Goal: Information Seeking & Learning: Find contact information

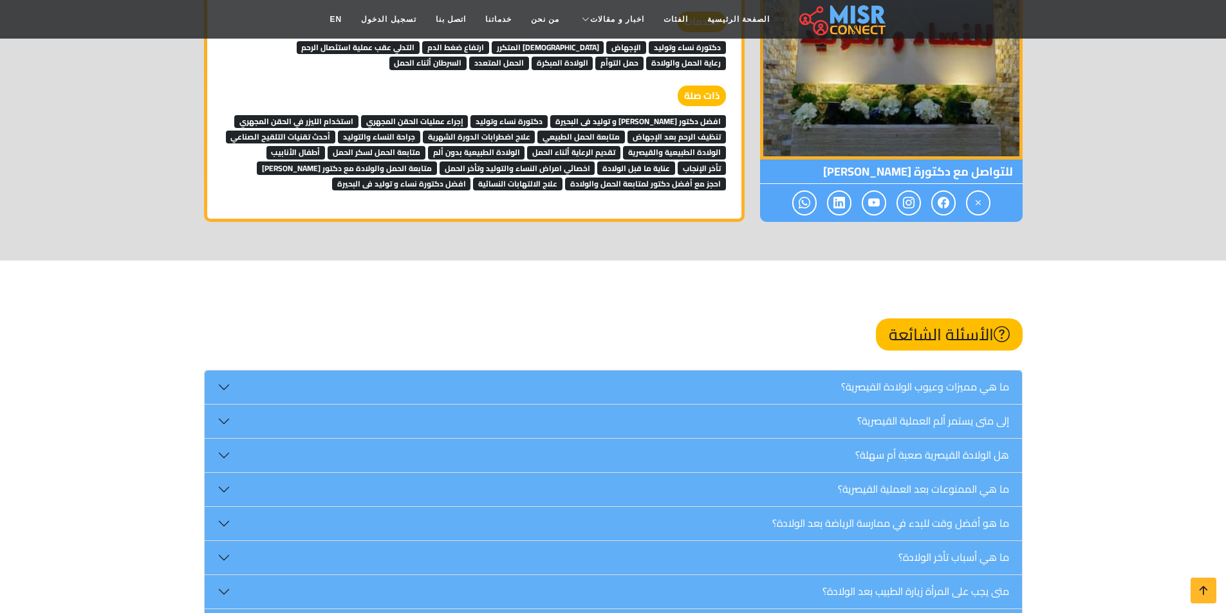
scroll to position [1973, 0]
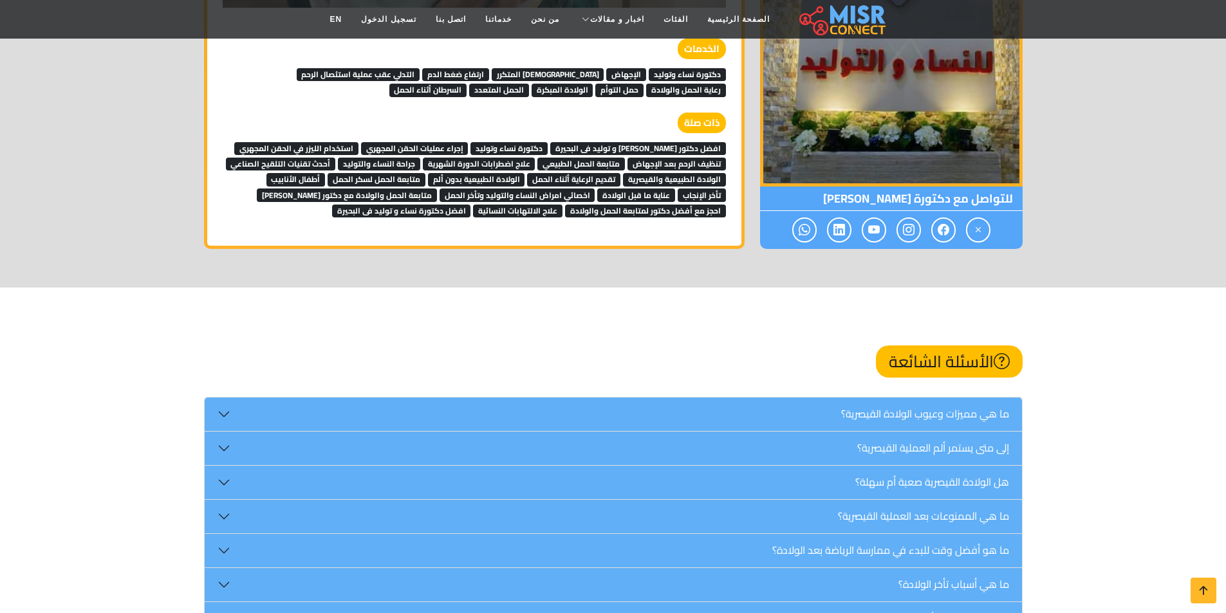
click at [629, 138] on link "افضل دكتور نساء و توليد فى البحيرة" at bounding box center [638, 147] width 176 height 19
click at [548, 142] on span "دكتورة نساء وتوليد" at bounding box center [508, 148] width 77 height 13
click at [468, 142] on span "إجراء عمليات الحقن المجهري" at bounding box center [414, 148] width 107 height 13
click at [358, 142] on span "استخدام الليزر في الحقن المجهري" at bounding box center [296, 148] width 124 height 13
click at [322, 158] on span "أحدث تقنيات التلقيح الصناعي" at bounding box center [281, 164] width 110 height 13
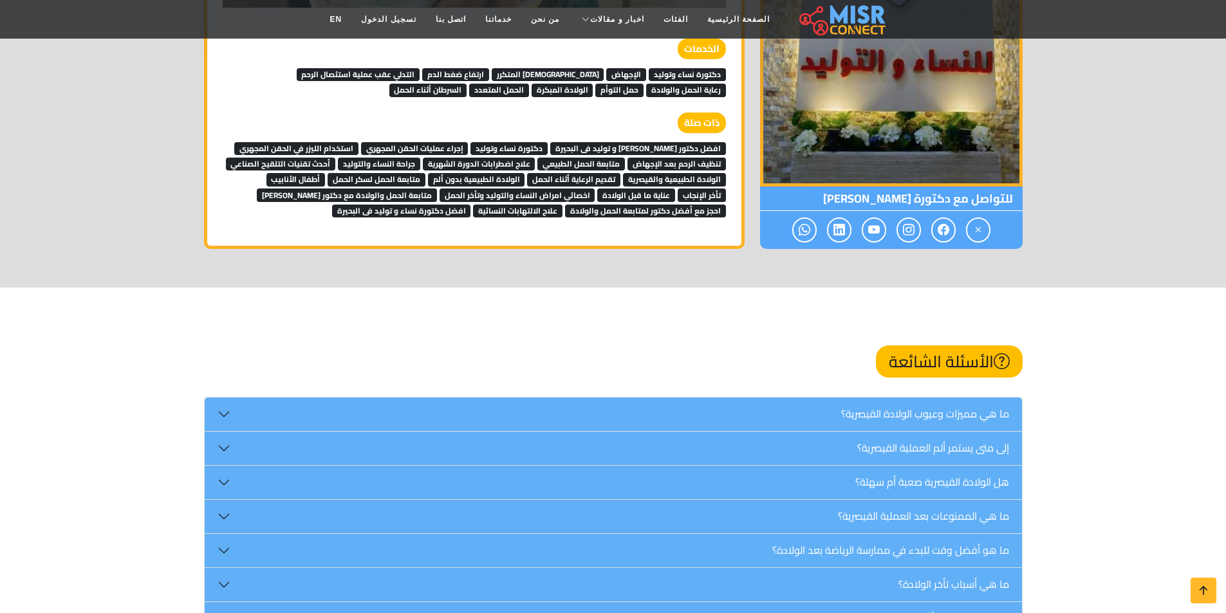
click at [378, 158] on span "جراحة النساء والتوليد" at bounding box center [379, 164] width 82 height 13
click at [439, 158] on span "علاج اضطرابات الدورة الشهرية" at bounding box center [479, 164] width 113 height 13
click at [566, 158] on span "متابعة الحمل الطبيعي" at bounding box center [581, 164] width 88 height 13
click at [643, 158] on span "تنظيف الرحم بعد الإجهاض" at bounding box center [676, 164] width 98 height 13
click at [645, 173] on span "الولادة الطبيعية والقيصرية" at bounding box center [674, 179] width 103 height 13
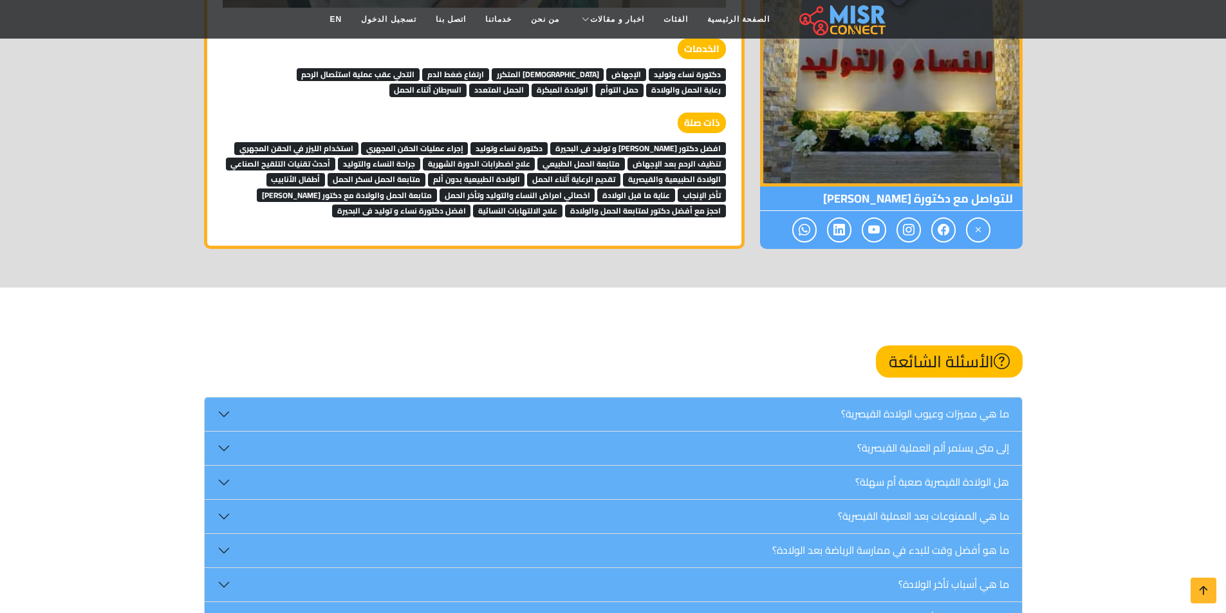
click at [585, 173] on span "تقديم الرعاية أثناء الحمل" at bounding box center [573, 179] width 93 height 13
click at [477, 173] on span "الولادة الطبيعية بدون ألم" at bounding box center [476, 179] width 97 height 13
click at [403, 173] on span "متابعة الحمل لسكر الحمل" at bounding box center [377, 179] width 98 height 13
click at [309, 173] on span "أطفال الأنابيب" at bounding box center [295, 179] width 59 height 13
click at [333, 189] on span "متابعة الحمل والولادة مع دكتور شاطر" at bounding box center [347, 195] width 180 height 13
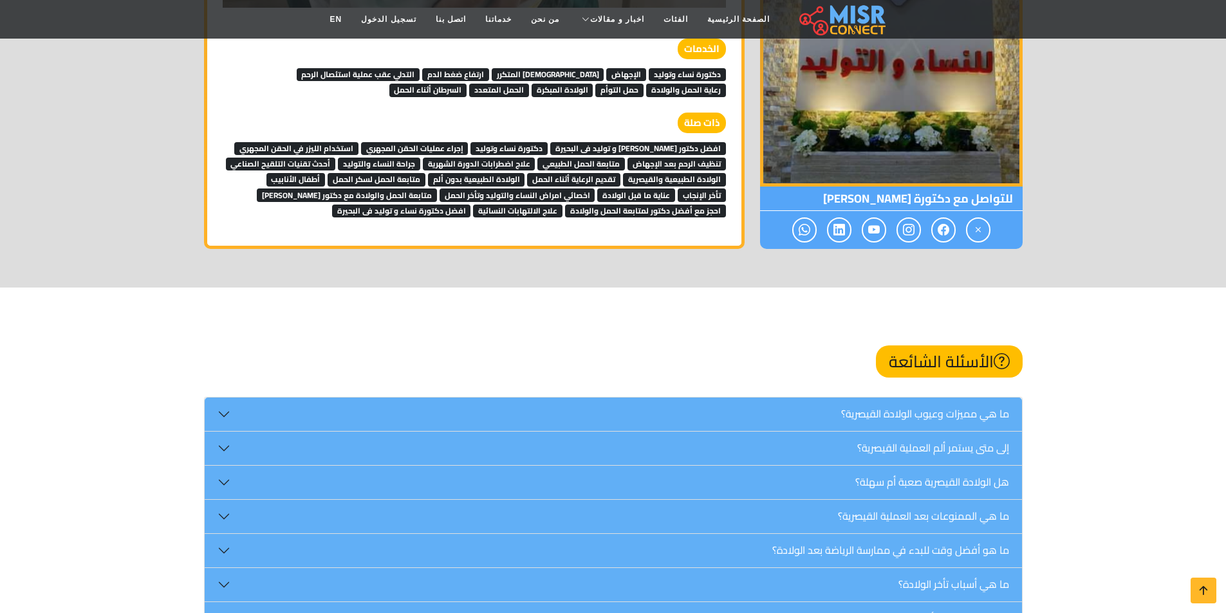
click at [470, 189] on span "اخصائي امراض النساء والتوليد وتأخر الحمل" at bounding box center [517, 195] width 156 height 13
click at [638, 189] on span "عناية ما قبل الولادة" at bounding box center [636, 195] width 78 height 13
click at [707, 189] on span "تأخر الإنجاب" at bounding box center [702, 195] width 48 height 13
click at [706, 205] on span "احجز مع أفضل دكتور لمتابعة الحمل والولادة" at bounding box center [645, 211] width 161 height 13
click at [498, 205] on span "علاج الالتهابات النسائية" at bounding box center [517, 211] width 89 height 13
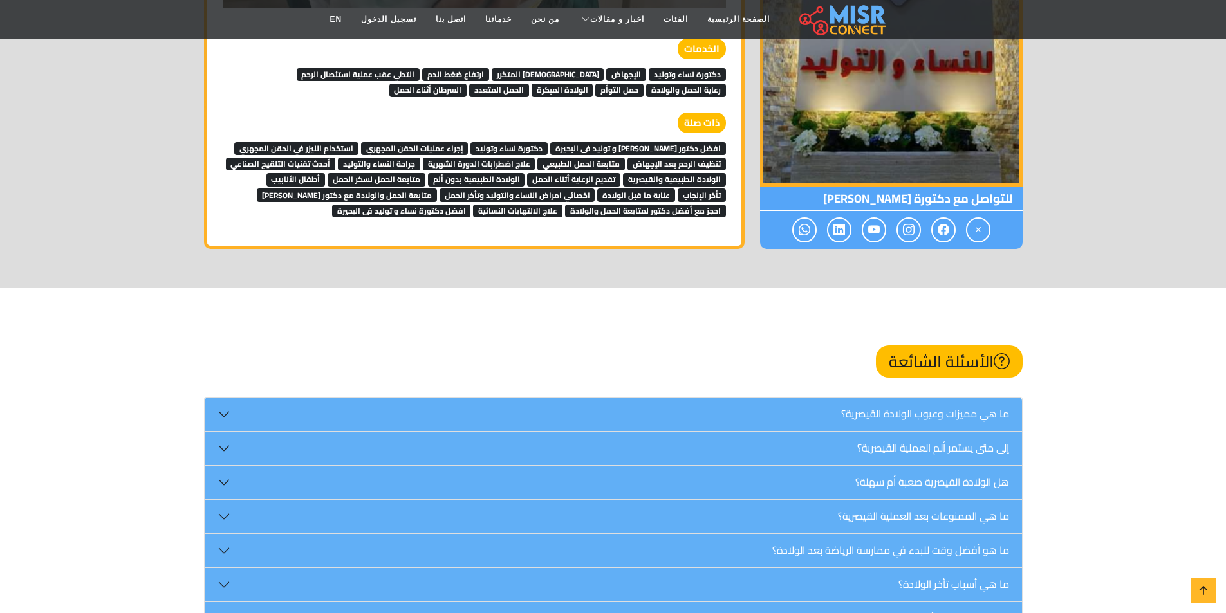
click at [464, 205] on span "افضل دكتورة نساء و توليد فى البحيرة" at bounding box center [401, 211] width 139 height 13
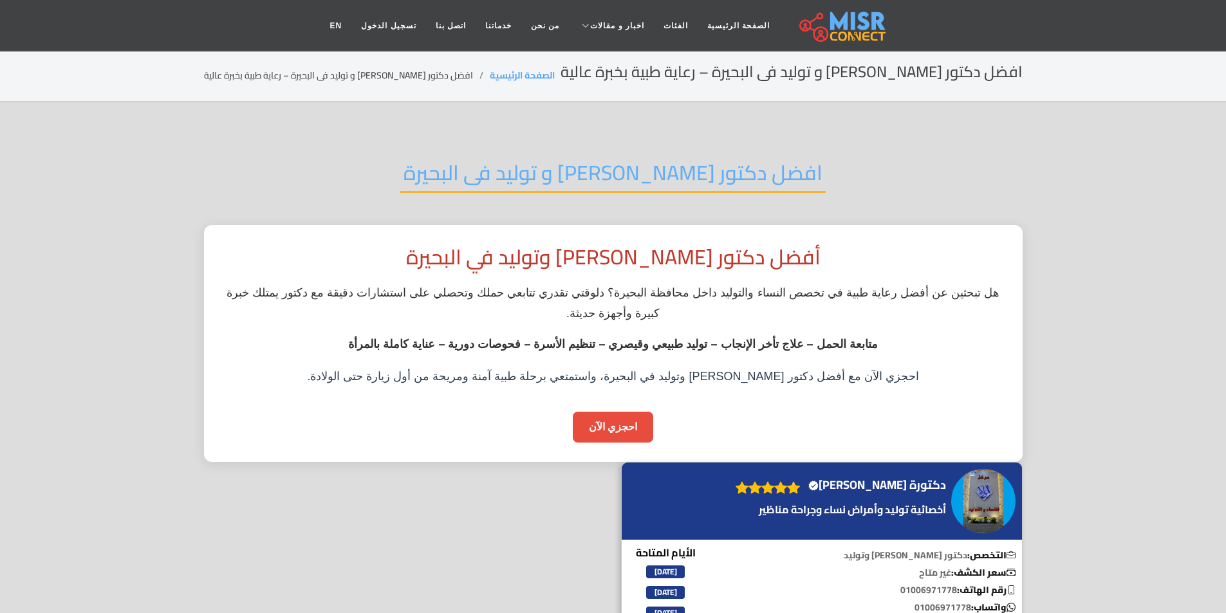
click at [562, 175] on h2 "افضل دكتور نساء و توليد فى البحيرة" at bounding box center [612, 176] width 425 height 33
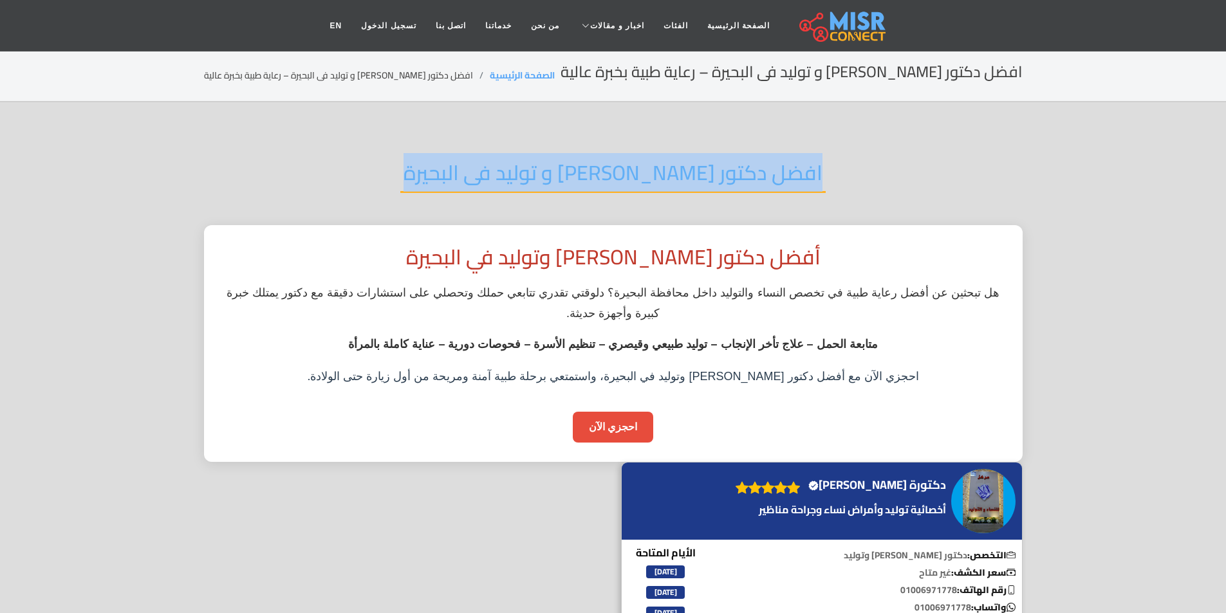
click at [562, 175] on h2 "افضل دكتور نساء و توليد فى البحيرة" at bounding box center [612, 176] width 425 height 33
copy div "افضل دكتور نساء و توليد فى البحيرة"
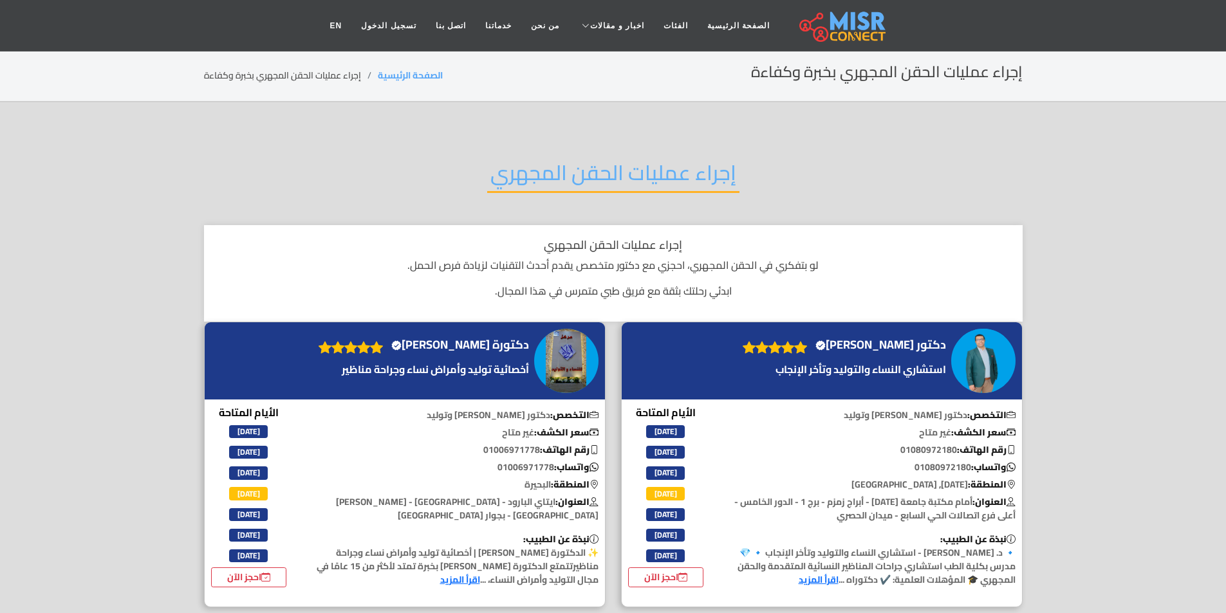
click at [543, 169] on h2 "إجراء عمليات الحقن المجهري" at bounding box center [613, 176] width 252 height 33
click at [540, 171] on h2 "إجراء عمليات الحقن المجهري" at bounding box center [613, 176] width 252 height 33
click at [531, 171] on h2 "إجراء عمليات الحقن المجهري" at bounding box center [613, 176] width 252 height 33
click at [527, 172] on h2 "إجراء عمليات الحقن المجهري" at bounding box center [613, 176] width 252 height 33
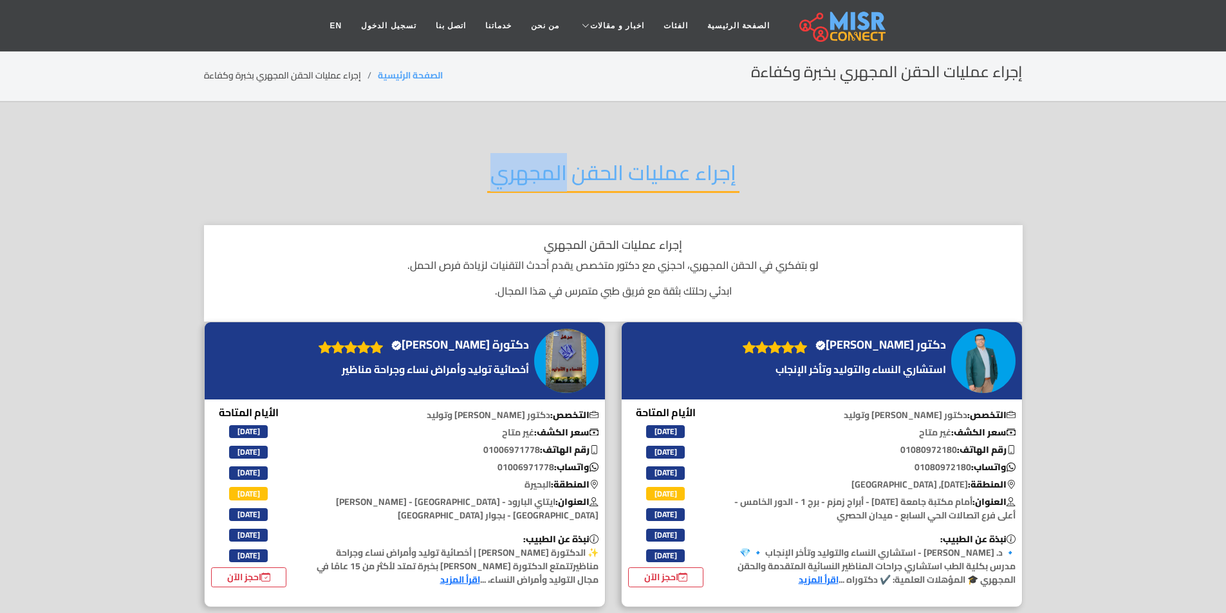
click at [525, 174] on h2 "إجراء عمليات الحقن المجهري" at bounding box center [613, 176] width 252 height 33
click at [525, 175] on h2 "إجراء عمليات الحقن المجهري" at bounding box center [613, 176] width 252 height 33
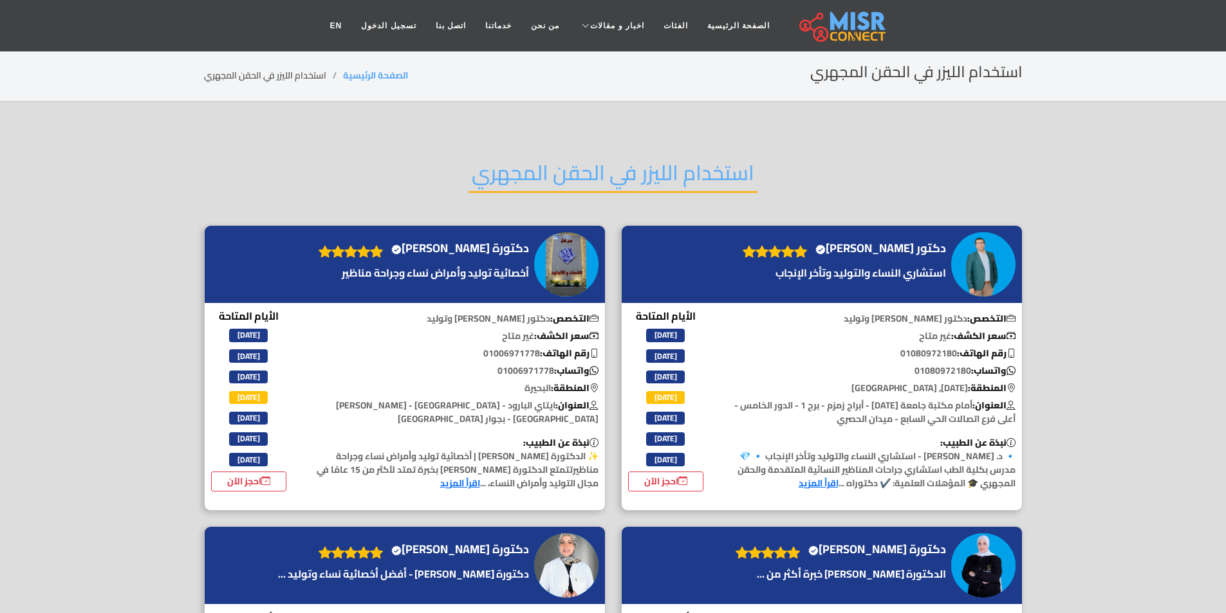
click at [575, 160] on h2 "استخدام الليزر في الحقن المجهري" at bounding box center [612, 176] width 289 height 33
copy div "استخدام الليزر في الحقن المجهري"
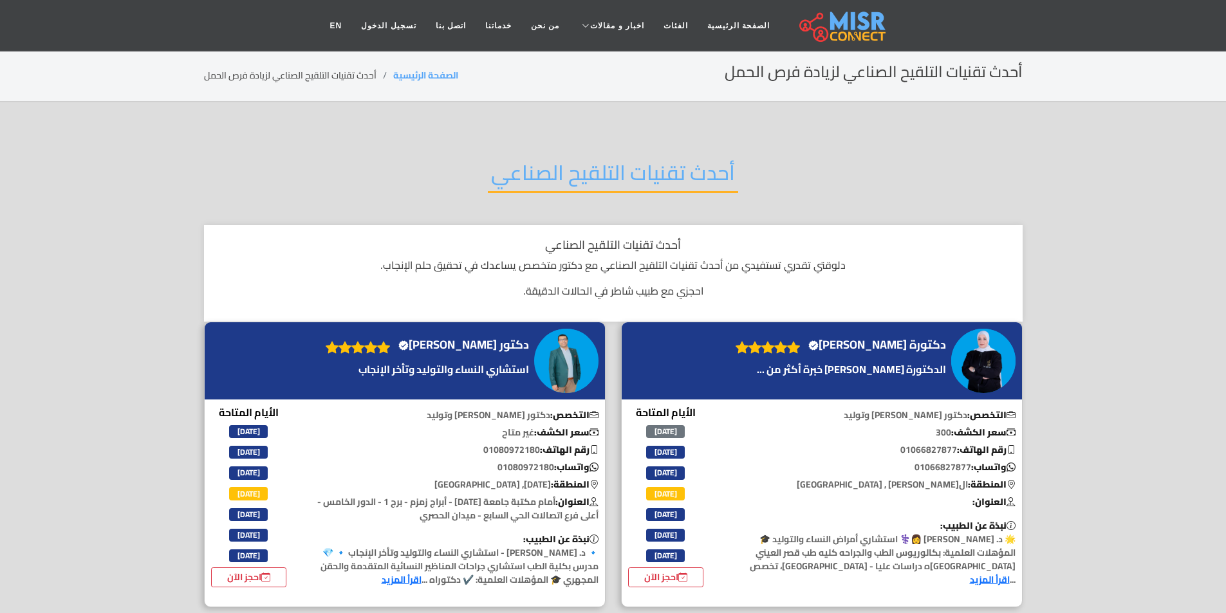
copy div "أحدث تقنيات التلقيح الصناعي"
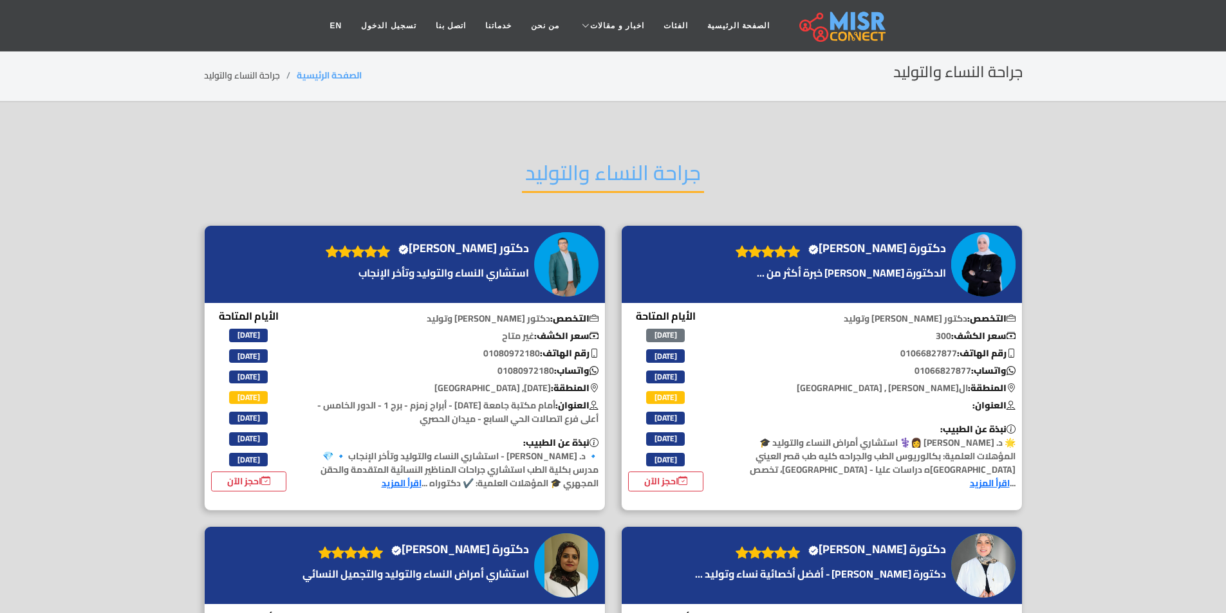
click at [670, 149] on div "جراحة النساء والتوليد" at bounding box center [613, 183] width 818 height 84
click at [669, 149] on div "جراحة النساء والتوليد" at bounding box center [613, 183] width 818 height 84
click at [667, 150] on div "جراحة النساء والتوليد" at bounding box center [613, 183] width 818 height 84
click at [655, 147] on div "جراحة النساء والتوليد" at bounding box center [613, 183] width 818 height 84
click at [654, 143] on div "جراحة النساء والتوليد" at bounding box center [613, 183] width 818 height 84
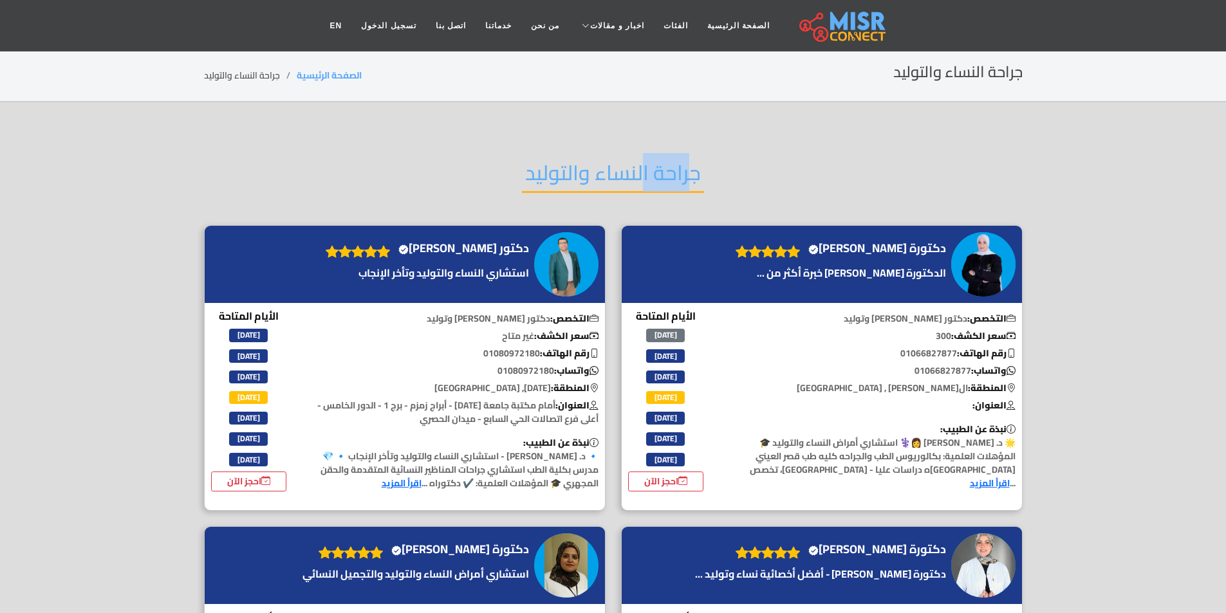
drag, startPoint x: 654, startPoint y: 143, endPoint x: 641, endPoint y: 156, distance: 18.2
click at [653, 145] on div "جراحة النساء والتوليد" at bounding box center [613, 183] width 818 height 84
click at [641, 160] on h2 "جراحة النساء والتوليد" at bounding box center [613, 176] width 182 height 33
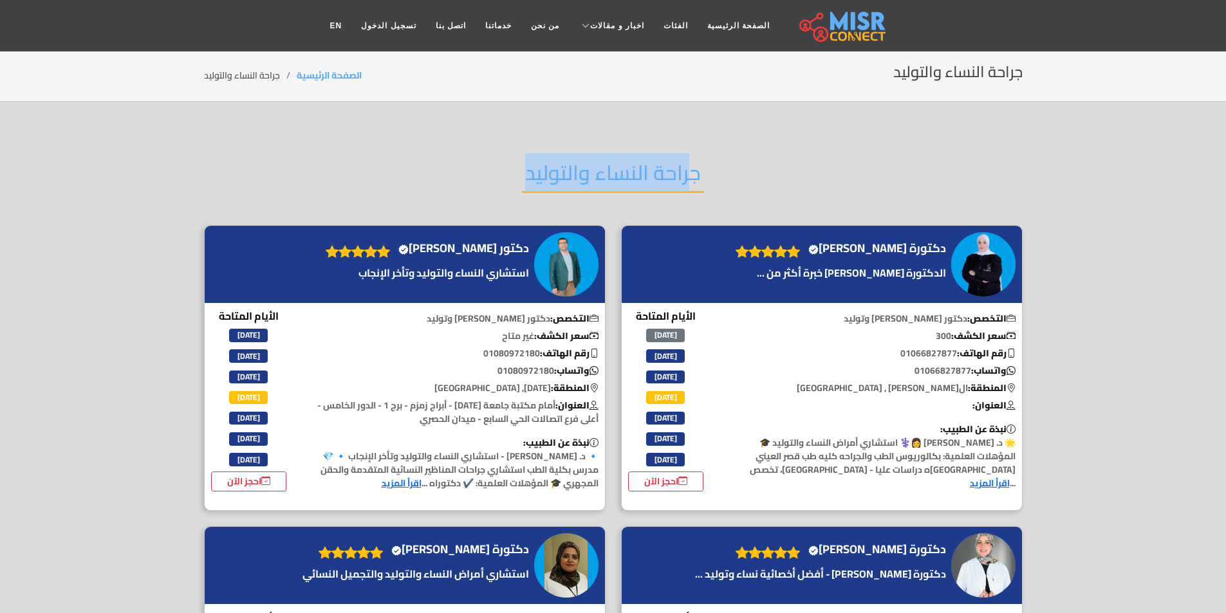
copy div "جراحة النساء والتوليد"
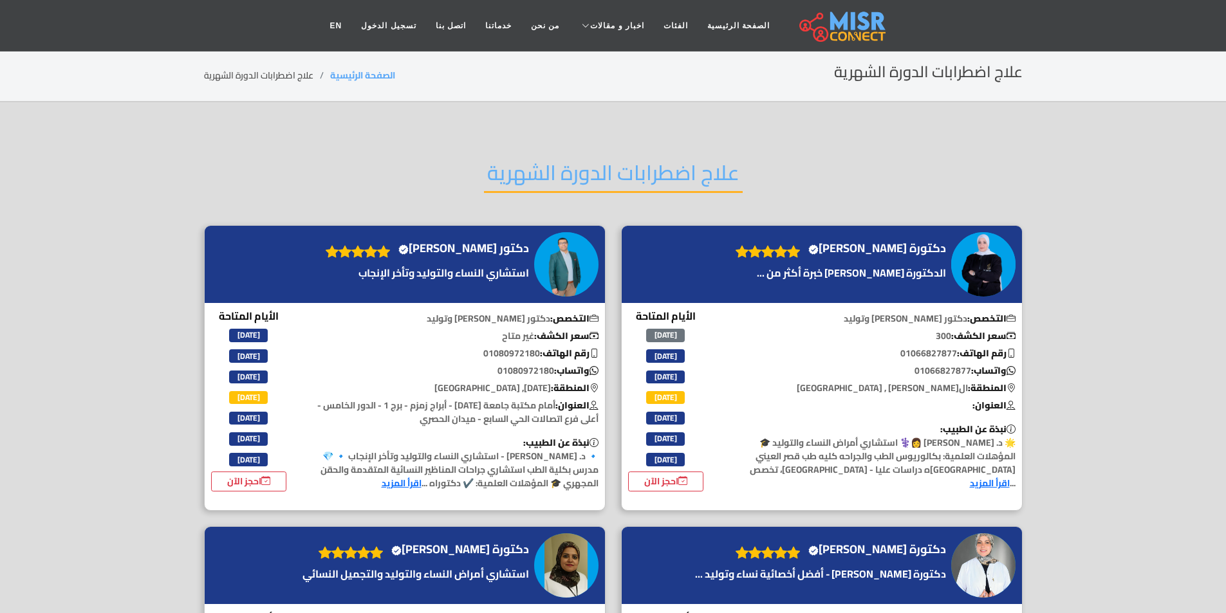
click at [667, 162] on h2 "علاج اضطرابات الدورة الشهرية" at bounding box center [613, 176] width 259 height 33
copy div "علاج اضطرابات الدورة الشهرية"
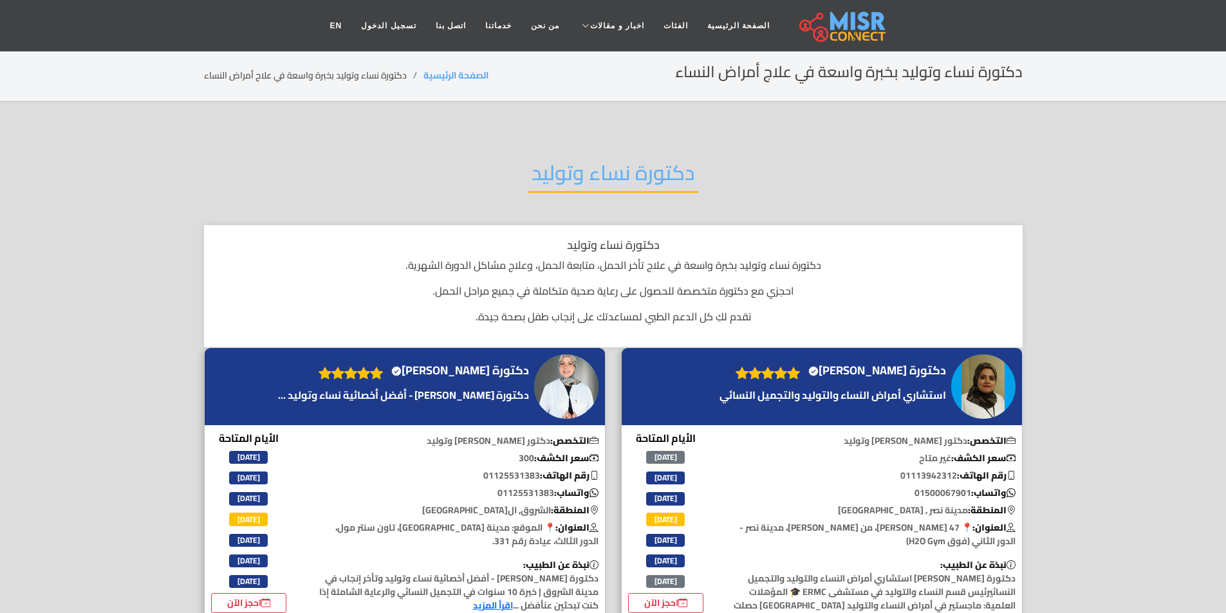
click at [592, 173] on h2 "دكتورة نساء وتوليد" at bounding box center [613, 176] width 170 height 33
click at [591, 173] on h2 "دكتورة نساء وتوليد" at bounding box center [613, 176] width 170 height 33
copy div "دكتورة نساء وتوليد"
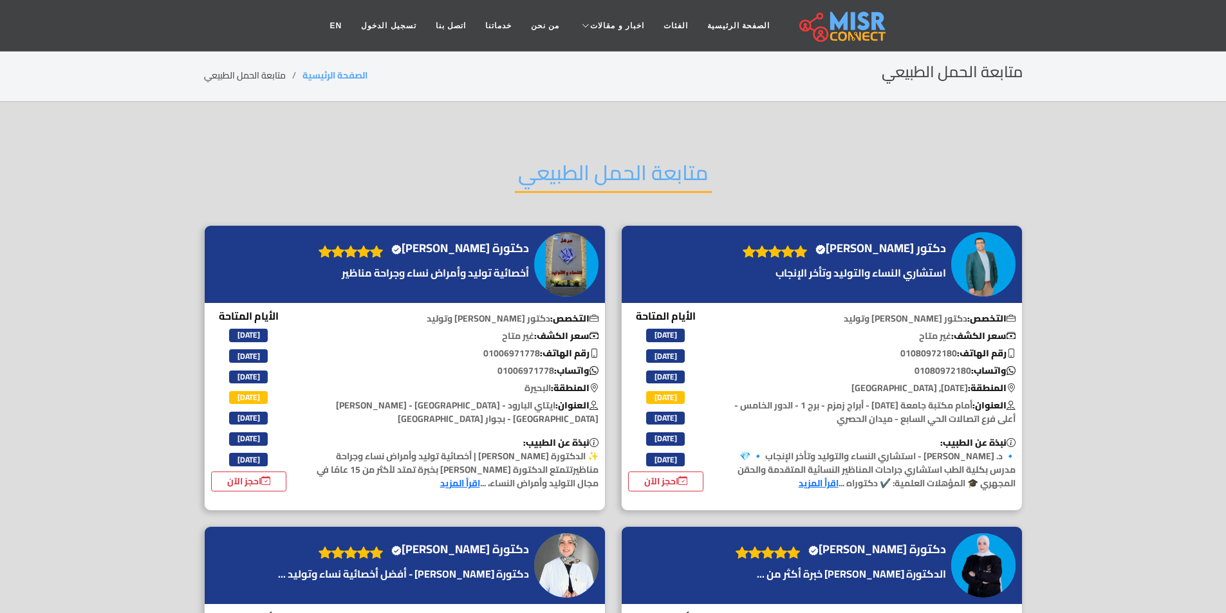
click at [665, 180] on h2 "متابعة الحمل الطبيعي" at bounding box center [613, 176] width 197 height 33
click at [664, 180] on h2 "متابعة الحمل الطبيعي" at bounding box center [613, 176] width 197 height 33
copy div "متابعة الحمل الطبيعي"
click at [605, 146] on div "تنظيف الرحم بعد الإجهاض" at bounding box center [613, 183] width 818 height 84
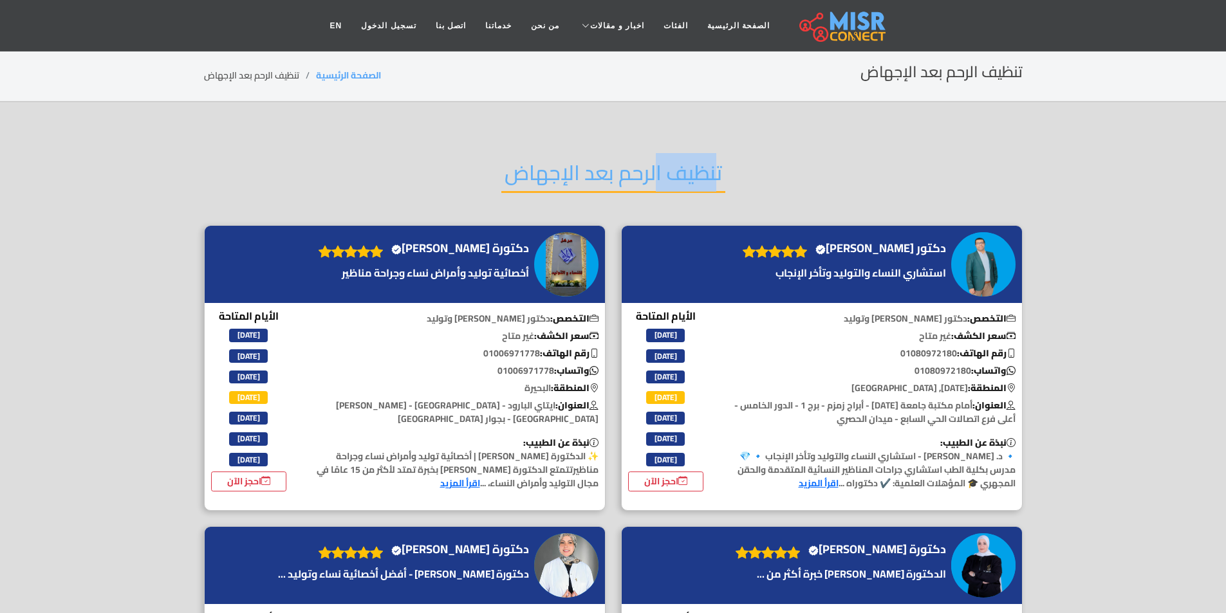
click at [605, 146] on div "تنظيف الرحم بعد الإجهاض" at bounding box center [613, 183] width 818 height 84
copy div "تنظيف الرحم بعد الإجهاض"
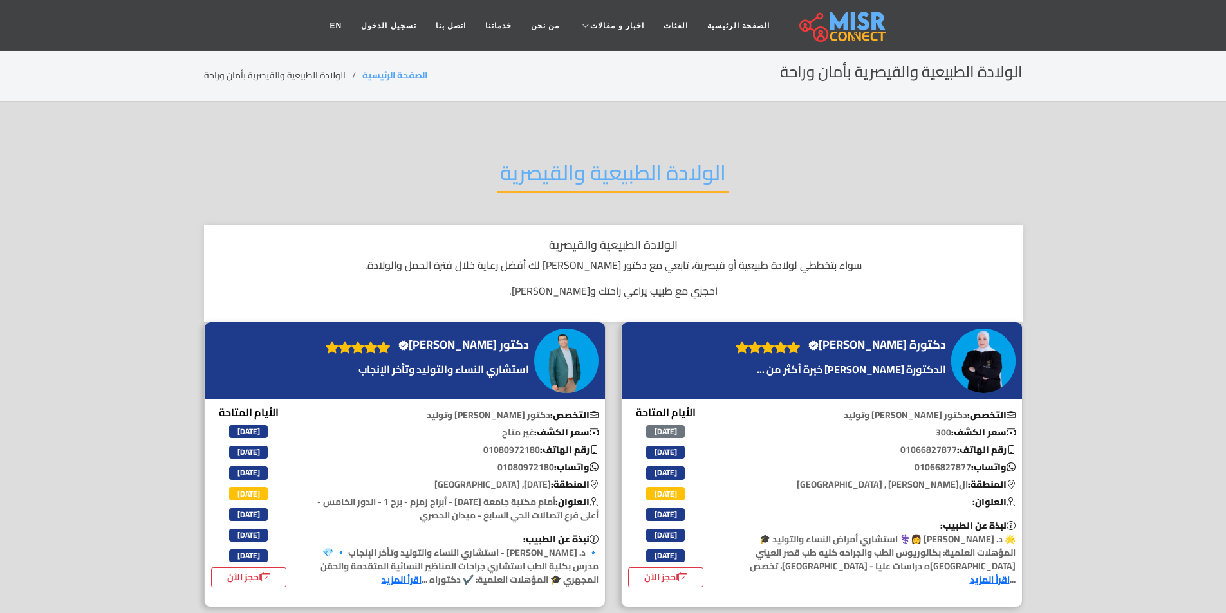
click at [604, 178] on h2 "الولادة الطبيعية والقيصرية" at bounding box center [613, 176] width 232 height 33
copy div "الولادة الطبيعية والقيصرية"
click at [604, 178] on h2 "تقديم الرعاية أثناء الحمل" at bounding box center [612, 176] width 213 height 33
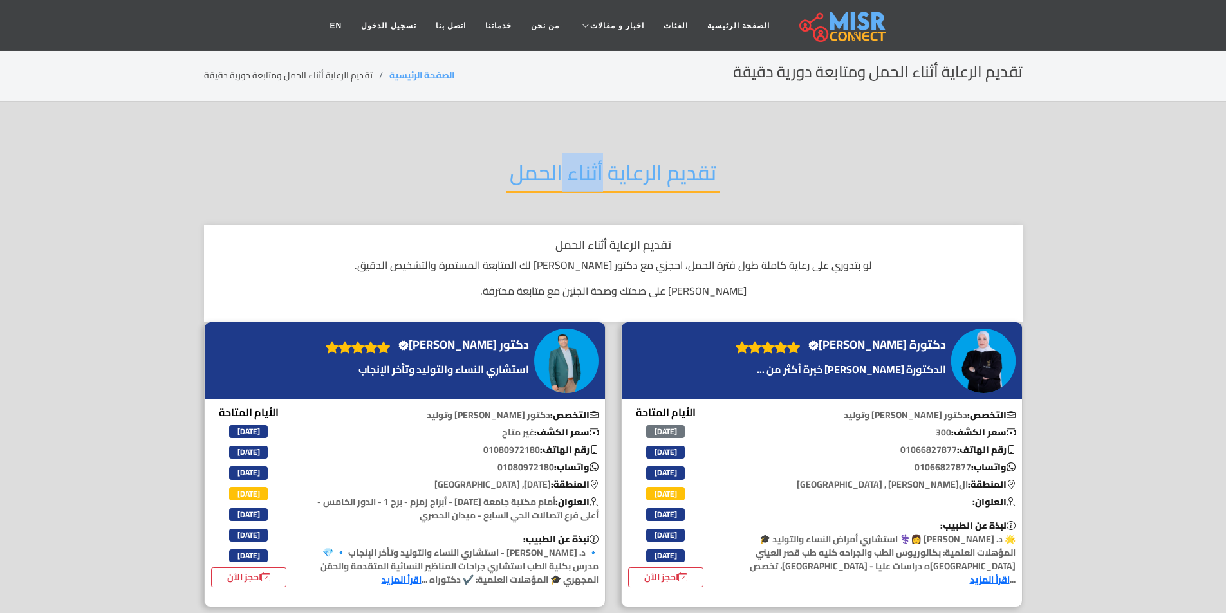
click at [604, 178] on h2 "تقديم الرعاية أثناء الحمل" at bounding box center [612, 176] width 213 height 33
copy div "تقديم الرعاية أثناء الحمل"
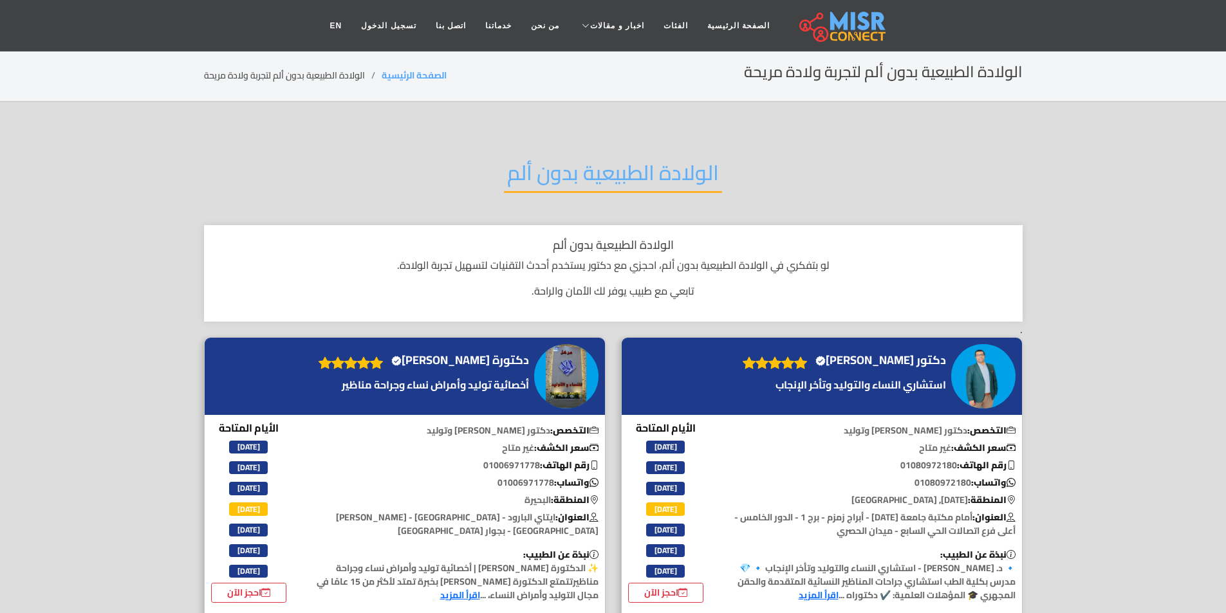
click at [550, 165] on h2 "الولادة الطبيعية بدون ألم" at bounding box center [613, 176] width 218 height 33
copy div "الولادة الطبيعية بدون ألم"
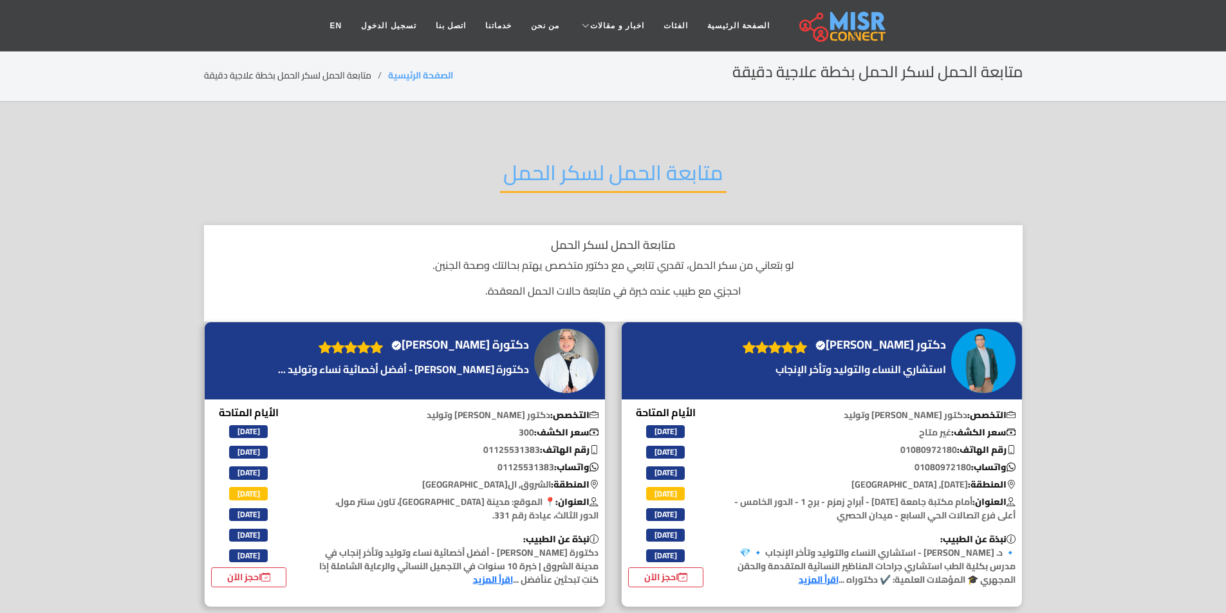
click at [702, 147] on div "متابعة الحمل لسكر الحمل" at bounding box center [613, 183] width 818 height 84
click at [697, 147] on div "متابعة الحمل لسكر الحمل" at bounding box center [613, 183] width 818 height 84
click at [694, 151] on div "متابعة الحمل لسكر الحمل" at bounding box center [613, 183] width 818 height 84
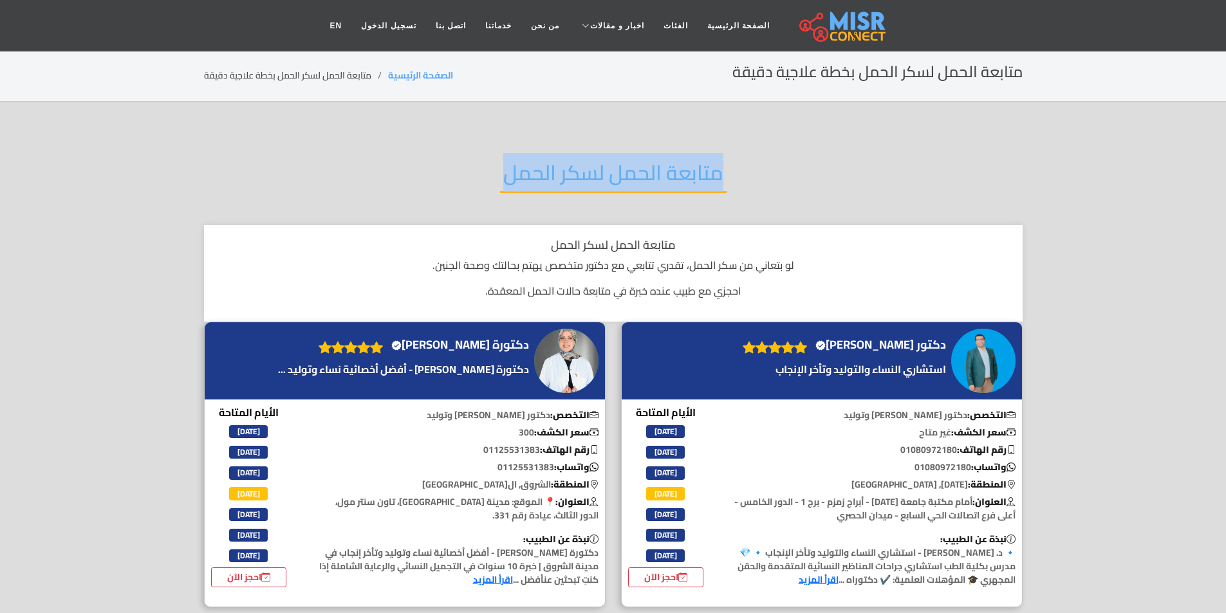
click at [694, 151] on div "متابعة الحمل لسكر الحمل" at bounding box center [613, 183] width 818 height 84
copy div "متابعة الحمل لسكر الحمل"
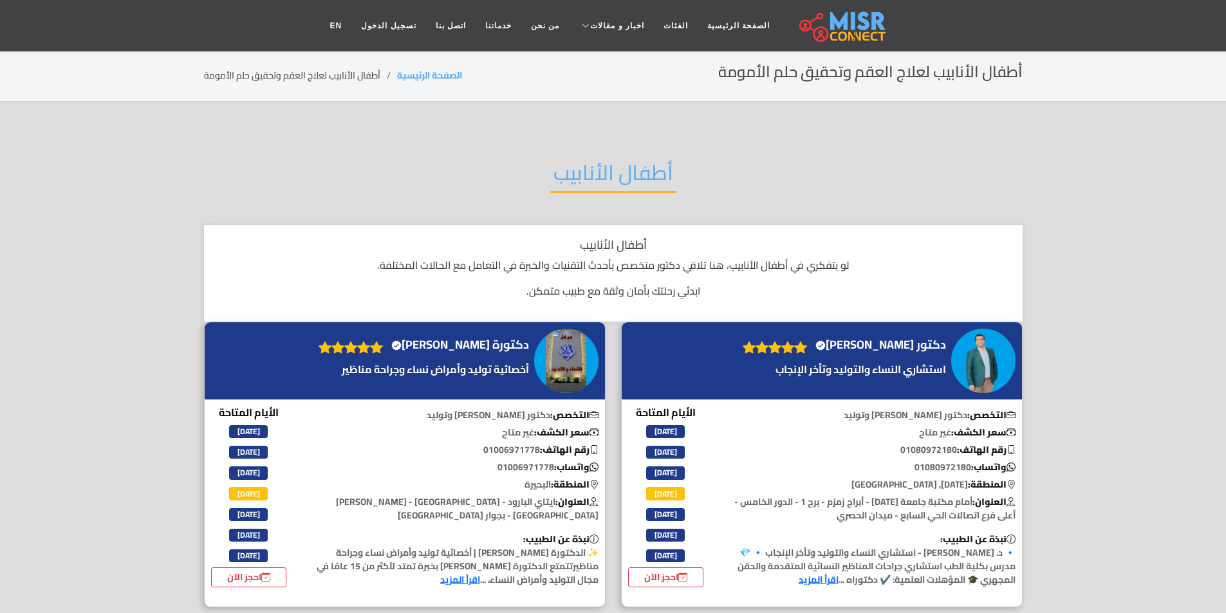
click at [607, 160] on h2 "أطفال الأنابيب" at bounding box center [613, 176] width 126 height 33
copy div "أطفال الأنابيب"
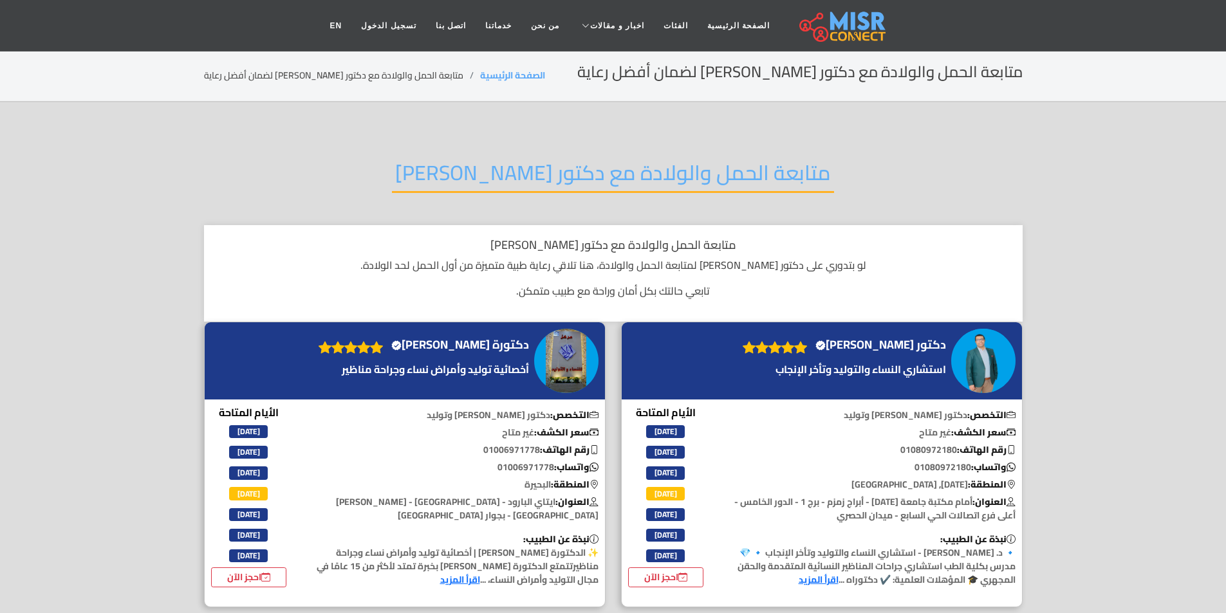
click at [722, 191] on h2 "متابعة الحمل والولادة مع دكتور [PERSON_NAME]" at bounding box center [613, 176] width 442 height 33
click at [732, 190] on h2 "متابعة الحمل والولادة مع دكتور [PERSON_NAME]" at bounding box center [613, 176] width 442 height 33
click at [732, 190] on h2 "متابعة الحمل والولادة مع دكتور شاطر" at bounding box center [613, 176] width 442 height 33
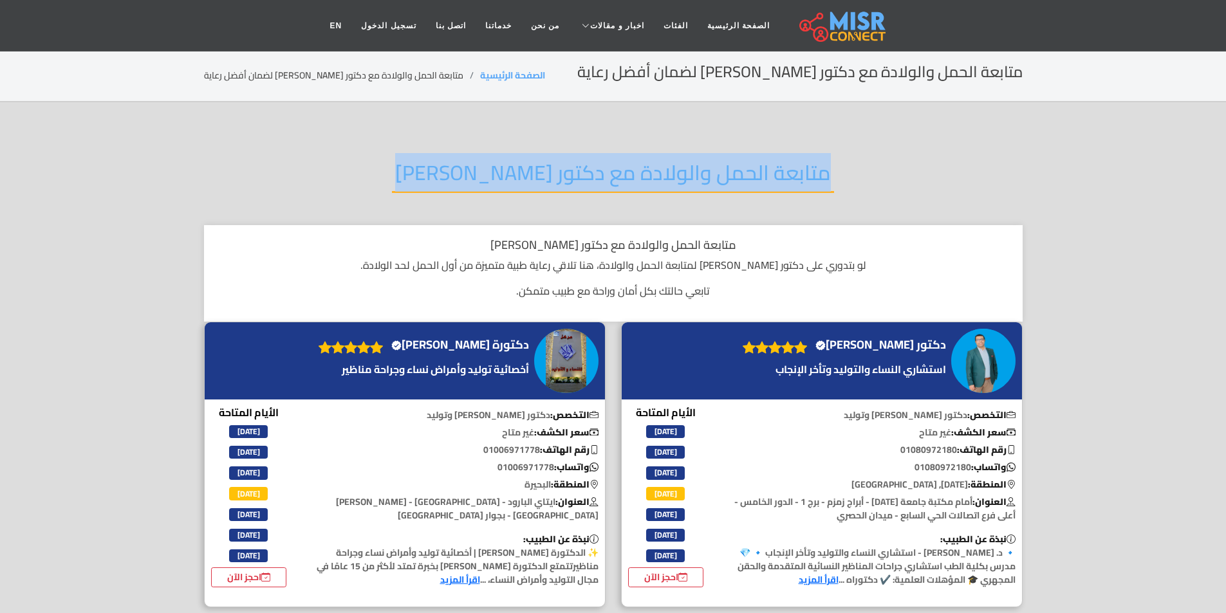
click at [732, 190] on h2 "متابعة الحمل والولادة مع دكتور شاطر" at bounding box center [613, 176] width 442 height 33
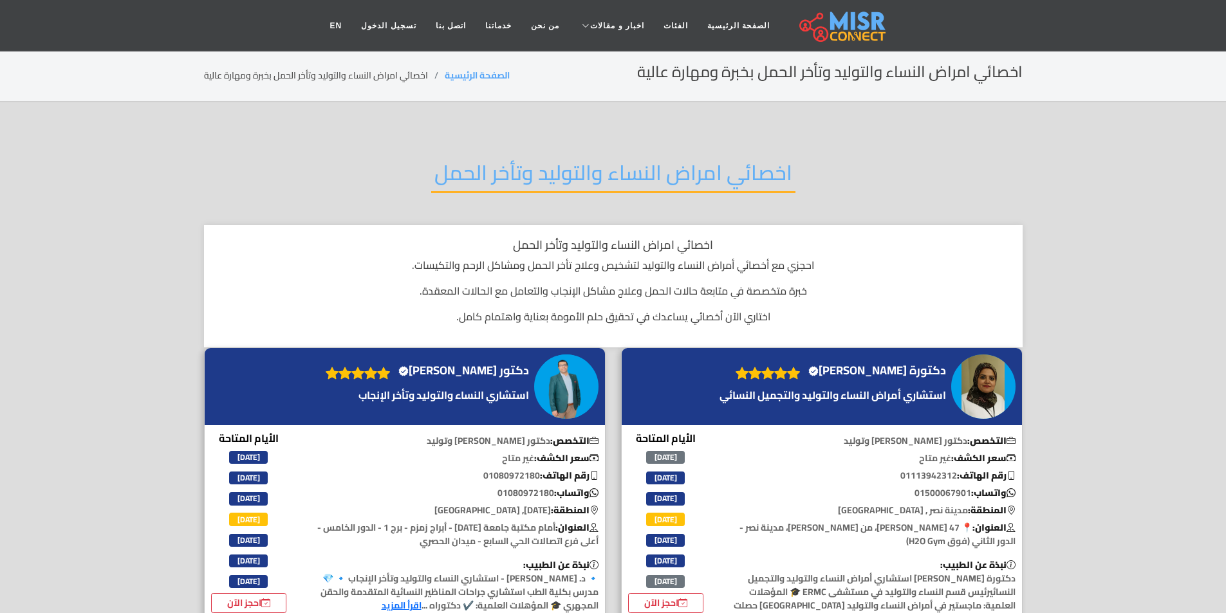
click at [574, 172] on h2 "اخصائي امراض النساء والتوليد وتأخر الحمل" at bounding box center [613, 176] width 364 height 33
click at [575, 172] on h2 "اخصائي امراض النساء والتوليد وتأخر الحمل" at bounding box center [613, 176] width 364 height 33
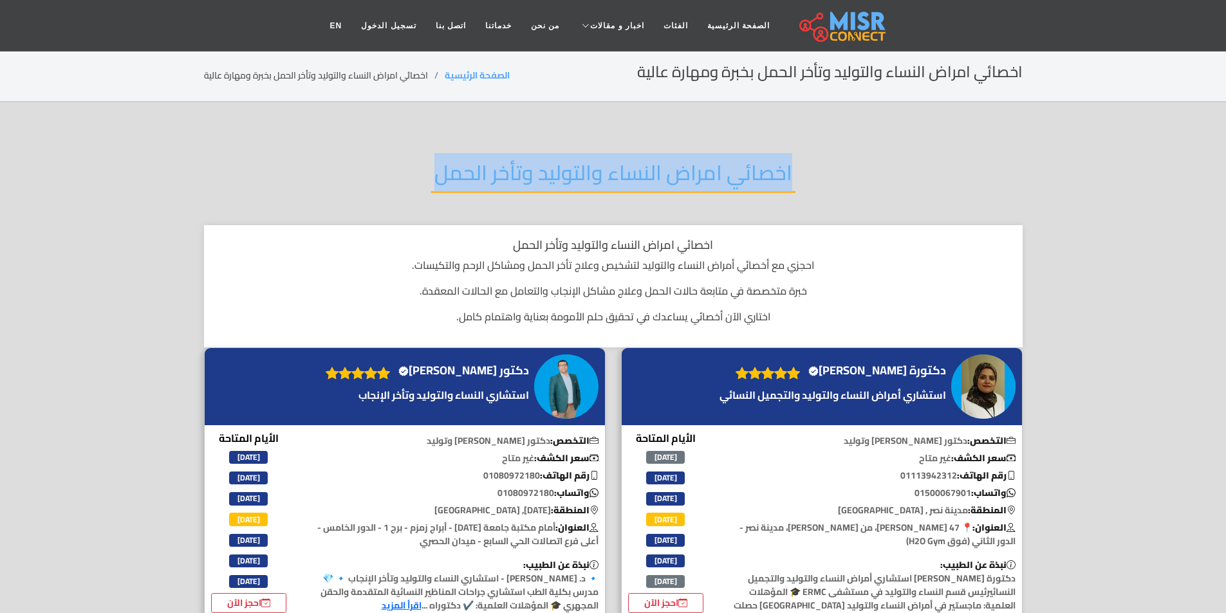
click at [575, 172] on h2 "اخصائي امراض النساء والتوليد وتأخر الحمل" at bounding box center [613, 176] width 364 height 33
copy div "اخصائي امراض النساء والتوليد وتأخر الحمل"
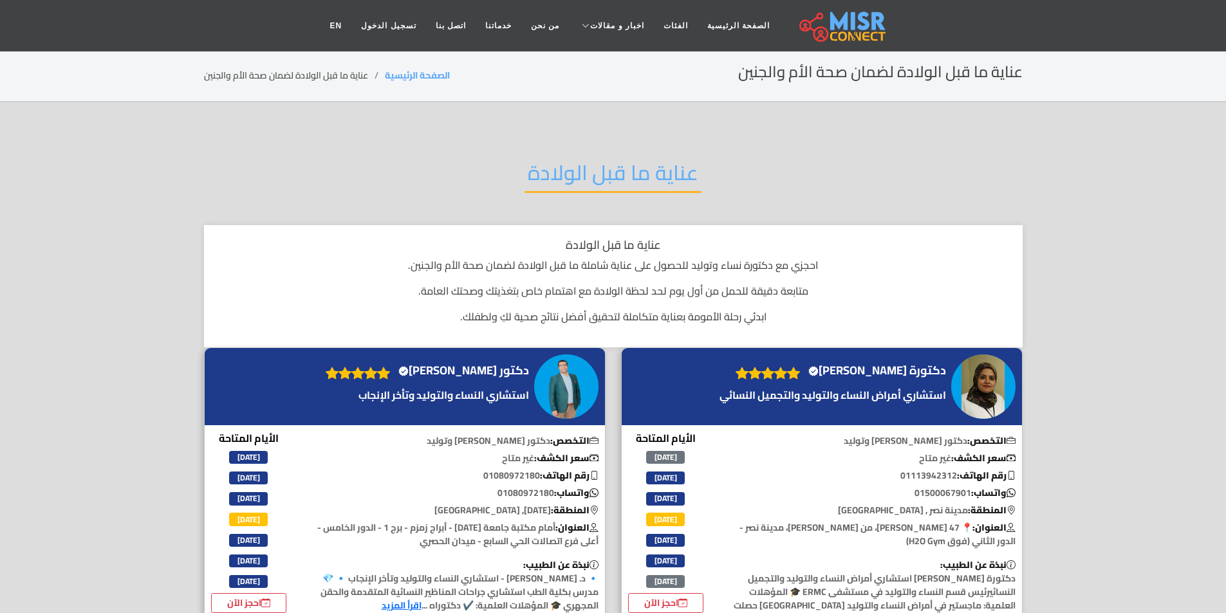
click at [653, 174] on h2 "عناية ما قبل الولادة" at bounding box center [612, 176] width 177 height 33
copy div "عناية ما قبل الولادة"
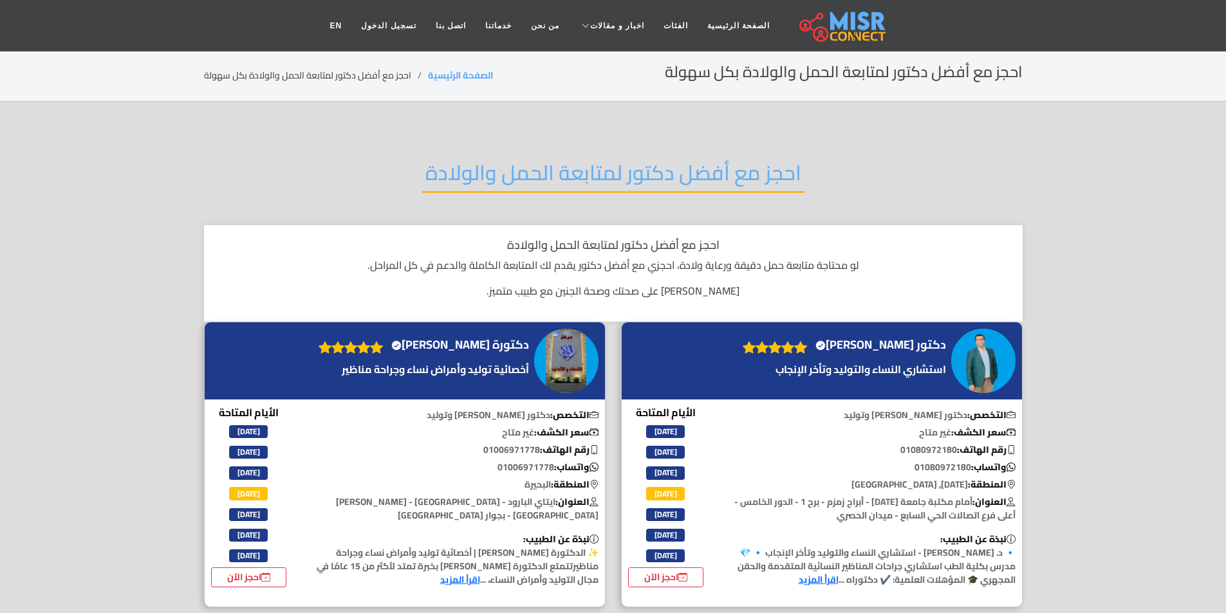
click at [533, 181] on h2 "احجز مع أفضل دكتور لمتابعة الحمل والولادة" at bounding box center [613, 176] width 382 height 33
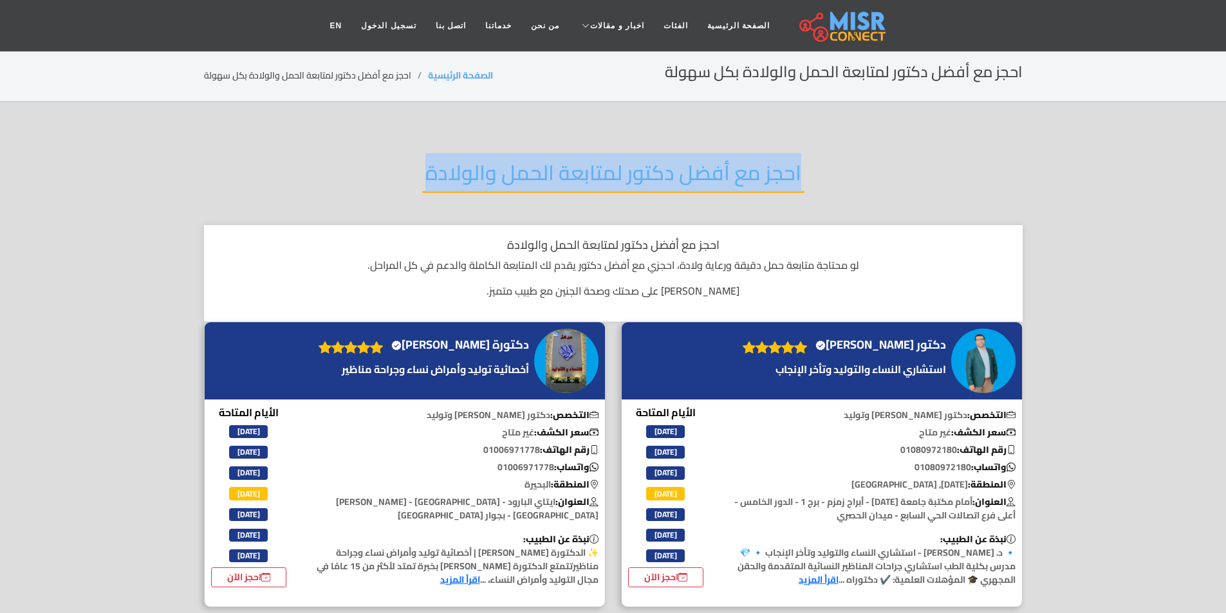
click at [533, 181] on h2 "احجز مع أفضل دكتور لمتابعة الحمل والولادة" at bounding box center [613, 176] width 382 height 33
copy div "احجز مع أفضل دكتور لمتابعة الحمل والولادة"
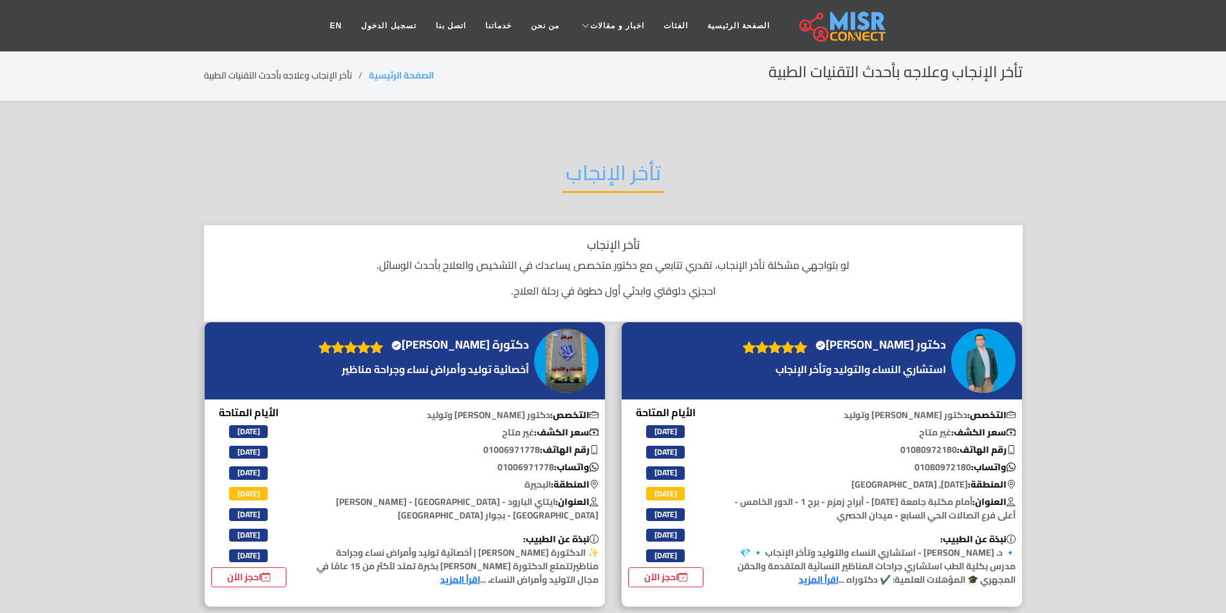
drag, startPoint x: 629, startPoint y: 174, endPoint x: 660, endPoint y: 201, distance: 40.6
click at [630, 174] on h2 "تأخر الإنجاب" at bounding box center [613, 176] width 102 height 33
click at [660, 201] on div "تأخر الإنجاب" at bounding box center [613, 183] width 818 height 84
drag, startPoint x: 660, startPoint y: 201, endPoint x: 639, endPoint y: 190, distance: 23.9
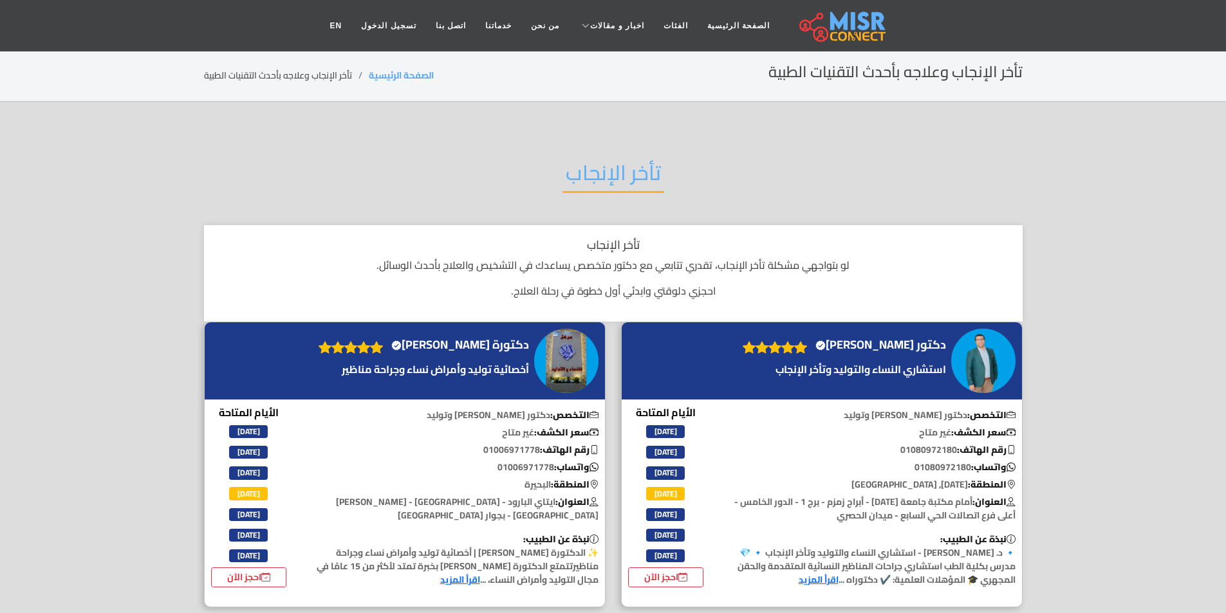
click at [658, 201] on div "تأخر الإنجاب" at bounding box center [613, 183] width 818 height 84
click at [618, 171] on h2 "تأخر الإنجاب" at bounding box center [613, 176] width 102 height 33
click at [619, 171] on h2 "تأخر الإنجاب" at bounding box center [613, 176] width 102 height 33
copy div "تأخر الإنجاب"
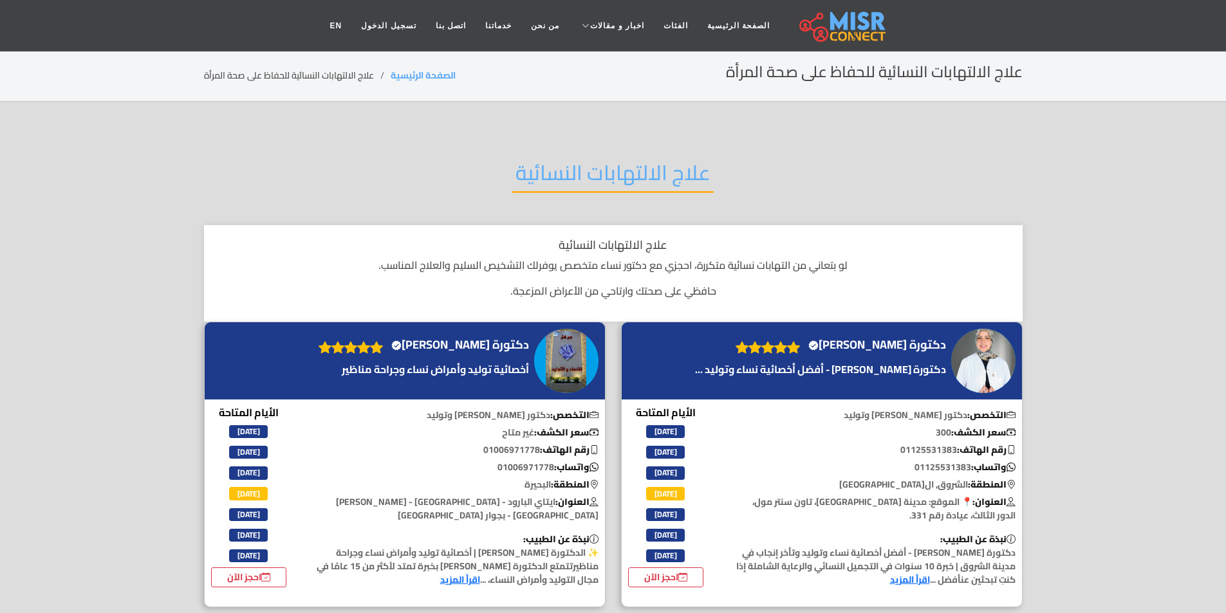
click at [612, 150] on div "علاج الالتهابات النسائية" at bounding box center [613, 183] width 818 height 84
copy div "علاج الالتهابات النسائية"
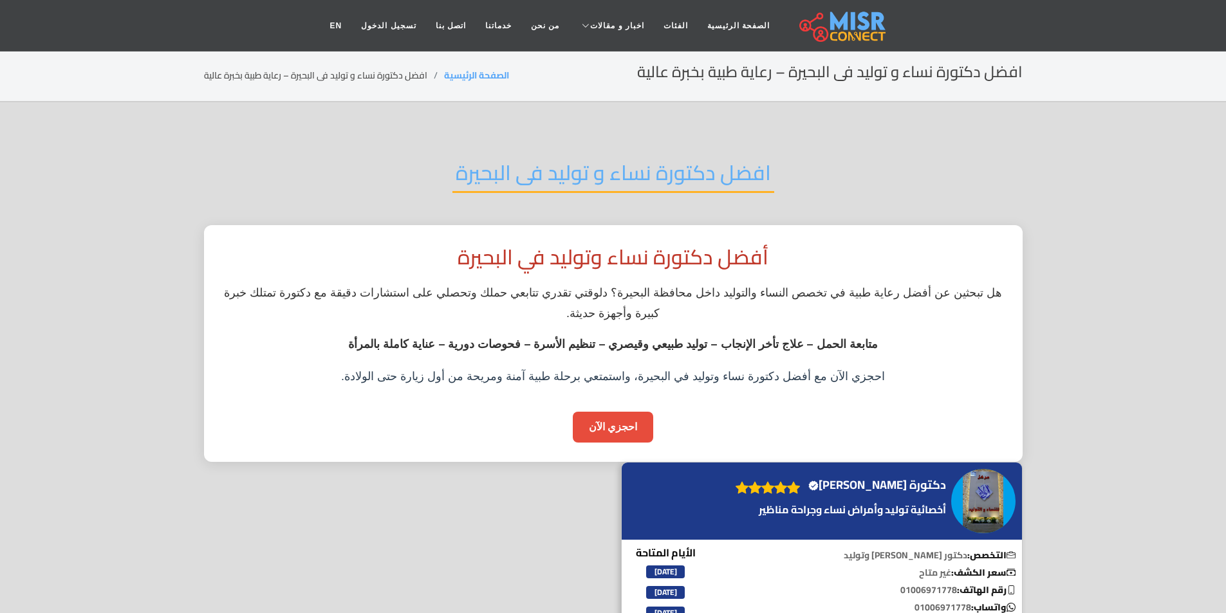
click at [589, 179] on h2 "افضل دكتورة نساء و توليد فى البحيرة" at bounding box center [613, 176] width 322 height 33
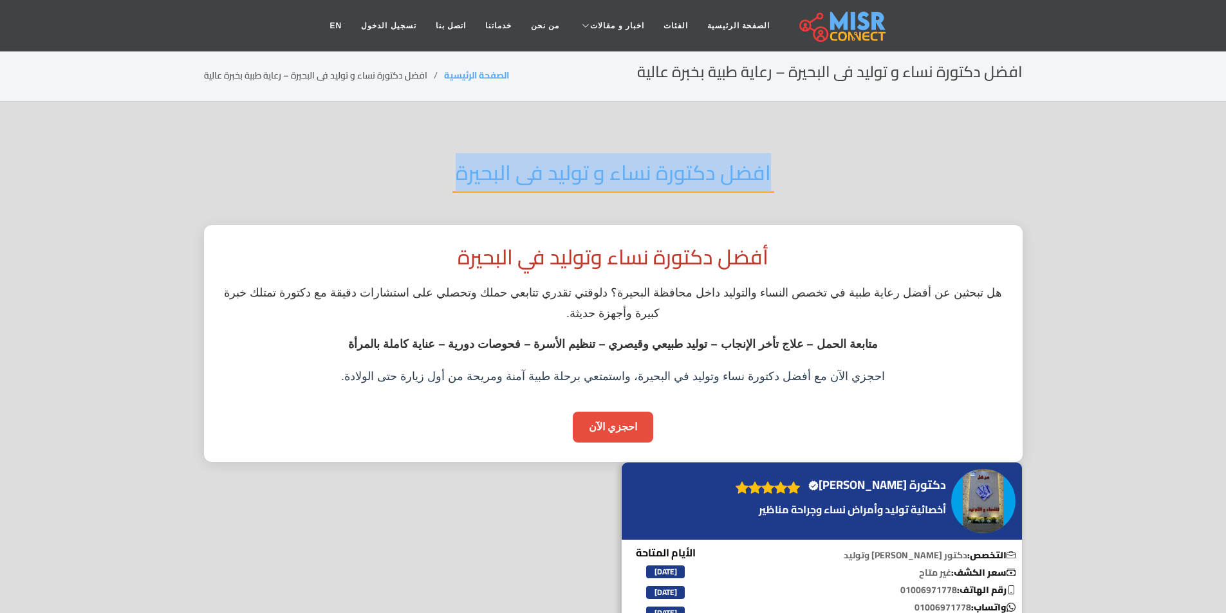
click at [589, 179] on h2 "افضل دكتورة نساء و توليد فى البحيرة" at bounding box center [613, 176] width 322 height 33
copy div "افضل دكتورة نساء و توليد فى البحيرة"
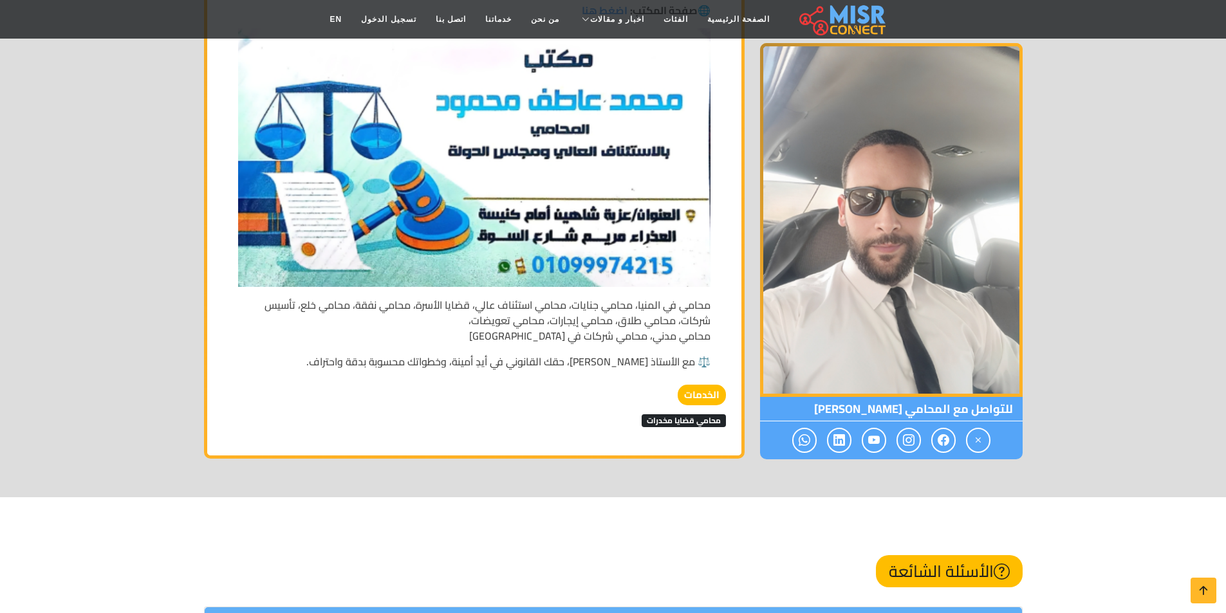
scroll to position [2702, 0]
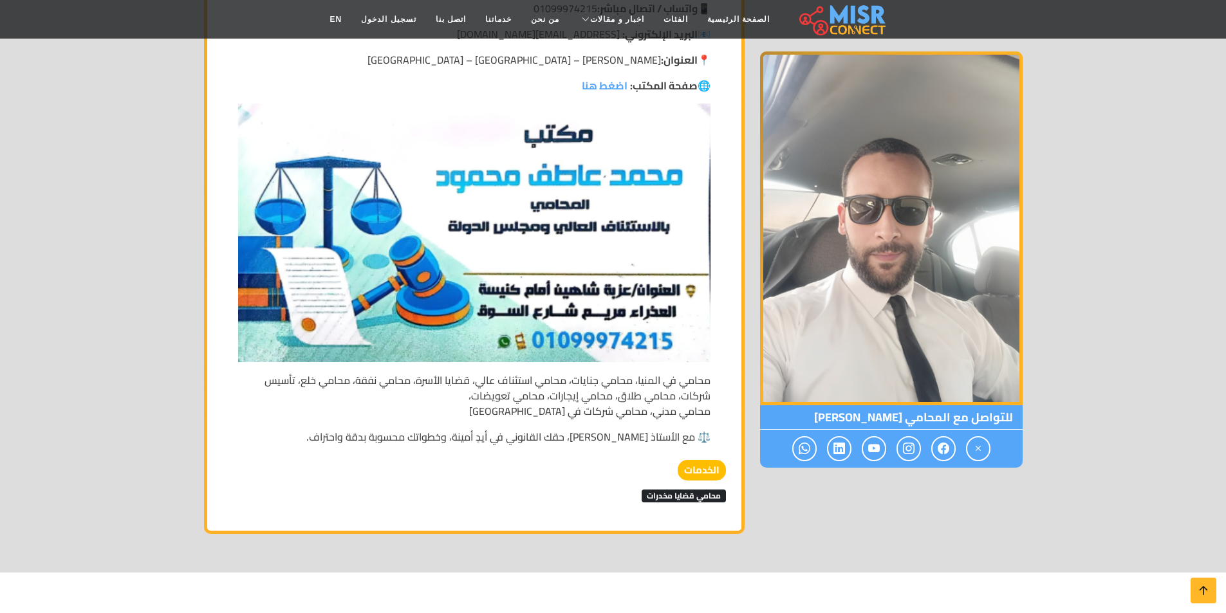
click at [662, 490] on span "محامي قضايا مخدرات" at bounding box center [684, 496] width 84 height 13
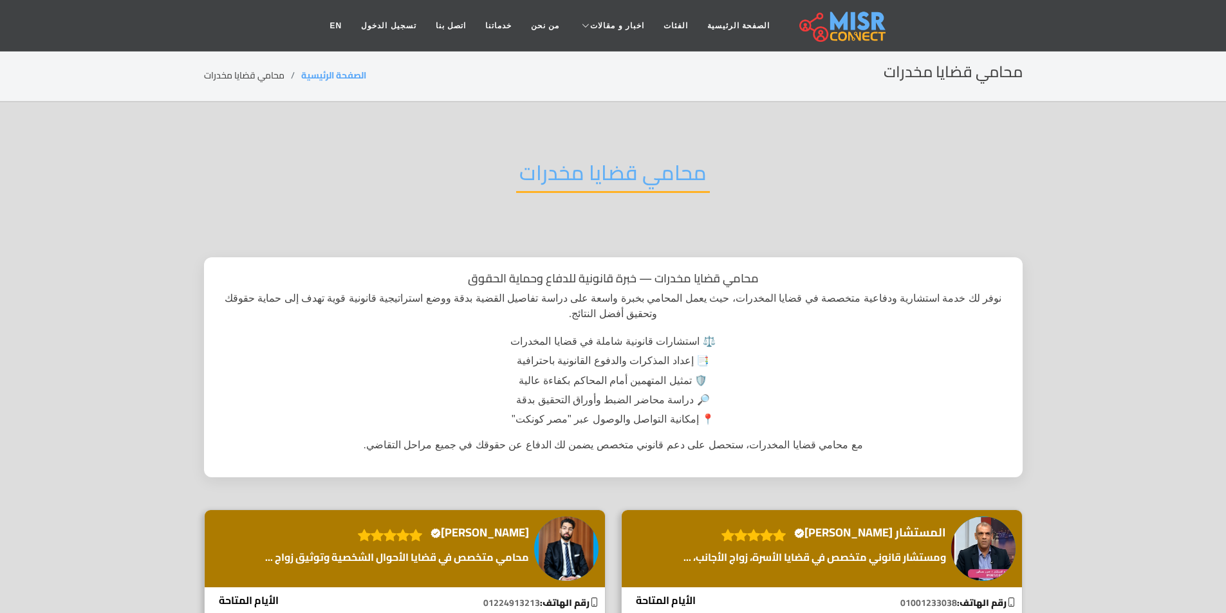
click at [605, 169] on h2 "محامي قضايا مخدرات" at bounding box center [613, 176] width 194 height 33
click at [605, 174] on h2 "محامي قضايا مخدرات" at bounding box center [613, 176] width 194 height 33
click at [602, 174] on h2 "محامي قضايا مخدرات" at bounding box center [613, 176] width 194 height 33
click at [599, 175] on h2 "محامي قضايا مخدرات" at bounding box center [613, 176] width 194 height 33
click at [598, 176] on h2 "محامي قضايا مخدرات" at bounding box center [613, 176] width 194 height 33
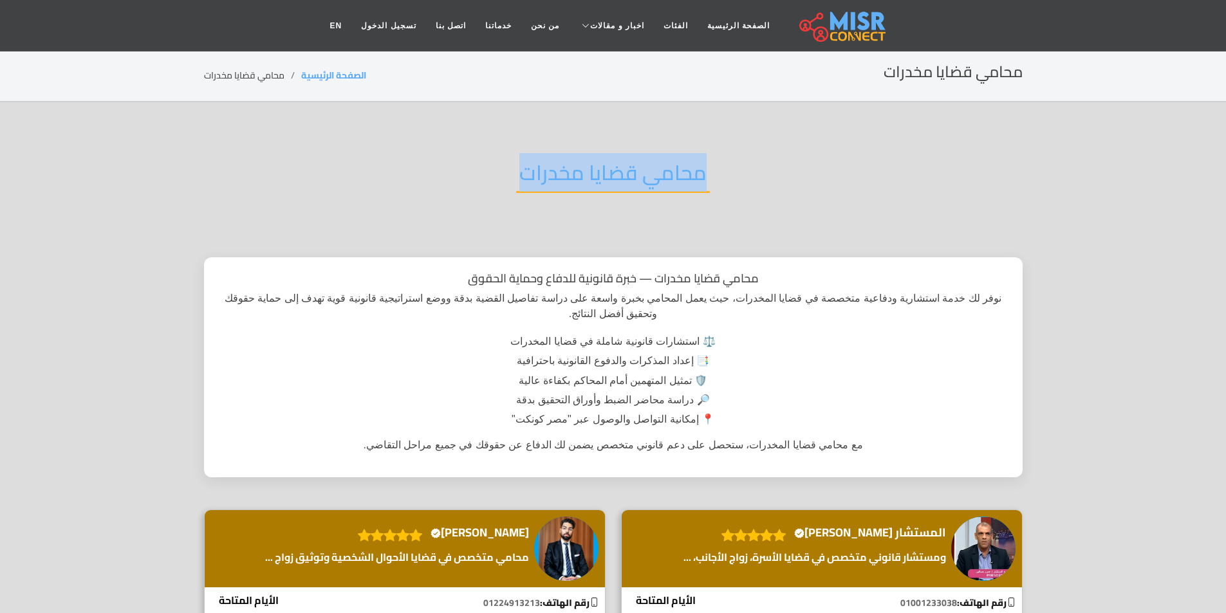
click at [598, 176] on h2 "محامي قضايا مخدرات" at bounding box center [613, 176] width 194 height 33
copy div "محامي قضايا مخدرات"
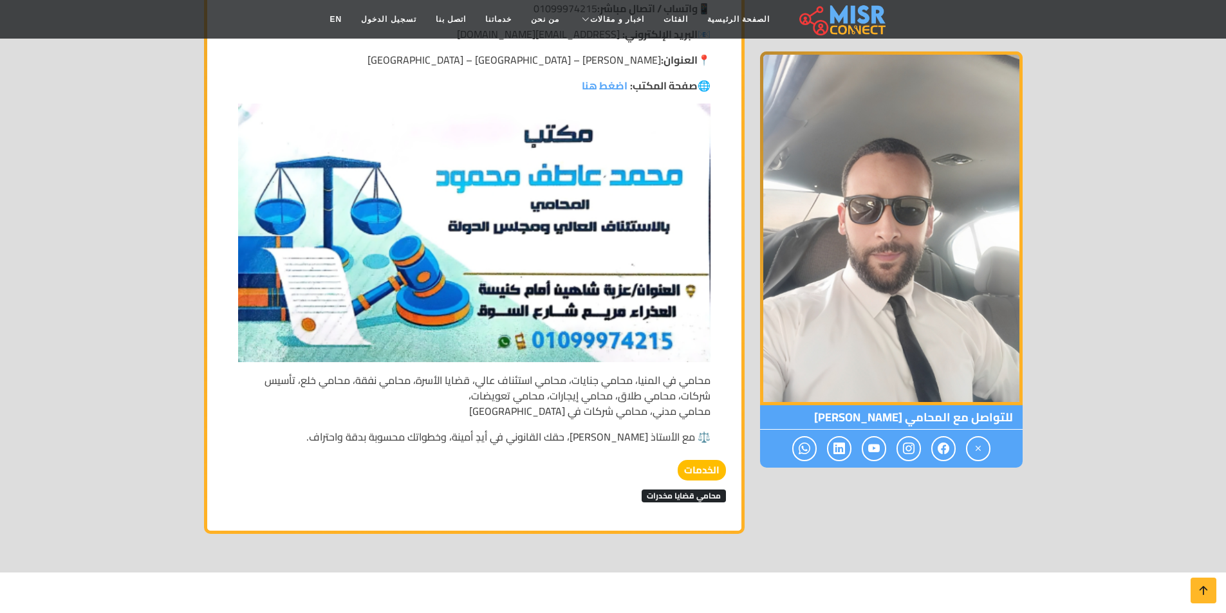
scroll to position [2702, 0]
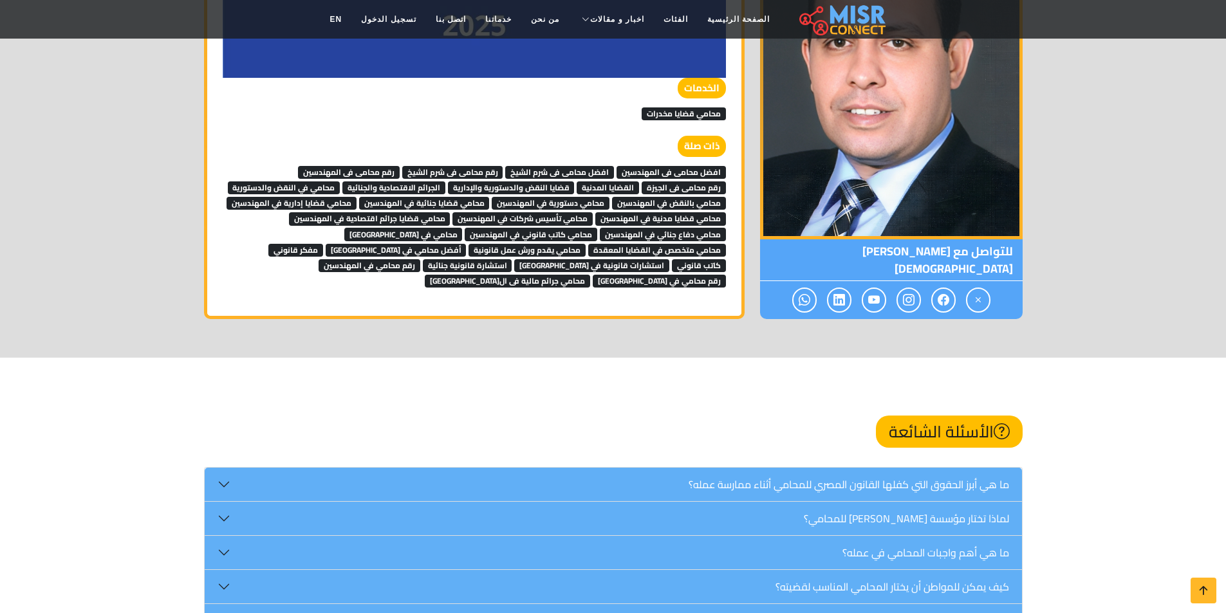
scroll to position [3732, 0]
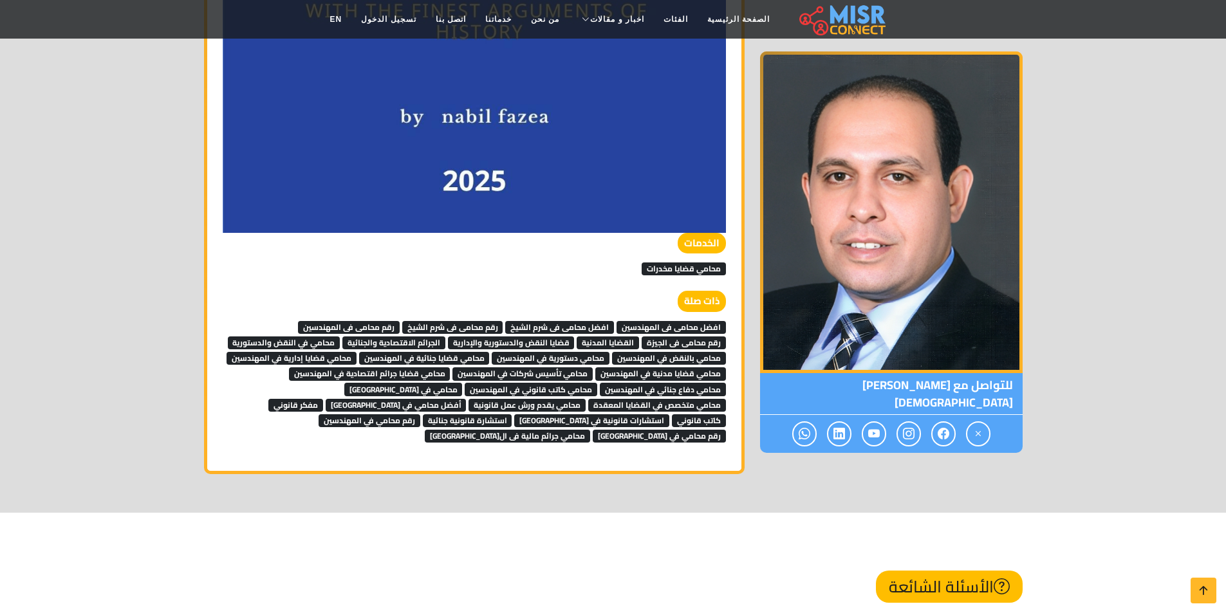
click at [425, 430] on span "محامي جرائم مالية فى ال[GEOGRAPHIC_DATA]" at bounding box center [507, 436] width 165 height 13
click at [593, 430] on span "رقم محامي في جامعة الدول" at bounding box center [659, 436] width 133 height 13
click at [420, 419] on span "رقم محامي في المهندسين" at bounding box center [370, 420] width 102 height 13
click at [512, 419] on span "استشارة قانونية جنائية" at bounding box center [467, 420] width 89 height 13
click at [514, 414] on span "استشارات قانونية في الجيزة" at bounding box center [591, 420] width 155 height 13
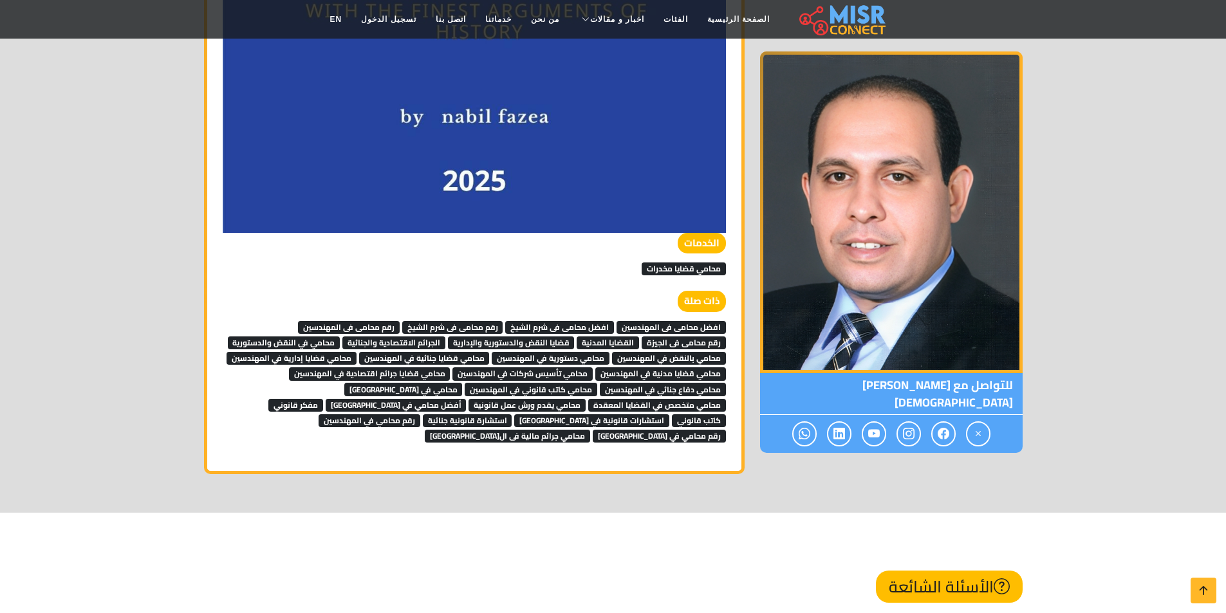
click at [672, 414] on span "كاتب قانوني" at bounding box center [699, 420] width 54 height 13
click at [323, 402] on span "مفكر قانوني" at bounding box center [295, 405] width 55 height 13
click at [467, 402] on span "أفضل محامي في مصر" at bounding box center [396, 405] width 141 height 13
click at [586, 406] on span "محامي يقدم ورش عمل قانونية" at bounding box center [526, 405] width 117 height 13
click at [607, 389] on span "محامي دفاع جنائي في المهندسين" at bounding box center [663, 389] width 126 height 13
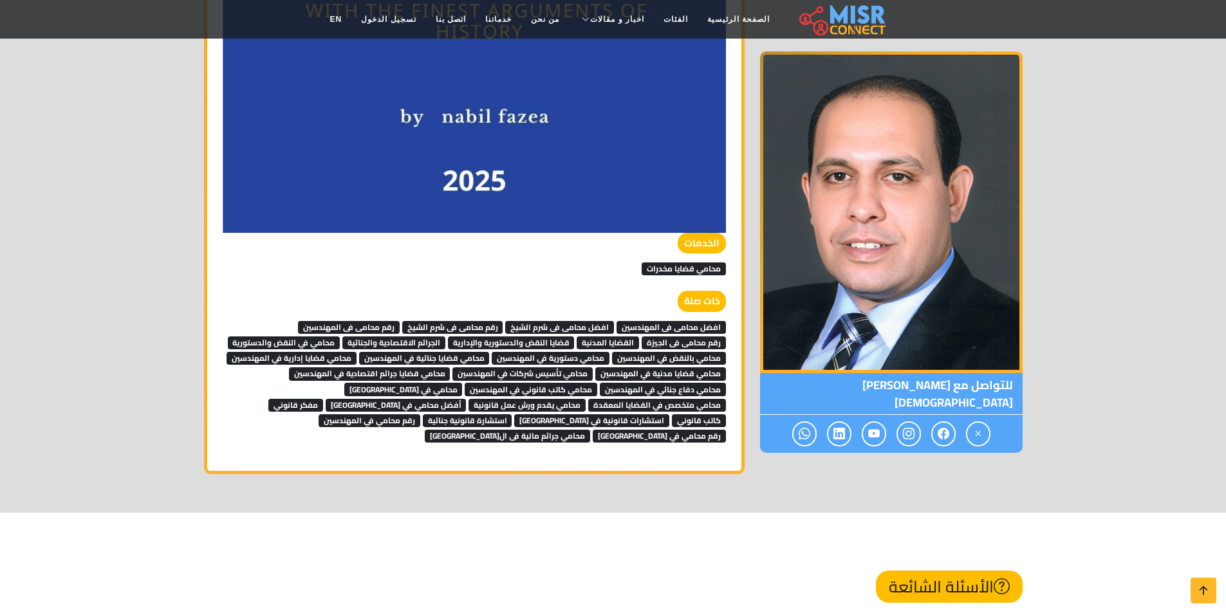
click at [571, 387] on span "محامي كاتب قانوني في المهندسين" at bounding box center [531, 389] width 133 height 13
click at [441, 387] on span "محامي في جامعة الدول" at bounding box center [403, 389] width 118 height 13
click at [588, 399] on span "محامي متخصص في القضايا المعقدة" at bounding box center [657, 405] width 138 height 13
click at [672, 389] on span "محامي دفاع جنائي في المهندسين" at bounding box center [663, 389] width 126 height 13
click at [436, 386] on span "محامي في جامعة الدول" at bounding box center [403, 389] width 118 height 13
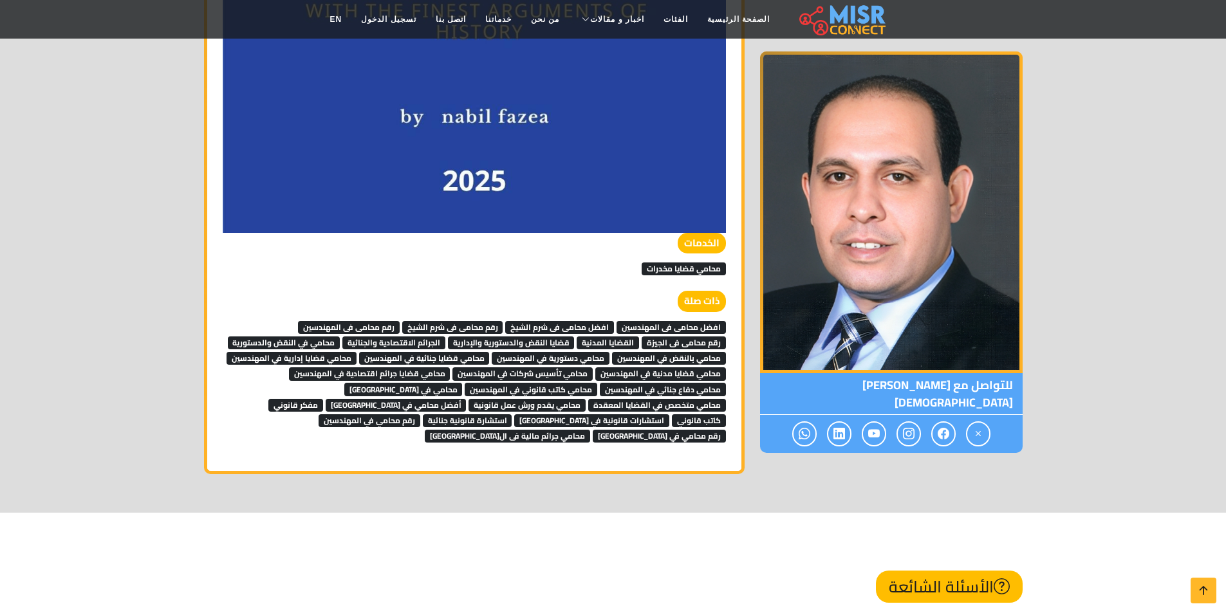
click at [588, 399] on span "محامي متخصص في القضايا المعقدة" at bounding box center [657, 405] width 138 height 13
drag, startPoint x: 358, startPoint y: 373, endPoint x: 390, endPoint y: 371, distance: 31.6
click at [359, 373] on span "محامي قضايا جرائم اقتصادية في المهندسين" at bounding box center [370, 373] width 162 height 13
drag, startPoint x: 516, startPoint y: 374, endPoint x: 575, endPoint y: 372, distance: 59.2
click at [517, 373] on span "محامي تأسيس شركات في المهندسين" at bounding box center [522, 373] width 140 height 13
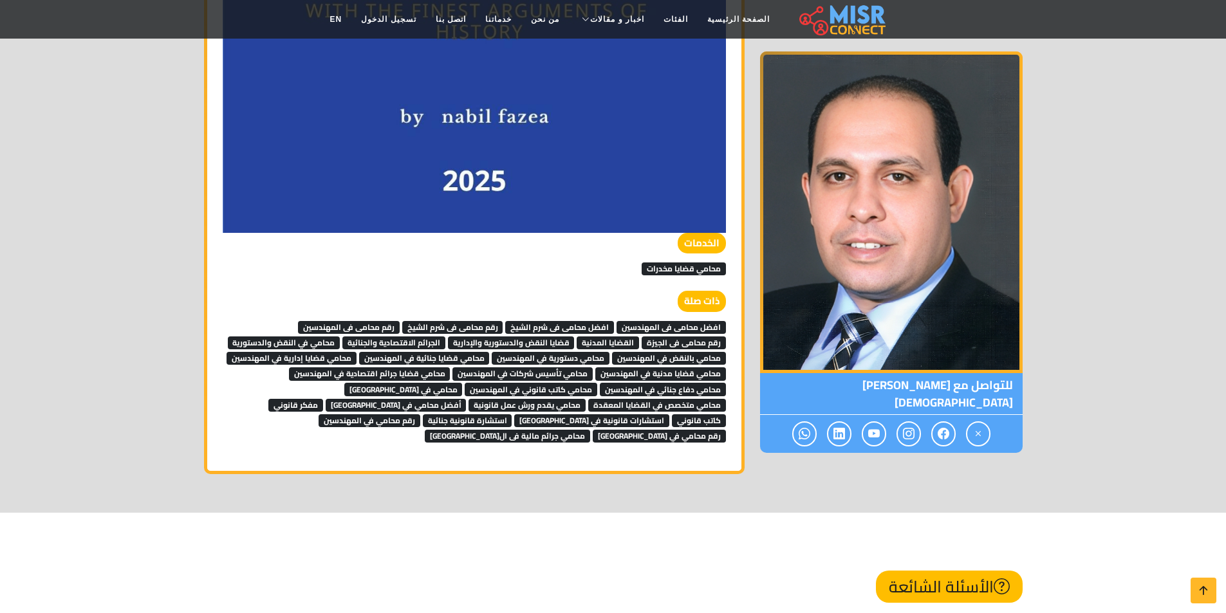
click at [632, 372] on span "محامي قضايا مدنية في المهندسين" at bounding box center [660, 373] width 131 height 13
click at [638, 358] on span "محامي بالنقض في المهندسين" at bounding box center [669, 358] width 114 height 13
click at [591, 360] on span "محامي دستورية في المهندسين" at bounding box center [551, 358] width 118 height 13
drag, startPoint x: 472, startPoint y: 355, endPoint x: 416, endPoint y: 353, distance: 56.0
click at [472, 355] on span "محامي قضايا جنائية في المهندسين" at bounding box center [424, 358] width 131 height 13
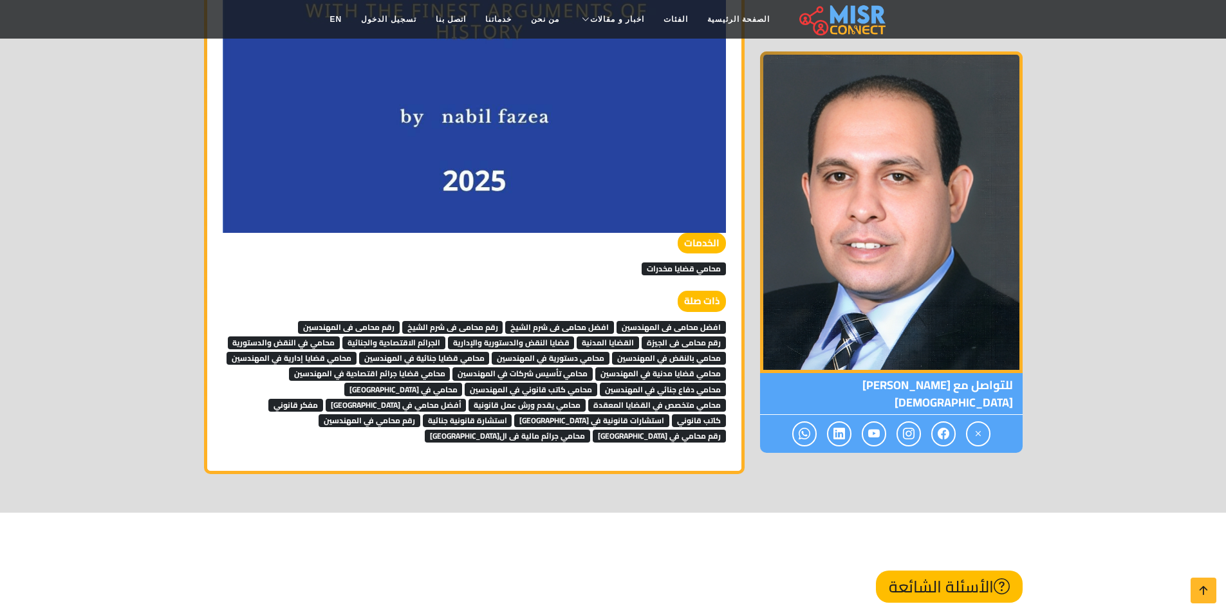
click at [331, 355] on span "محامي قضايا إدارية في المهندسين" at bounding box center [291, 358] width 130 height 13
click at [542, 319] on link "افضل محامى فى شرم الشيخ" at bounding box center [559, 326] width 109 height 19
click at [552, 328] on span "افضل محامى فى شرم الشيخ" at bounding box center [559, 327] width 109 height 13
click at [622, 323] on span "افضل محامى فى المهندسين" at bounding box center [670, 327] width 109 height 13
click at [356, 325] on span "رقم محامى فى المهندسين" at bounding box center [349, 327] width 102 height 13
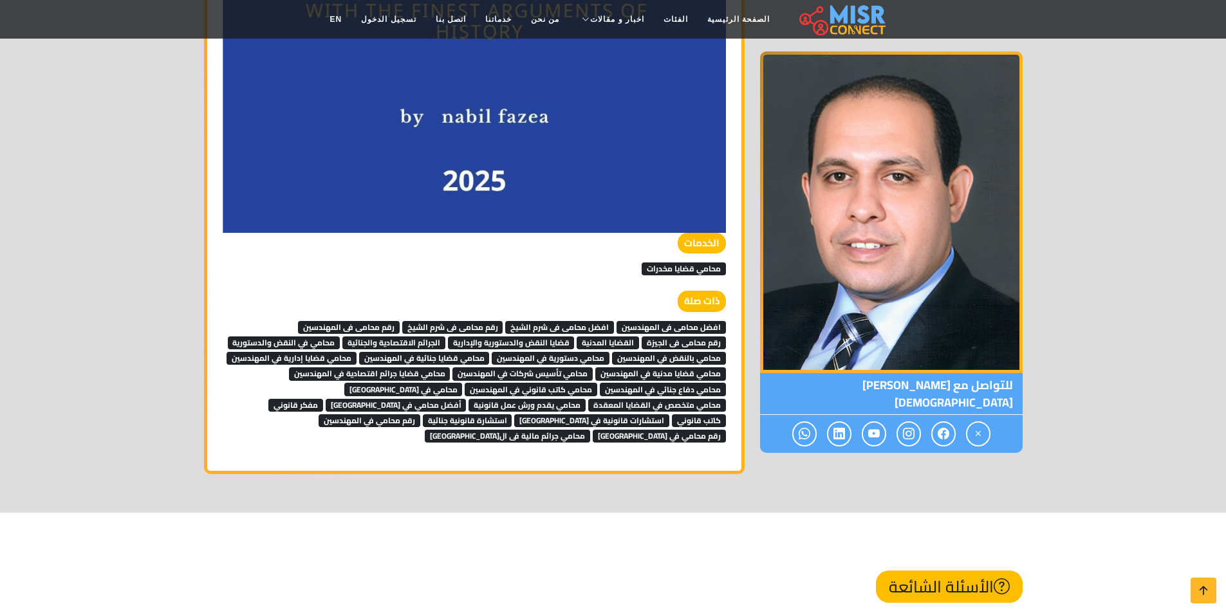
click at [306, 334] on link "محامي في النقض والدستورية" at bounding box center [284, 341] width 113 height 19
click at [472, 343] on span "قضايا النقض والدستورية والإدارية" at bounding box center [511, 343] width 127 height 13
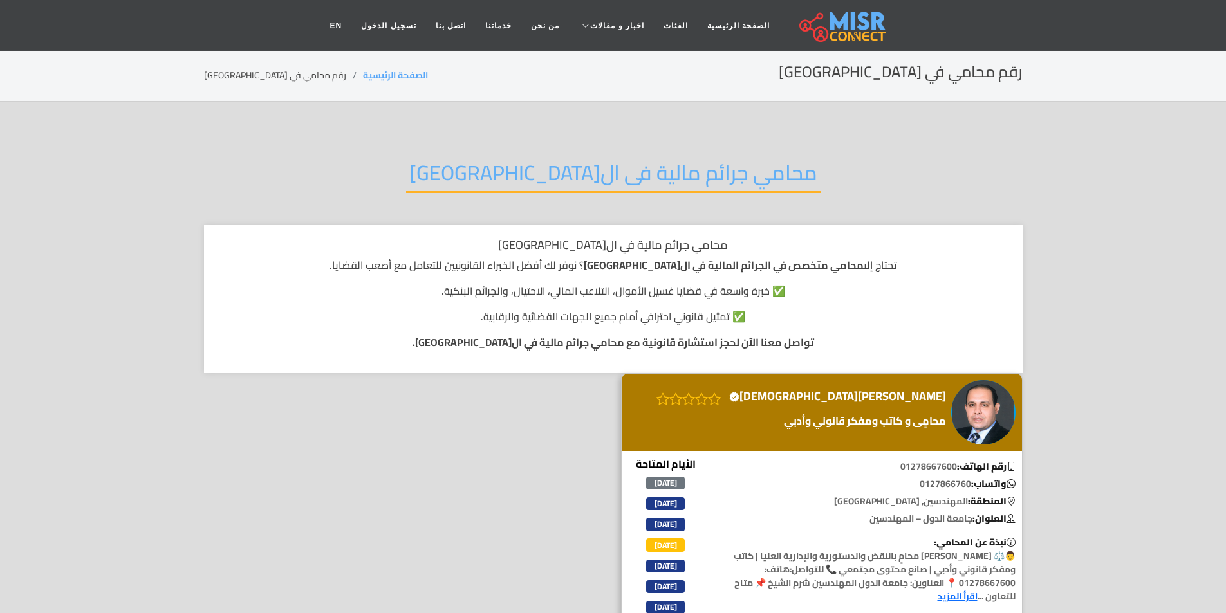
click at [481, 187] on div "محامي جرائم مالية فى ال[GEOGRAPHIC_DATA]" at bounding box center [613, 183] width 818 height 84
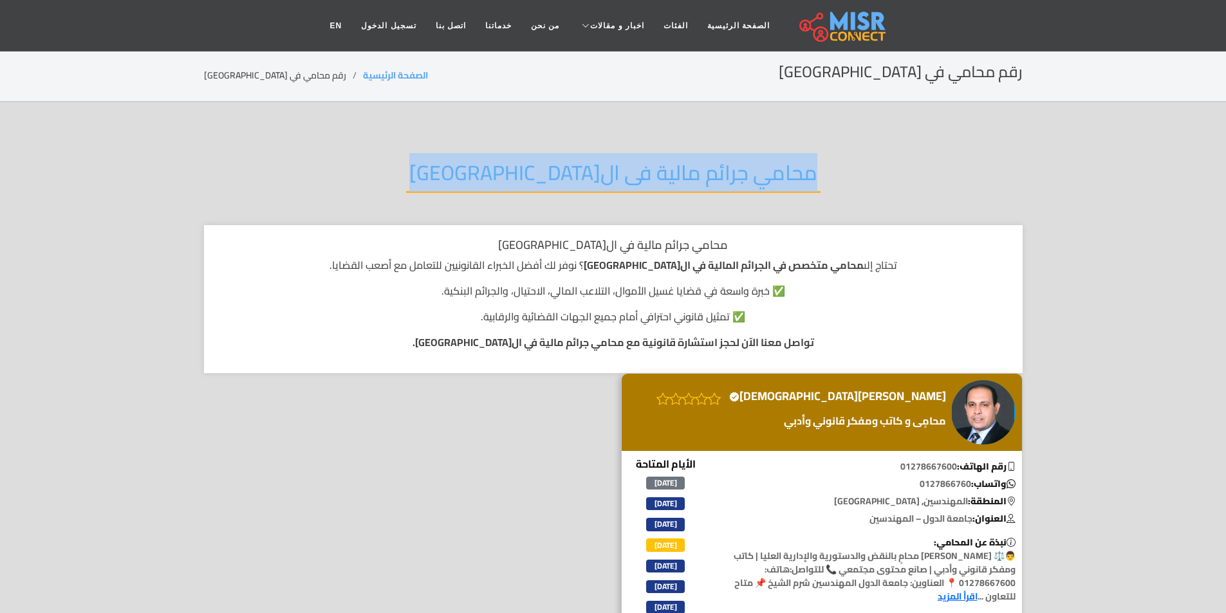
click at [481, 187] on div "محامي جرائم مالية فى ال[GEOGRAPHIC_DATA]" at bounding box center [613, 183] width 818 height 84
copy div "محامي جرائم مالية فى ال[GEOGRAPHIC_DATA]"
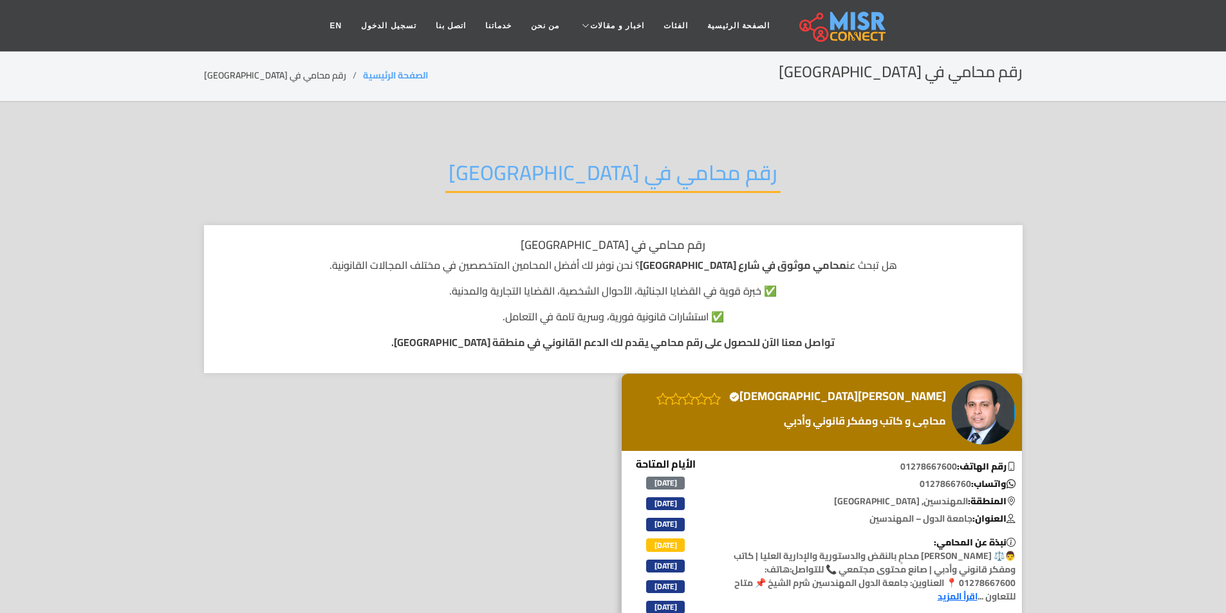
click at [540, 147] on div "رقم محامي في [GEOGRAPHIC_DATA]" at bounding box center [613, 183] width 818 height 84
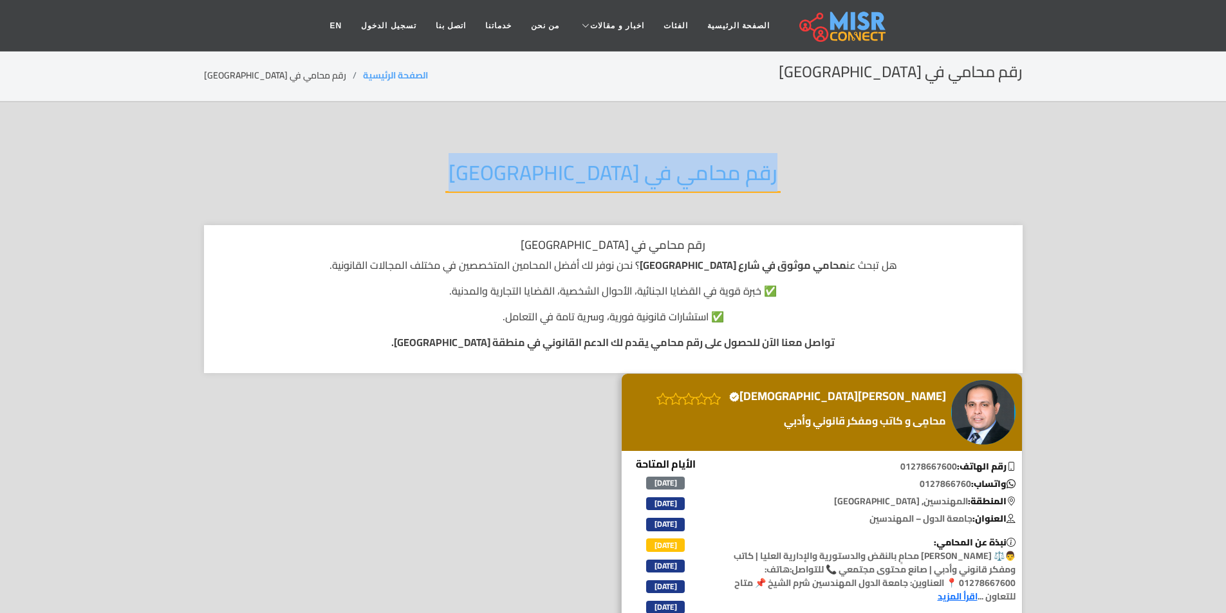
click at [540, 147] on div "رقم محامي في [GEOGRAPHIC_DATA]" at bounding box center [613, 183] width 818 height 84
copy div "رقم محامي في [GEOGRAPHIC_DATA]"
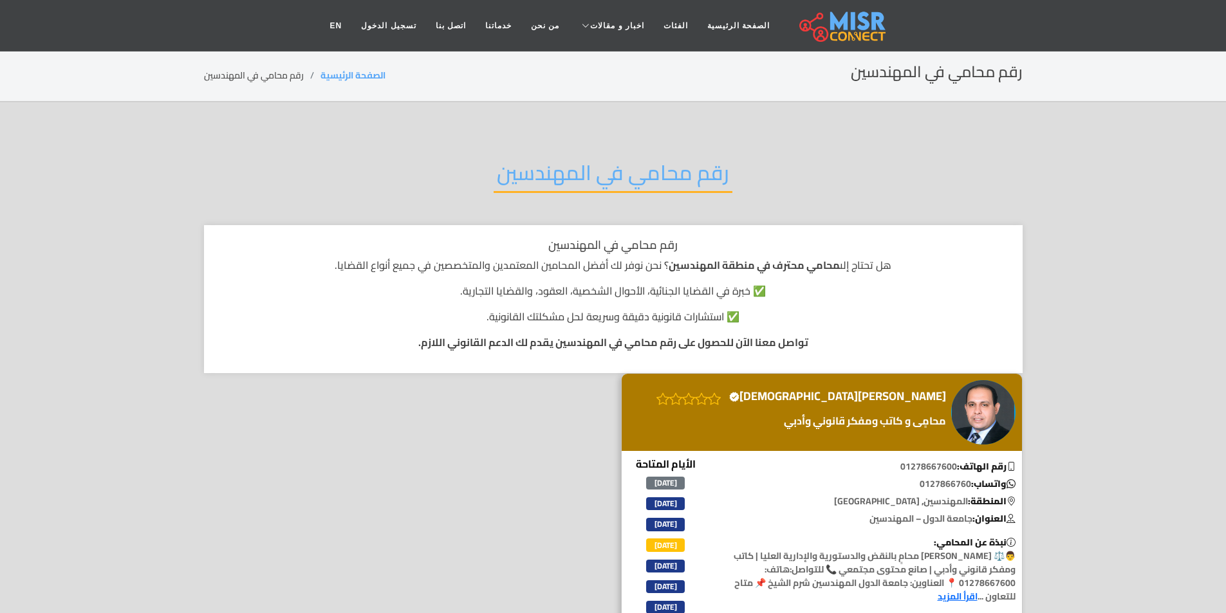
click at [645, 164] on h2 "رقم محامي في المهندسين" at bounding box center [613, 176] width 239 height 33
click at [648, 183] on h2 "رقم محامي في المهندسين" at bounding box center [613, 176] width 239 height 33
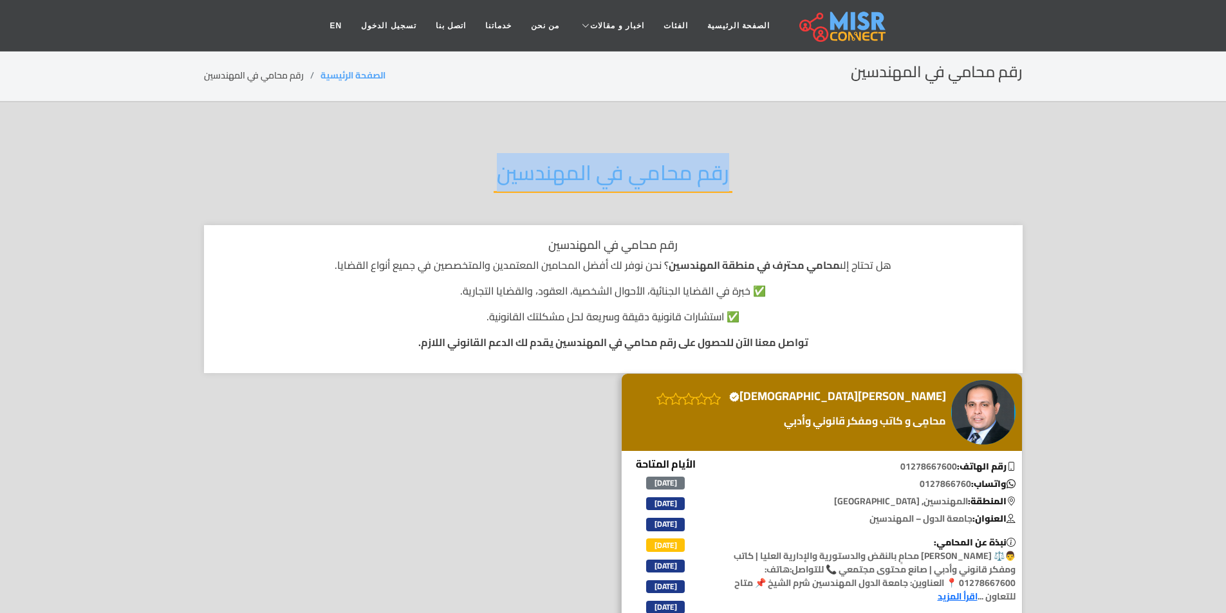
copy div "رقم محامي في المهندسين"
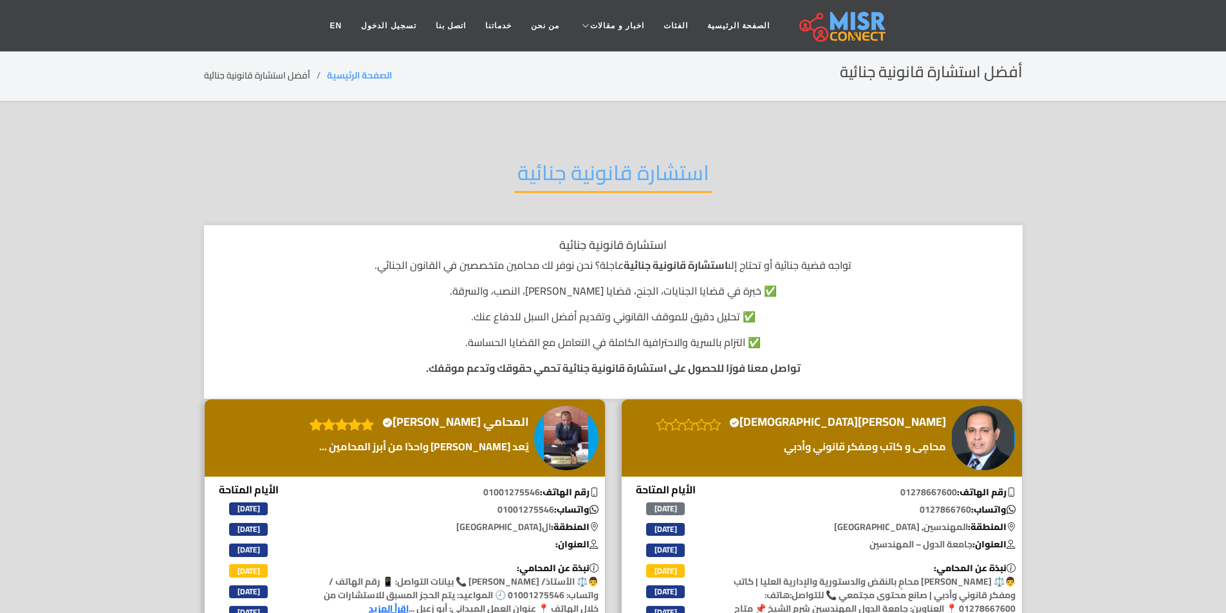
click at [598, 160] on h2 "استشارة قانونية جنائية" at bounding box center [613, 176] width 198 height 33
copy div "استشارة قانونية جنائية"
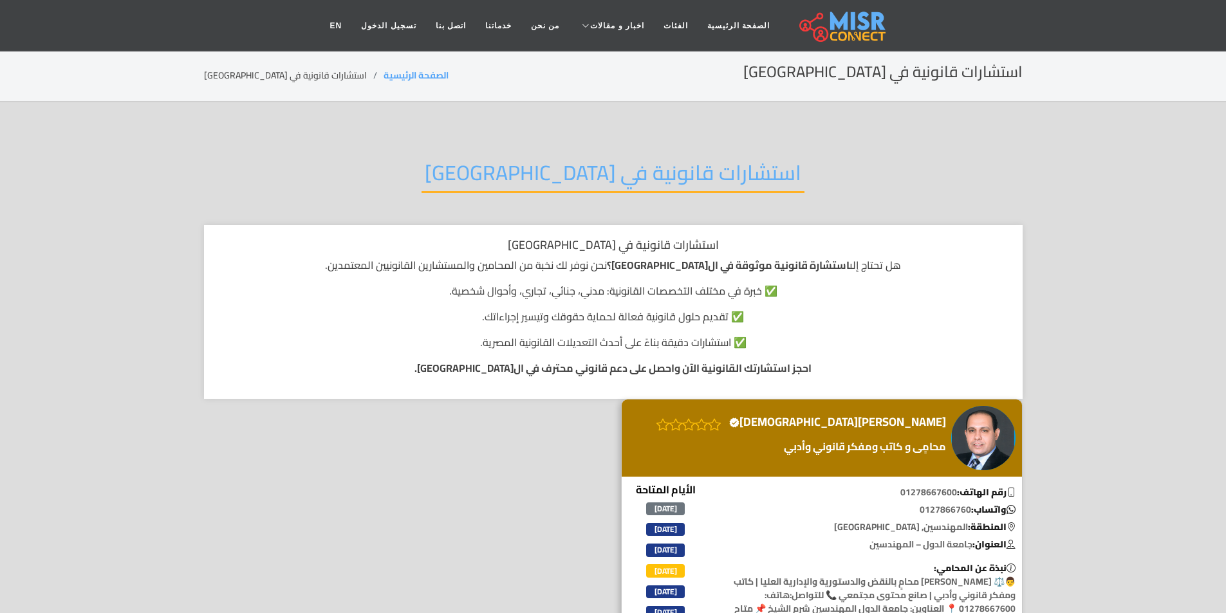
click at [584, 142] on div "استشارات قانونية في [GEOGRAPHIC_DATA]" at bounding box center [613, 183] width 818 height 84
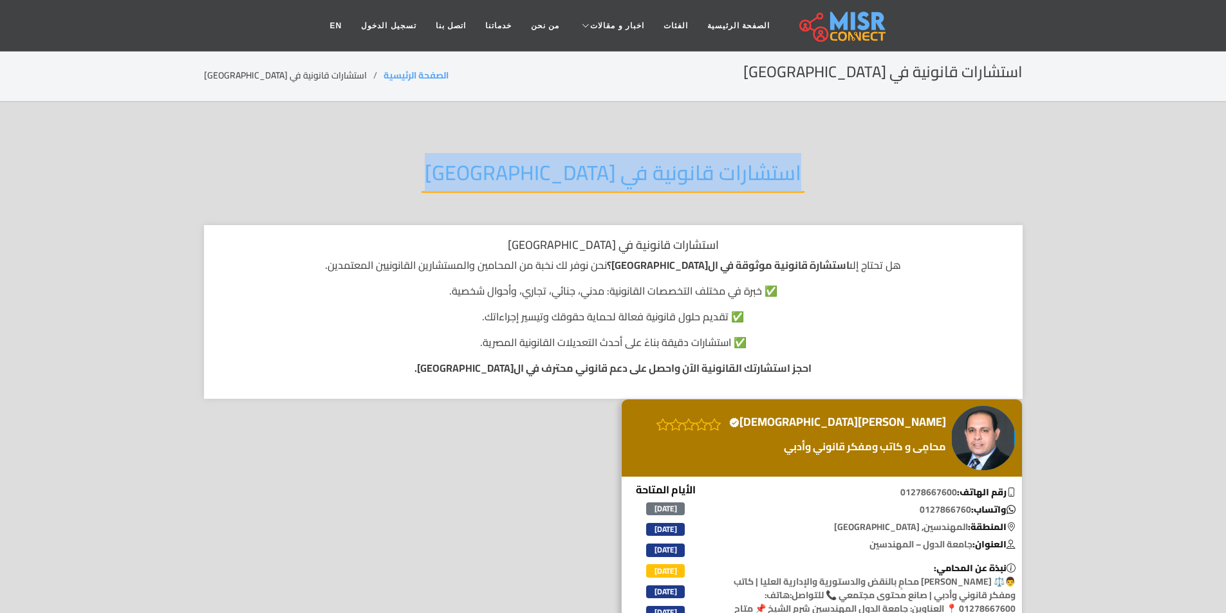
click at [584, 142] on div "استشارات قانونية في [GEOGRAPHIC_DATA]" at bounding box center [613, 183] width 818 height 84
copy div "استشارات قانونية في [GEOGRAPHIC_DATA]"
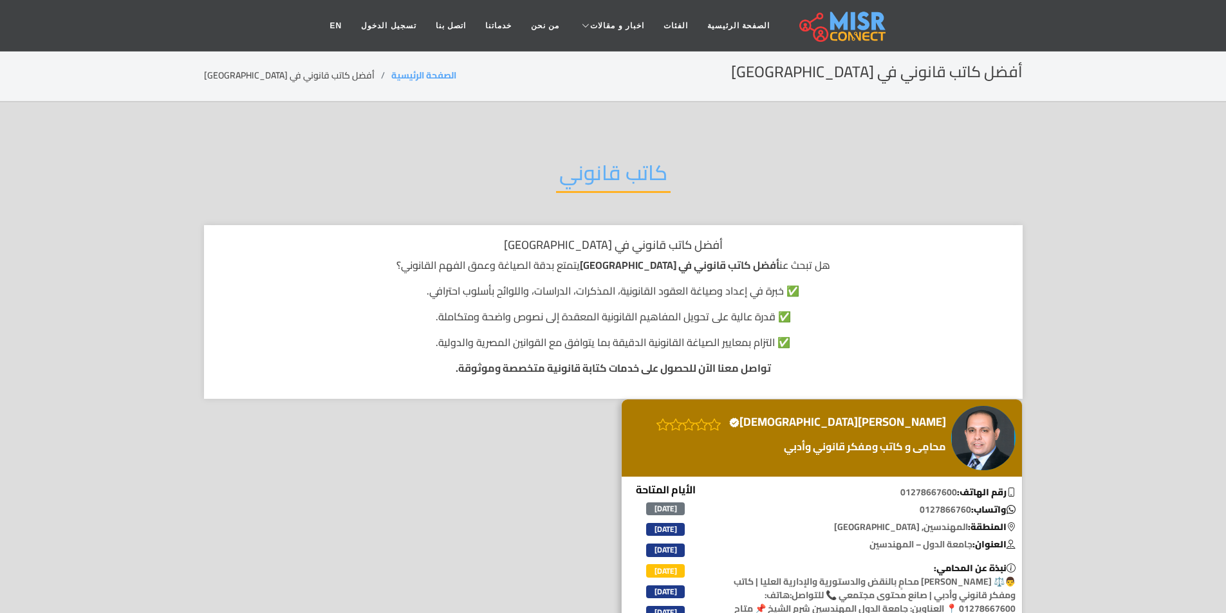
click at [452, 152] on div "كاتب قانوني" at bounding box center [613, 183] width 818 height 84
click at [457, 150] on div "كاتب قانوني" at bounding box center [613, 183] width 818 height 84
copy div "كاتب قانوني"
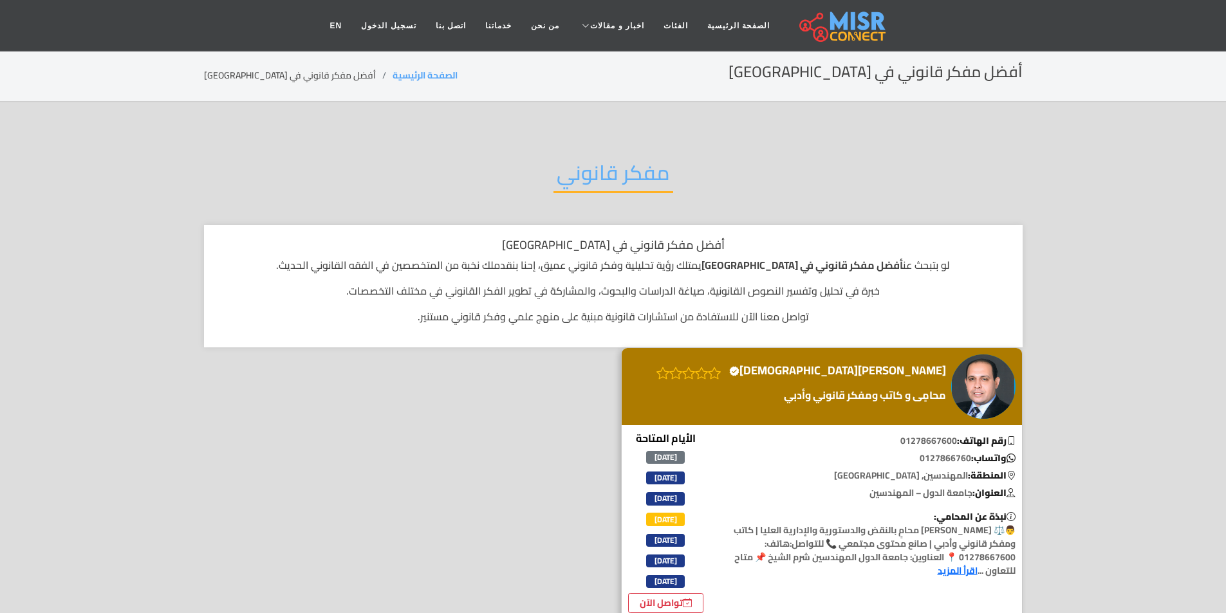
click at [663, 182] on h2 "مفكر قانوني" at bounding box center [613, 176] width 120 height 33
click at [661, 177] on h2 "مفكر قانوني" at bounding box center [613, 176] width 120 height 33
click at [661, 176] on h2 "مفكر قانوني" at bounding box center [613, 176] width 120 height 33
copy div "مفكر قانوني"
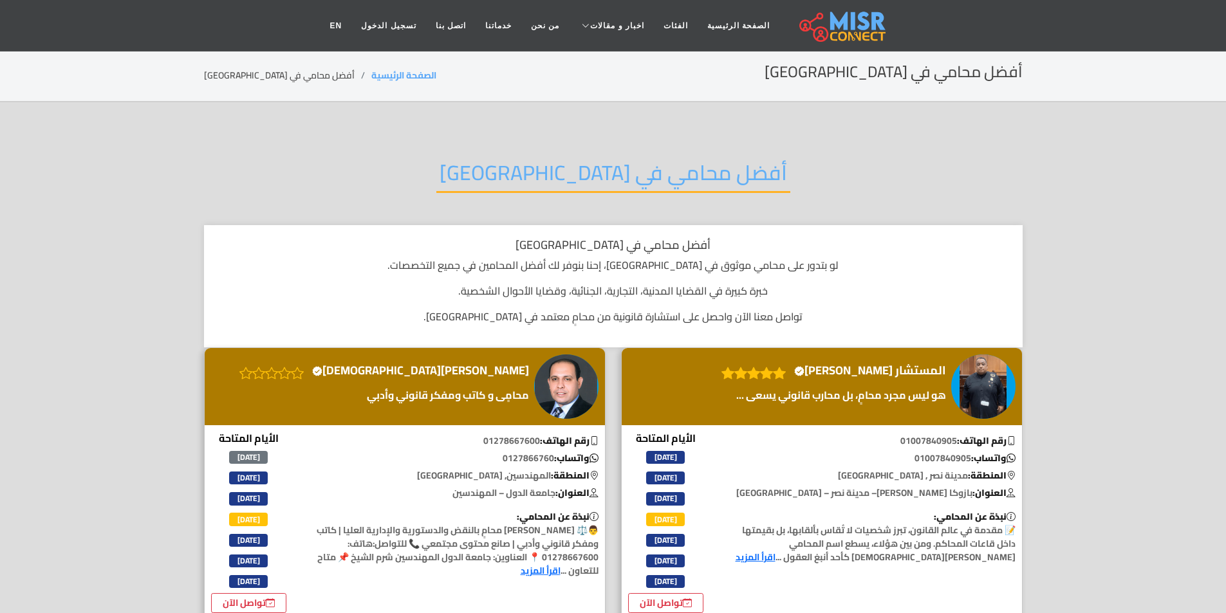
click at [766, 149] on div "أفضل محامي في مصر" at bounding box center [613, 183] width 818 height 84
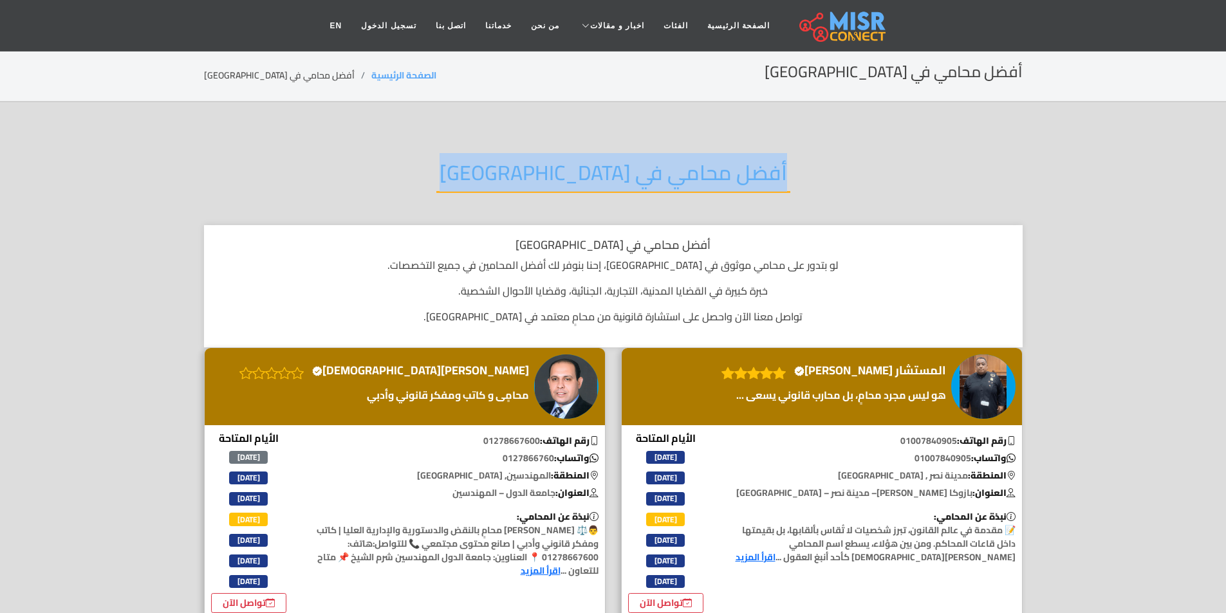
click at [766, 149] on div "أفضل محامي في مصر" at bounding box center [613, 183] width 818 height 84
copy div "أفضل محامي في مصر"
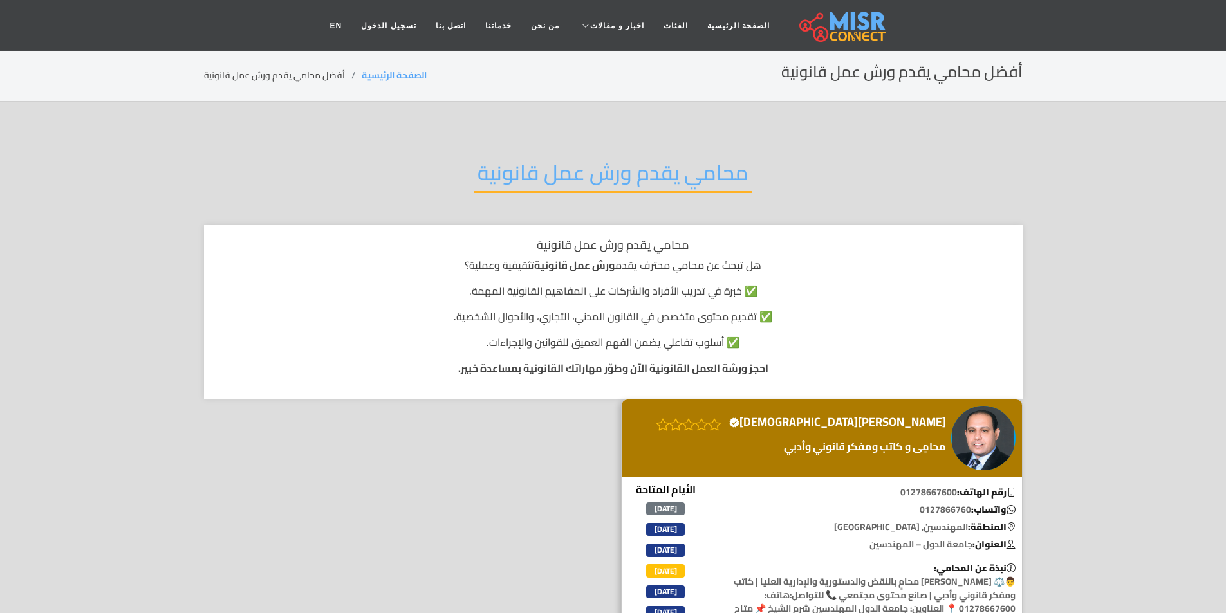
click at [508, 138] on section "محامي يقدم ورش عمل قانونية محامي يقدم ورش عمل قانونية هل تبحث عن محامي محترف يق…" at bounding box center [613, 415] width 1226 height 627
copy div "محامي يقدم ورش عمل قانونية"
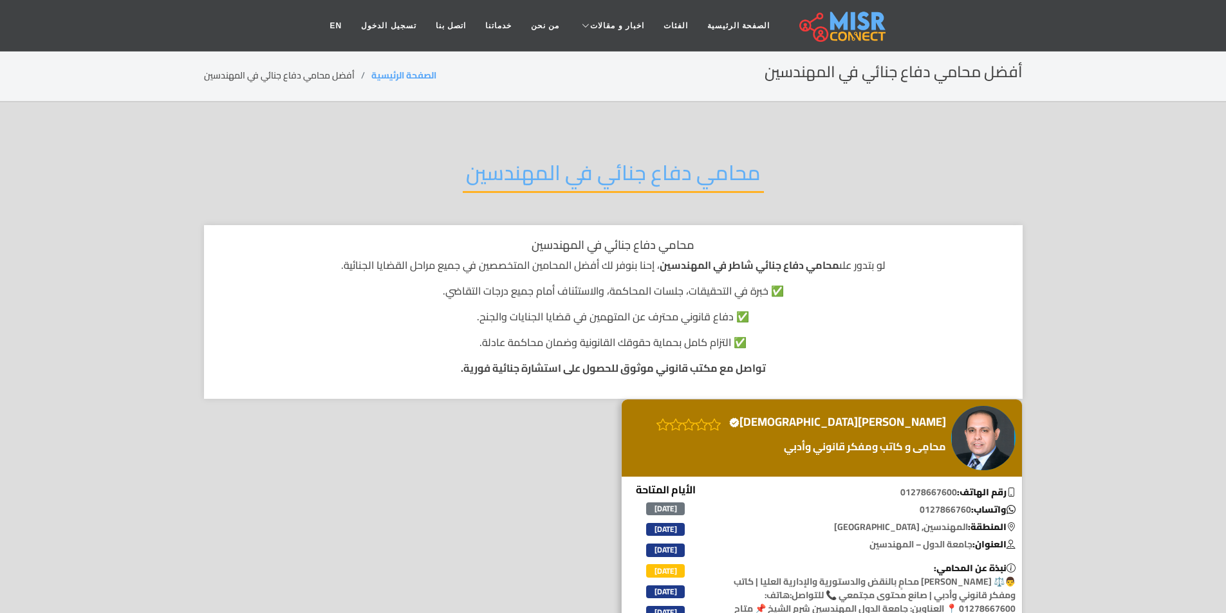
click at [654, 174] on h2 "محامي دفاع جنائي في المهندسين" at bounding box center [613, 176] width 301 height 33
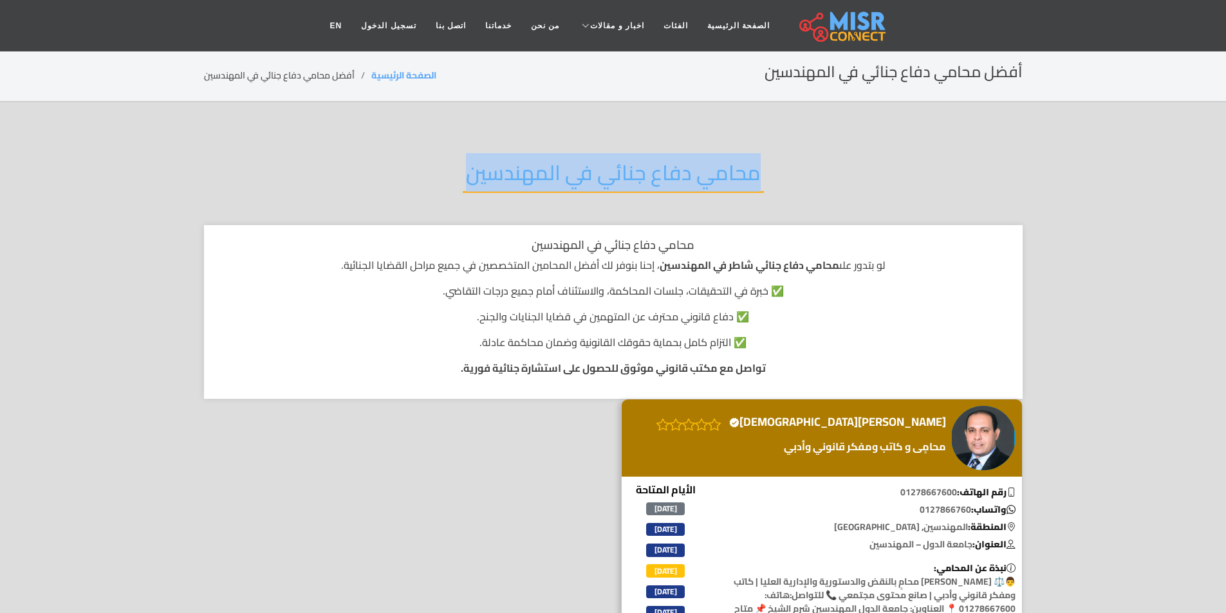
click at [654, 174] on h2 "محامي دفاع جنائي في المهندسين" at bounding box center [613, 176] width 301 height 33
copy div "محامي دفاع جنائي في المهندسين"
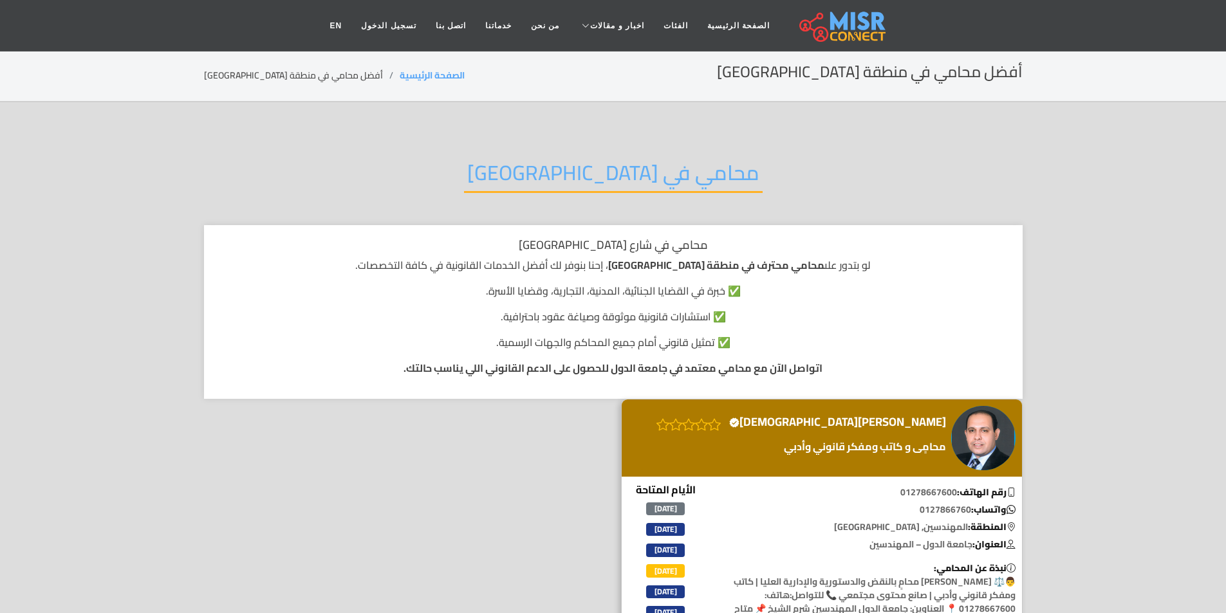
click at [607, 165] on h2 "محامي في [GEOGRAPHIC_DATA]" at bounding box center [613, 176] width 299 height 33
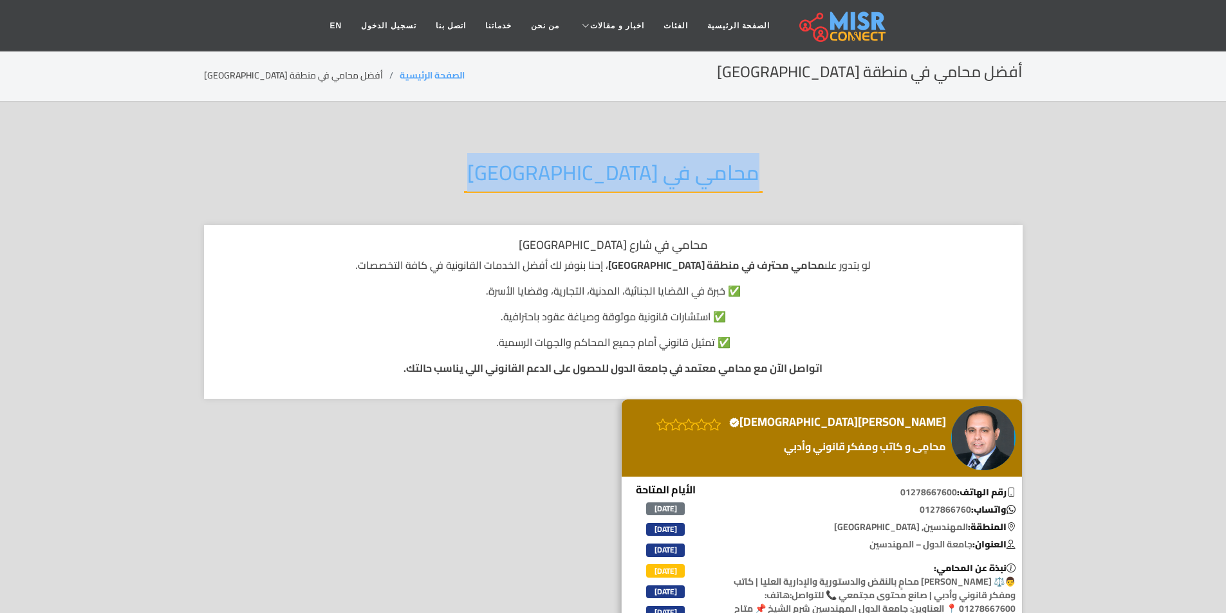
click at [607, 165] on h2 "محامي في [GEOGRAPHIC_DATA]" at bounding box center [613, 176] width 299 height 33
copy div "محامي في [GEOGRAPHIC_DATA]"
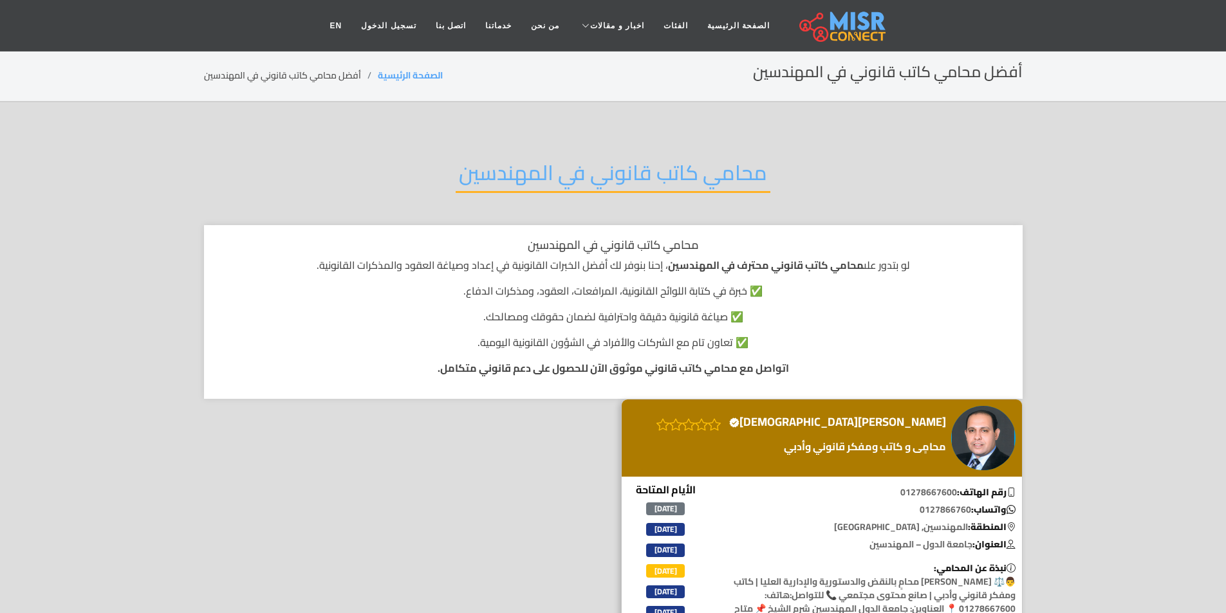
click at [578, 174] on h2 "محامي كاتب قانوني في المهندسين" at bounding box center [613, 176] width 315 height 33
click at [578, 172] on h2 "محامي كاتب قانوني في المهندسين" at bounding box center [613, 176] width 315 height 33
click at [578, 171] on h2 "محامي كاتب قانوني في المهندسين" at bounding box center [613, 176] width 315 height 33
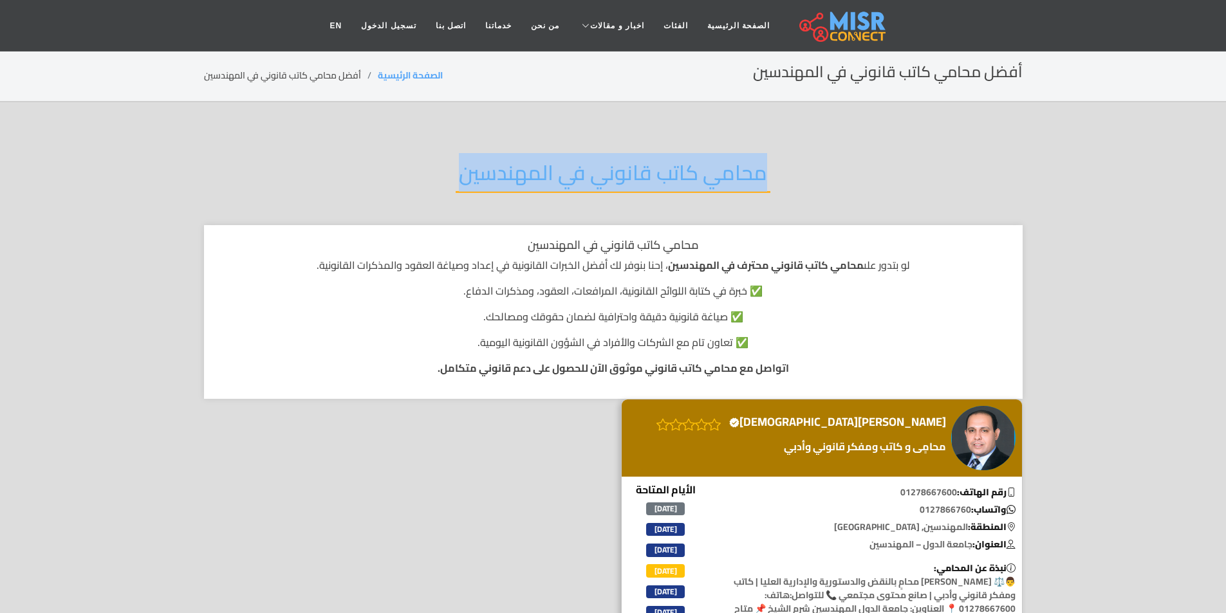
click at [578, 171] on h2 "محامي كاتب قانوني في المهندسين" at bounding box center [613, 176] width 315 height 33
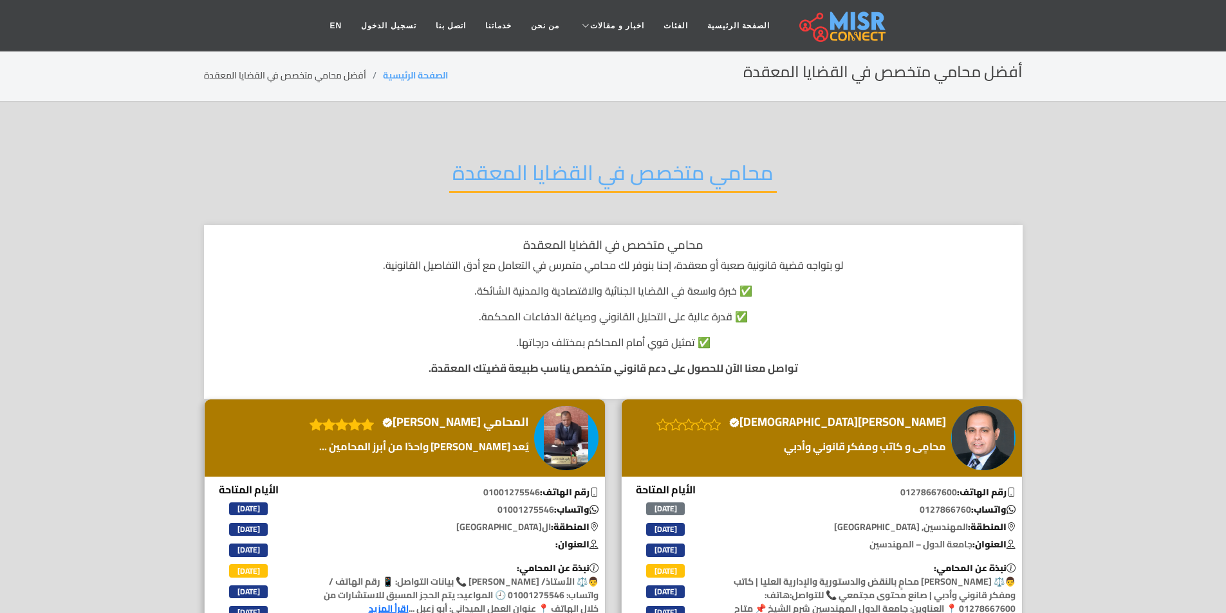
click at [583, 187] on h2 "محامي متخصص في القضايا المعقدة" at bounding box center [613, 176] width 328 height 33
click at [584, 187] on h2 "محامي متخصص في القضايا المعقدة" at bounding box center [613, 176] width 328 height 33
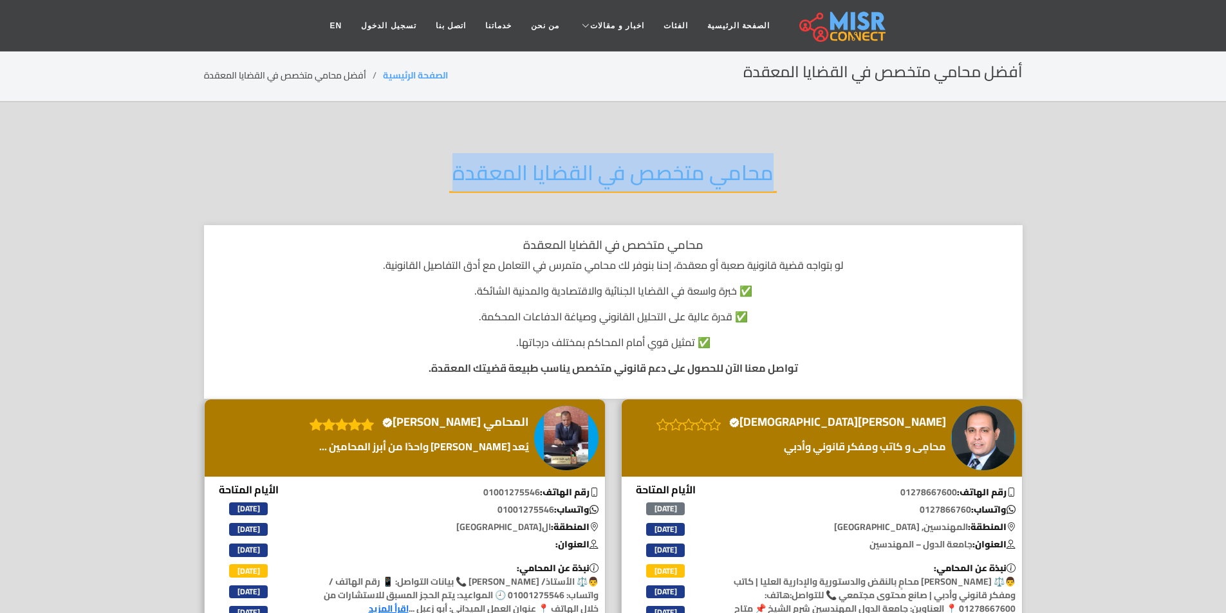
click at [584, 185] on h2 "محامي متخصص في القضايا المعقدة" at bounding box center [613, 176] width 328 height 33
copy div "محامي متخصص في القضايا المعقدة"
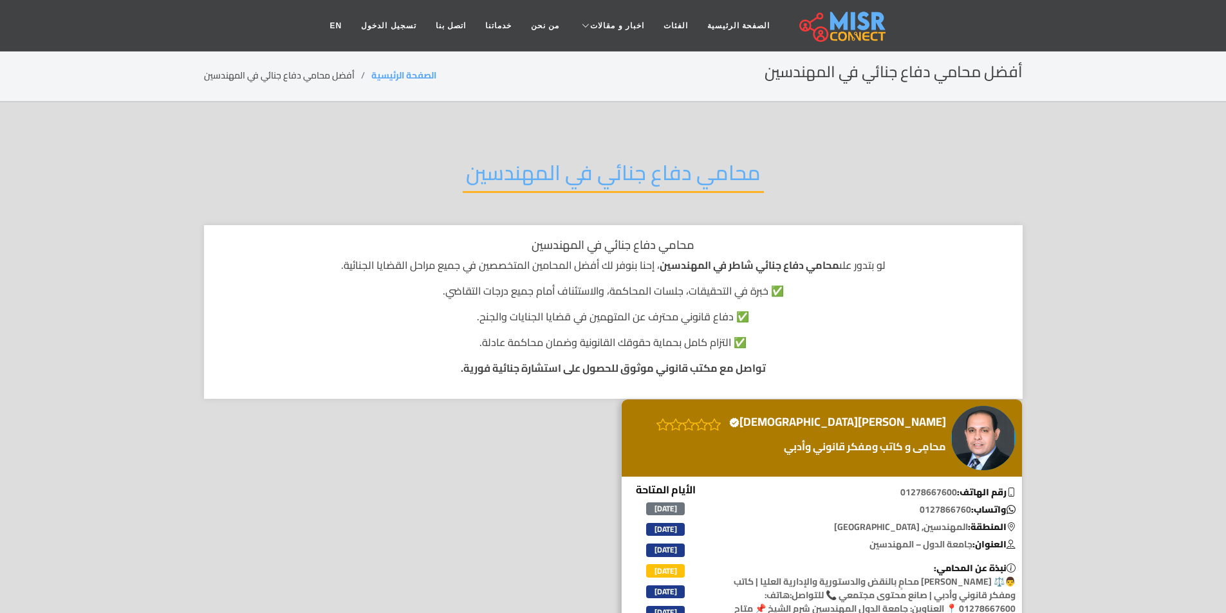
click at [381, 146] on div "محامي دفاع جنائي في المهندسين" at bounding box center [613, 183] width 818 height 84
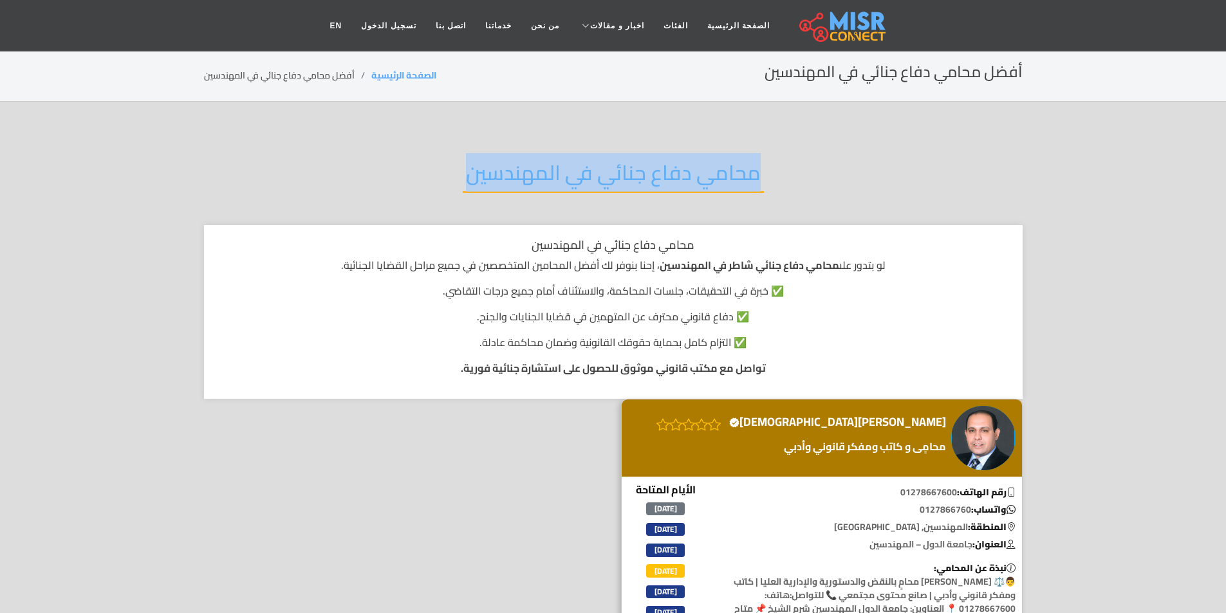
click at [381, 146] on div "محامي دفاع جنائي في المهندسين" at bounding box center [613, 183] width 818 height 84
copy div "محامي دفاع جنائي في المهندسين"
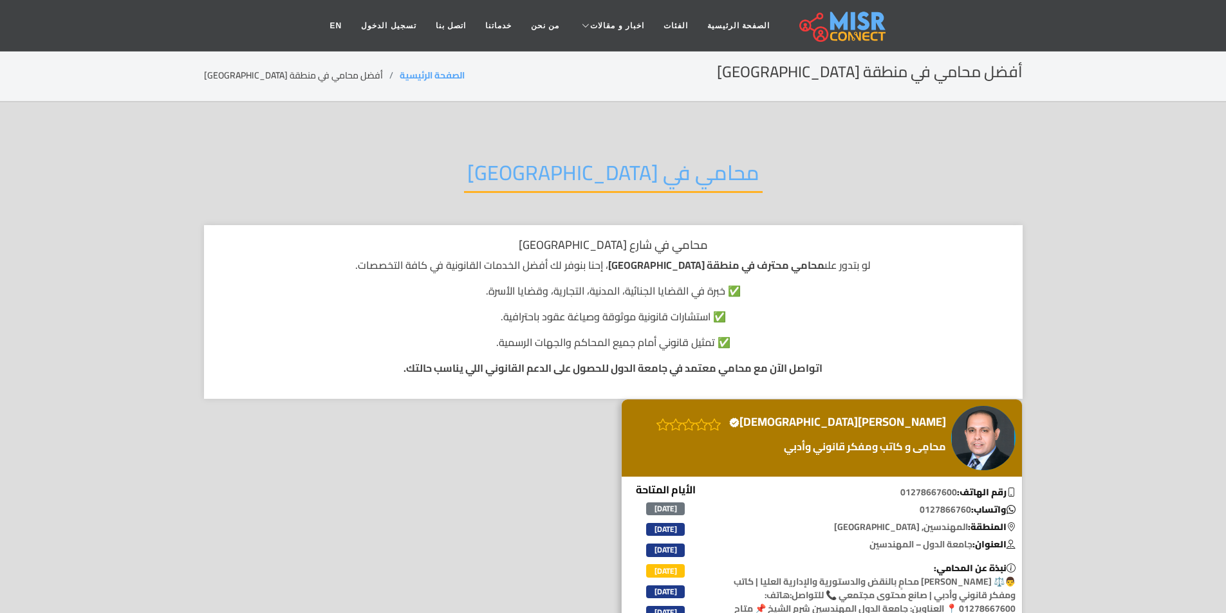
click at [628, 183] on h2 "محامي في [GEOGRAPHIC_DATA]" at bounding box center [613, 176] width 299 height 33
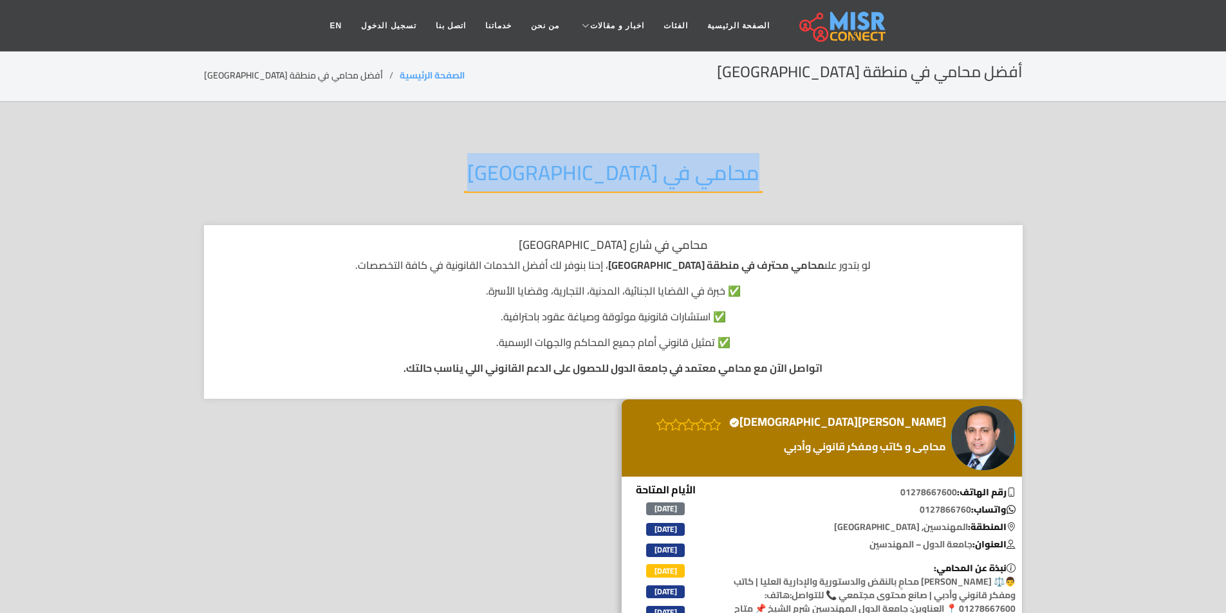
click at [628, 183] on h2 "محامي في [GEOGRAPHIC_DATA]" at bounding box center [613, 176] width 299 height 33
copy div "محامي في [GEOGRAPHIC_DATA]"
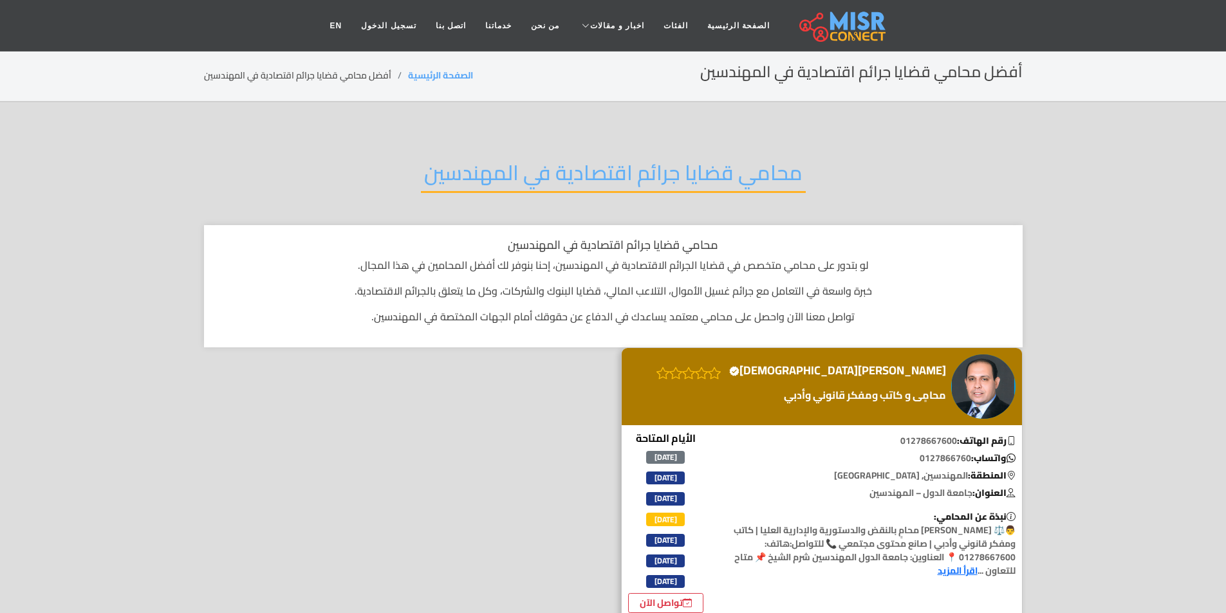
click at [561, 133] on section "محامي قضايا جرائم اقتصادية في المهندسين محامي قضايا جرائم اقتصادية في المهندسين…" at bounding box center [613, 389] width 1226 height 575
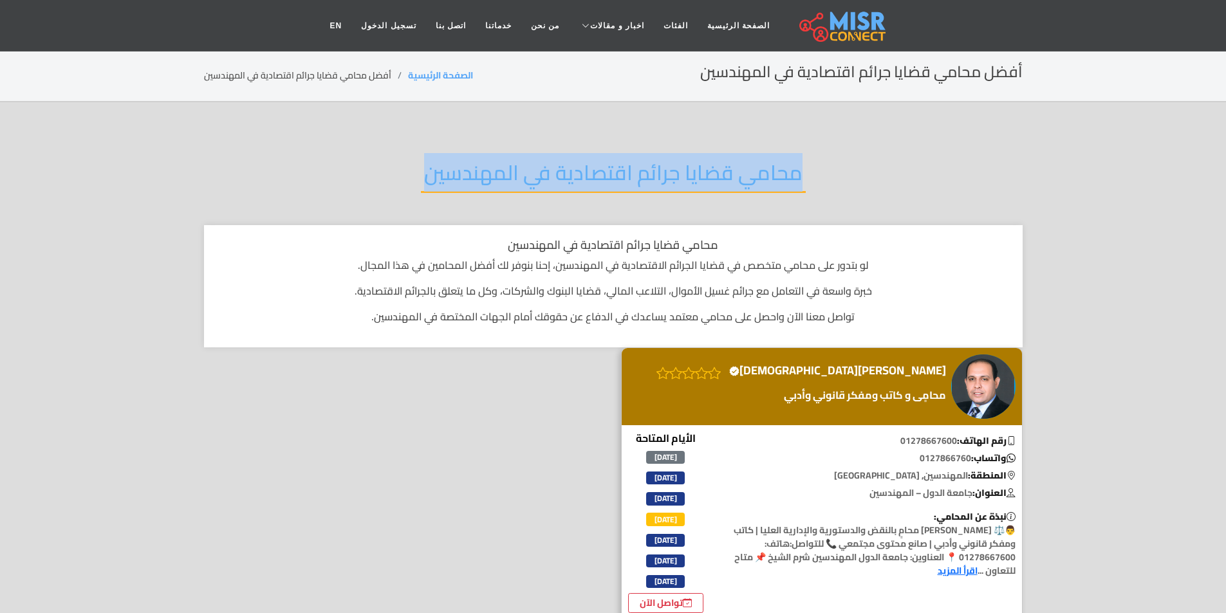
click at [561, 133] on section "محامي قضايا جرائم اقتصادية في المهندسين محامي قضايا جرائم اقتصادية في المهندسين…" at bounding box center [613, 389] width 1226 height 575
copy div "محامي قضايا جرائم اقتصادية في المهندسين"
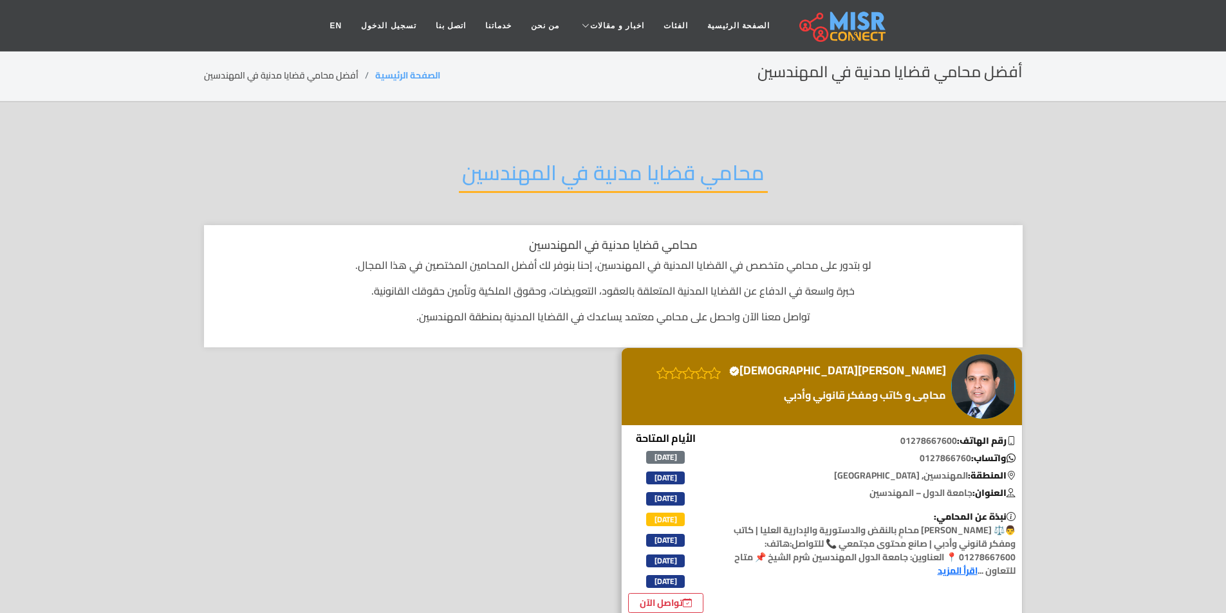
click at [664, 191] on h2 "محامي قضايا مدنية في المهندسين" at bounding box center [613, 176] width 309 height 33
click at [663, 190] on h2 "محامي قضايا مدنية في المهندسين" at bounding box center [613, 176] width 309 height 33
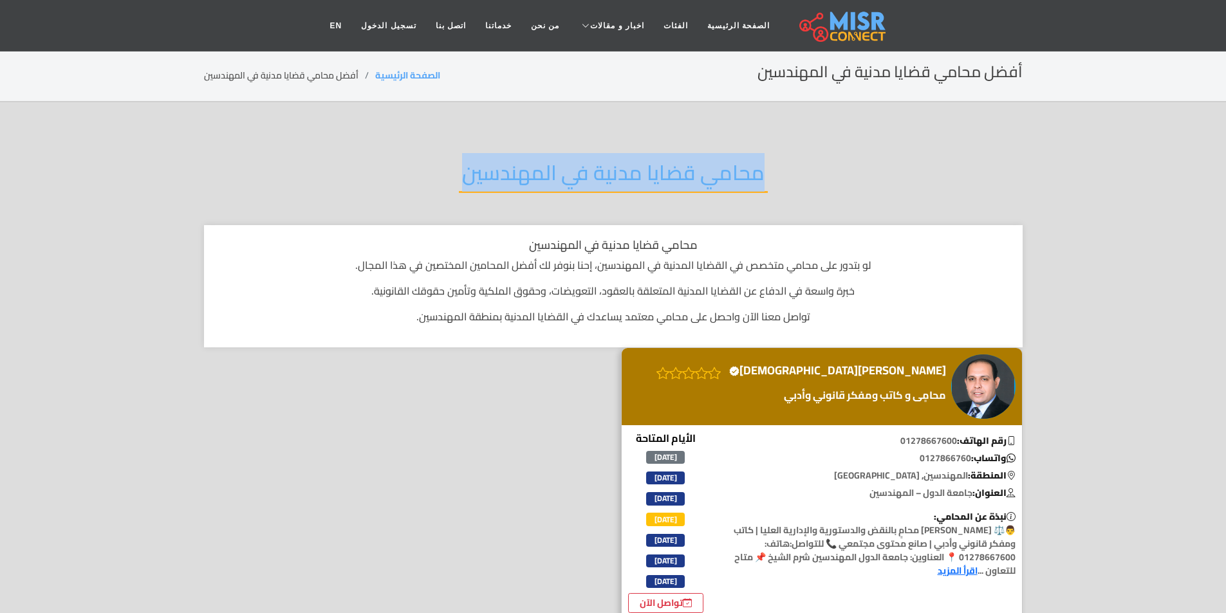
click at [663, 190] on h2 "محامي قضايا مدنية في المهندسين" at bounding box center [613, 176] width 309 height 33
copy div "محامي قضايا مدنية في المهندسين"
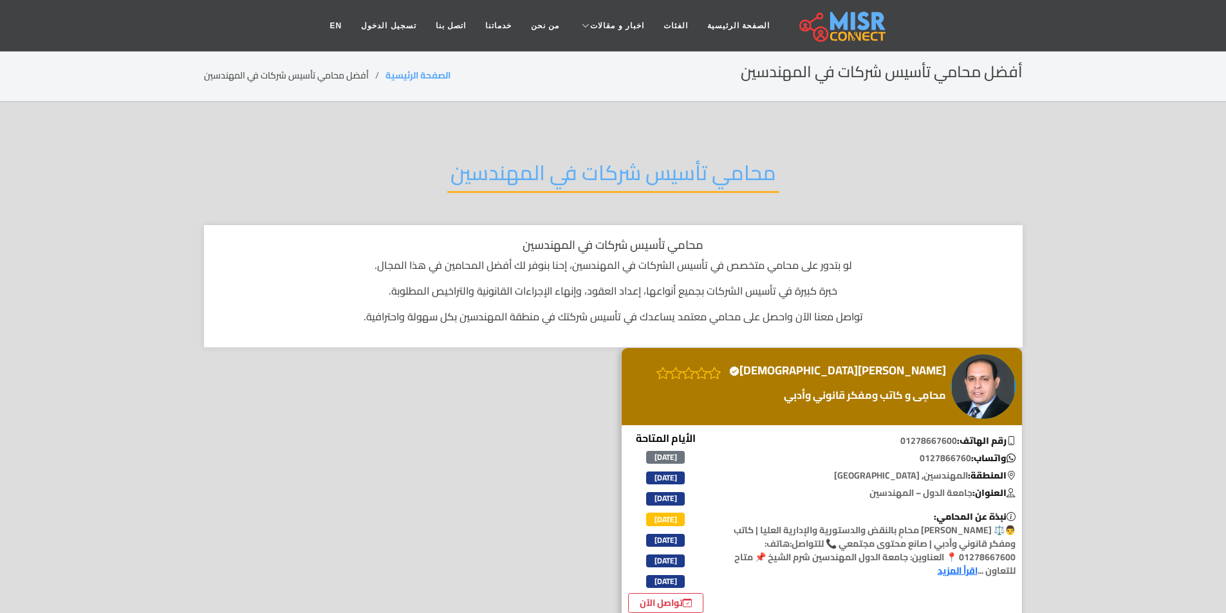
click at [528, 189] on h2 "محامي تأسيس شركات في المهندسين" at bounding box center [613, 176] width 332 height 33
drag, startPoint x: 528, startPoint y: 189, endPoint x: 537, endPoint y: 197, distance: 11.9
click at [529, 189] on h2 "محامي تأسيس شركات في المهندسين" at bounding box center [613, 176] width 332 height 33
click at [537, 197] on div "محامي تأسيس شركات في المهندسين" at bounding box center [613, 183] width 818 height 84
click at [593, 160] on h2 "محامي تأسيس شركات في المهندسين" at bounding box center [613, 176] width 332 height 33
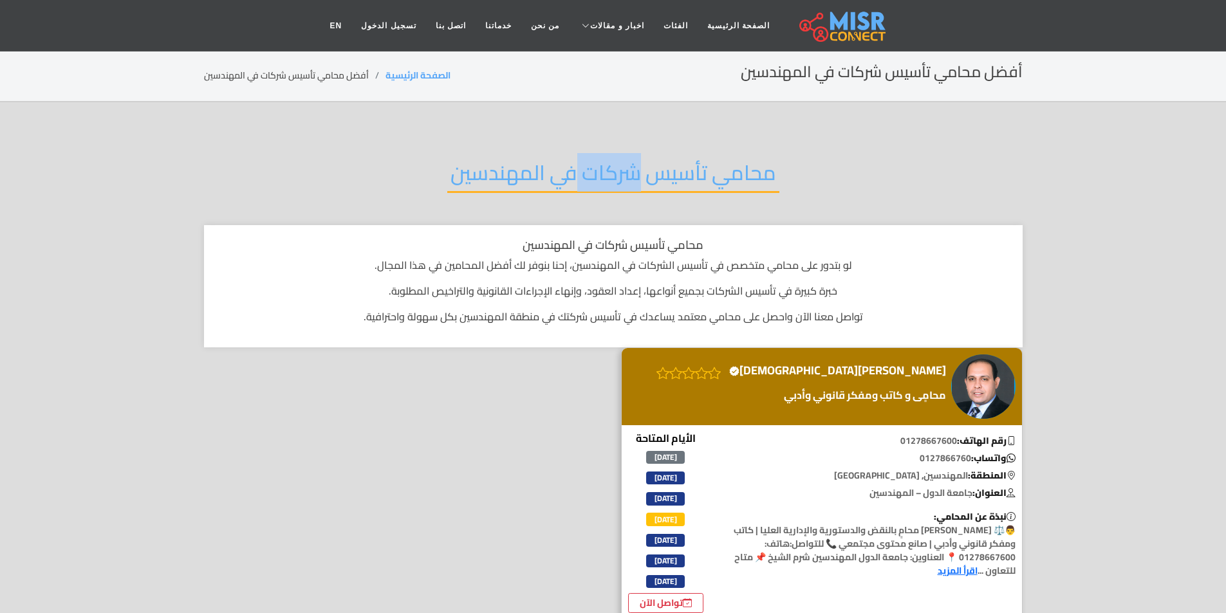
click at [593, 160] on h2 "محامي تأسيس شركات في المهندسين" at bounding box center [613, 176] width 332 height 33
copy div "محامي تأسيس شركات في المهندسين"
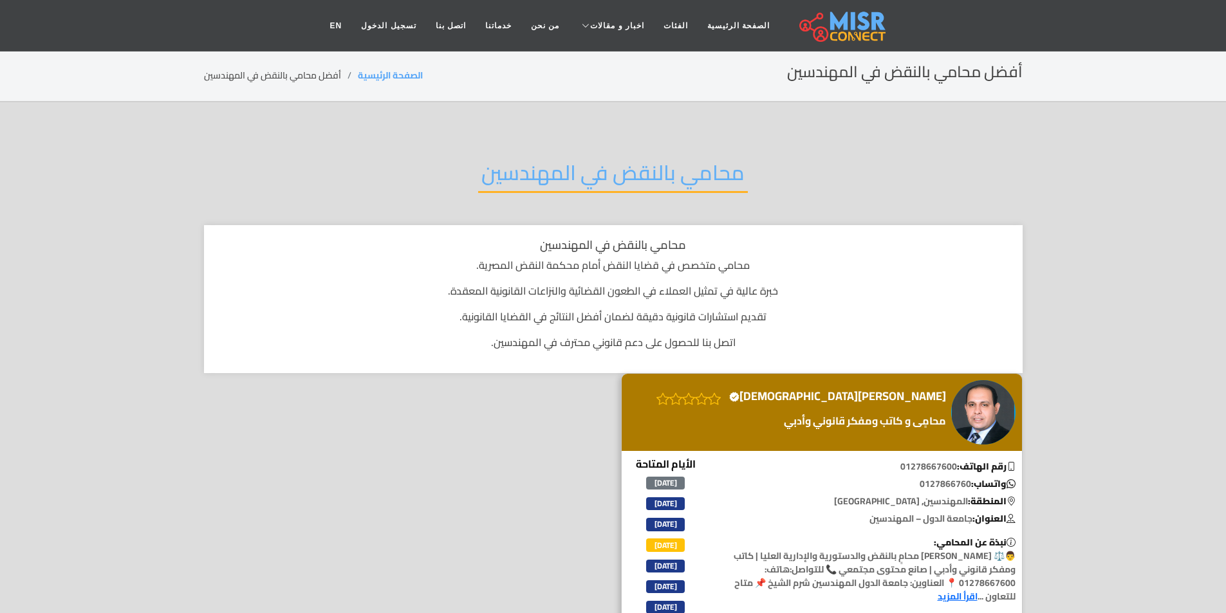
click at [603, 152] on div "محامي بالنقض في المهندسين" at bounding box center [613, 183] width 818 height 84
drag, startPoint x: 602, startPoint y: 147, endPoint x: 605, endPoint y: 163, distance: 16.5
click at [605, 163] on div "محامي بالنقض في المهندسين" at bounding box center [613, 183] width 818 height 84
click at [605, 163] on h2 "محامي بالنقض في المهندسين" at bounding box center [613, 176] width 270 height 33
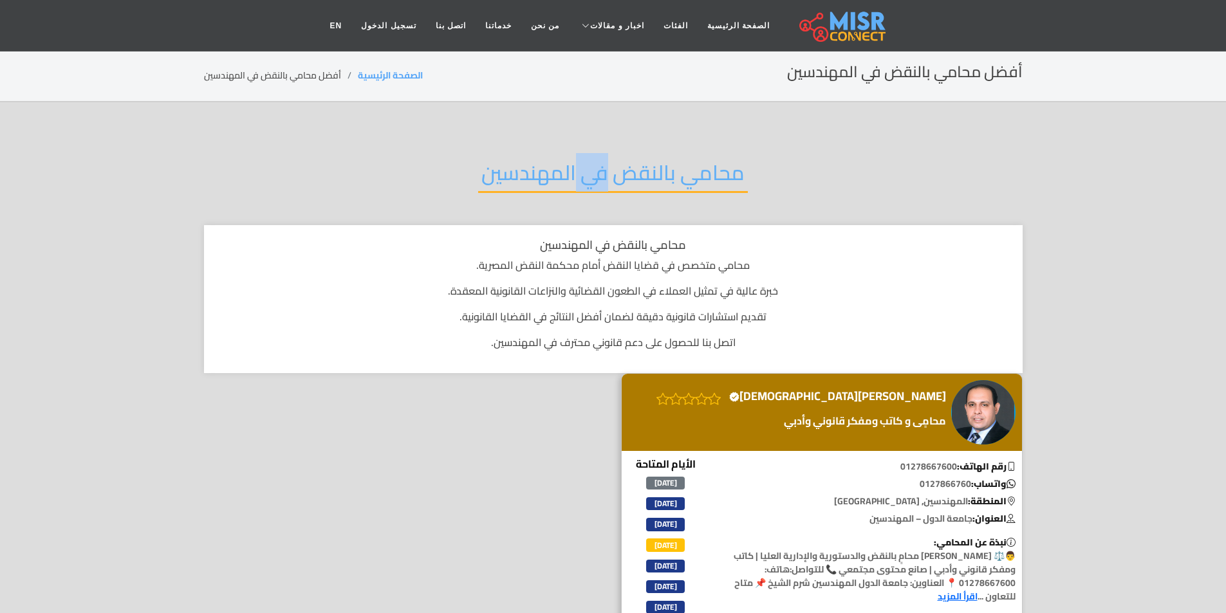
click at [605, 163] on h2 "محامي بالنقض في المهندسين" at bounding box center [613, 176] width 270 height 33
copy div "محامي بالنقض في المهندسين"
click at [638, 178] on h2 "محامي دستورية في المهندسين" at bounding box center [613, 176] width 278 height 33
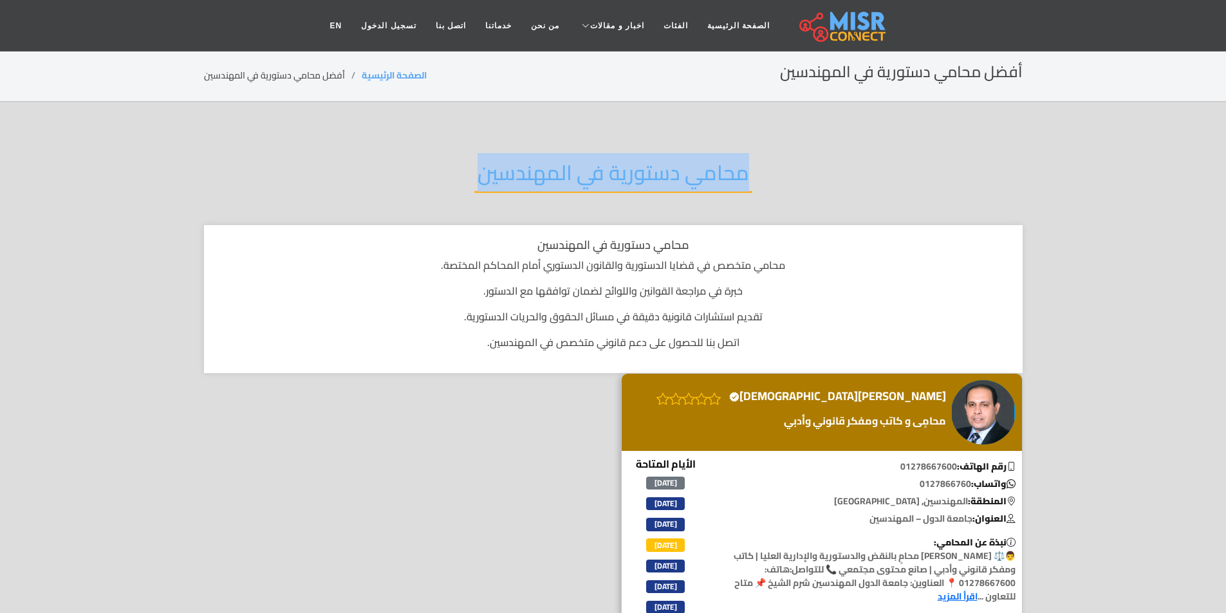
click at [638, 178] on h2 "محامي دستورية في المهندسين" at bounding box center [613, 176] width 278 height 33
copy div "محامي دستورية في المهندسين"
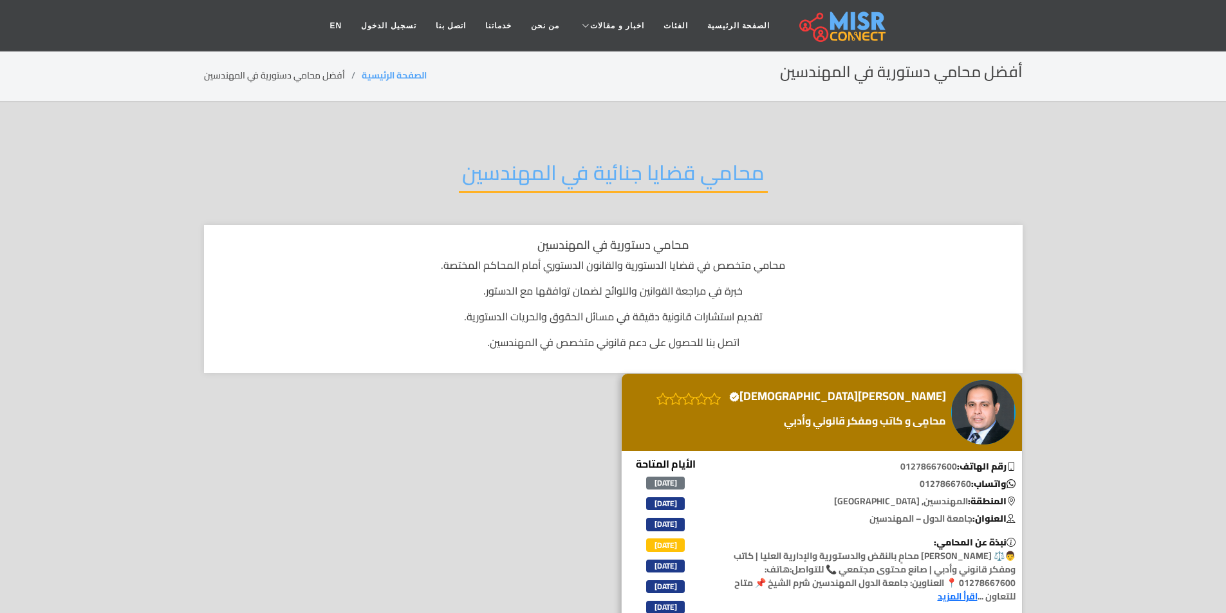
click at [608, 116] on section "محامي قضايا جنائية في المهندسين محامي دستورية في المهندسين محامي متخصص في قضايا…" at bounding box center [613, 402] width 1226 height 601
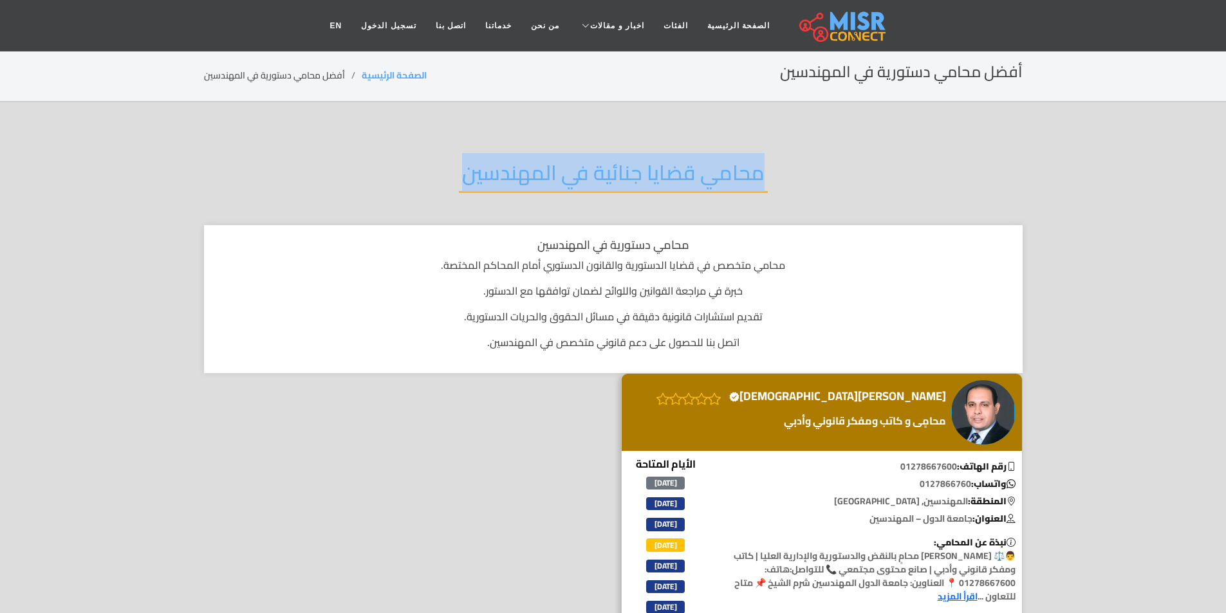
click at [608, 116] on section "محامي قضايا جنائية في المهندسين محامي دستورية في المهندسين محامي متخصص في قضايا…" at bounding box center [613, 402] width 1226 height 601
copy div "محامي قضايا جنائية في المهندسين"
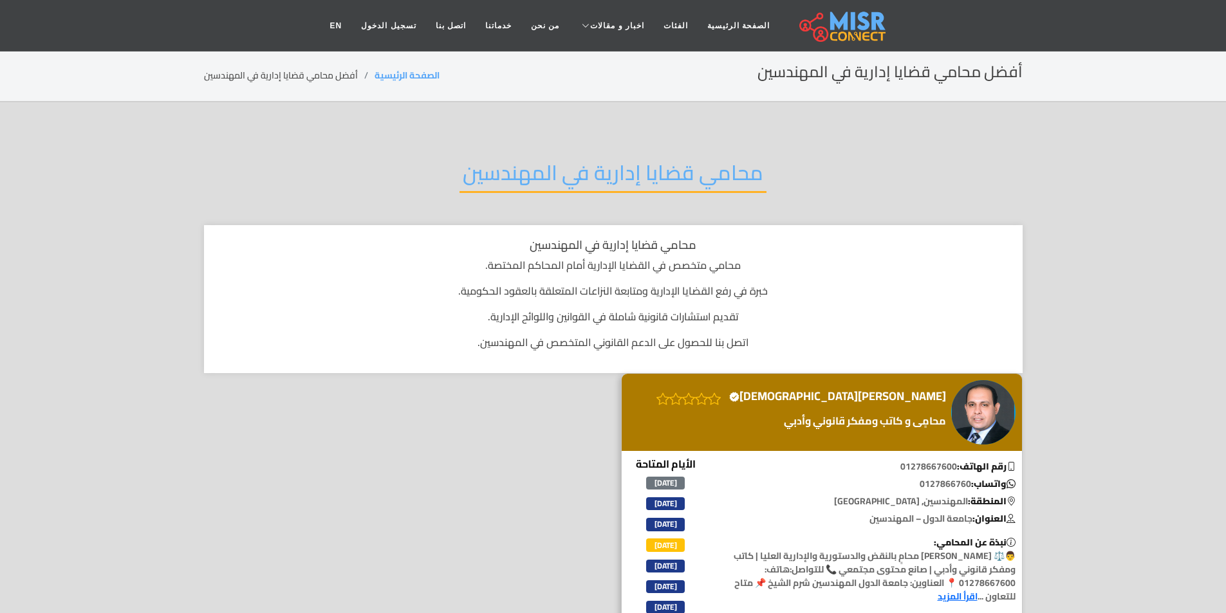
click at [564, 182] on h2 "محامي قضايا إدارية في المهندسين" at bounding box center [612, 176] width 307 height 33
click at [564, 180] on h2 "محامي قضايا إدارية في المهندسين" at bounding box center [612, 176] width 307 height 33
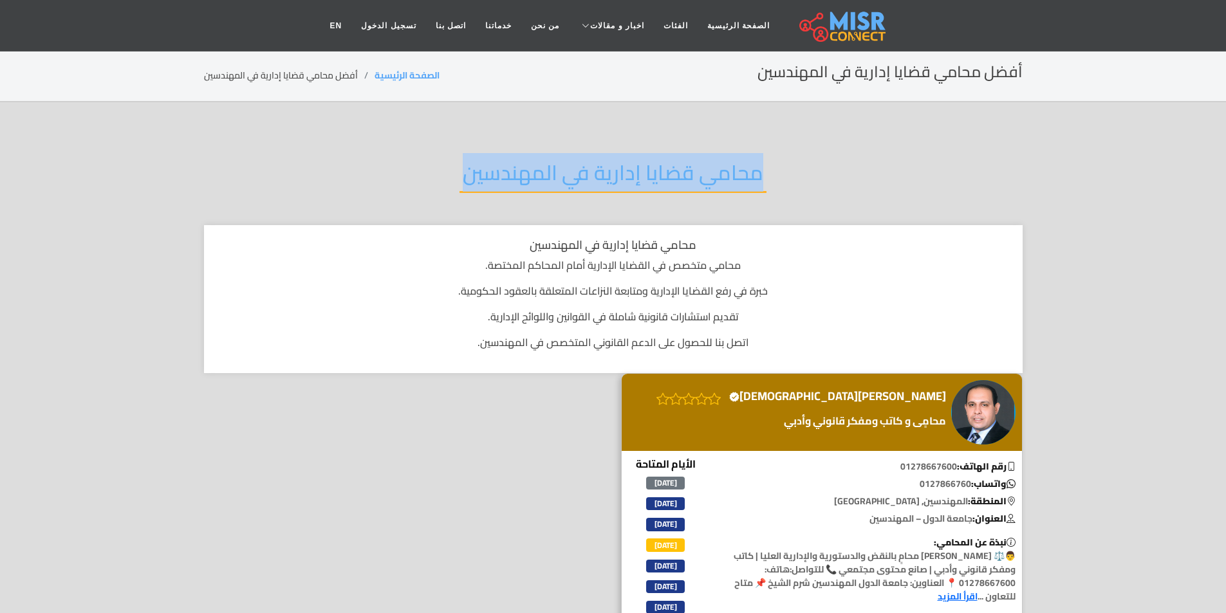
click at [564, 180] on h2 "محامي قضايا إدارية في المهندسين" at bounding box center [612, 176] width 307 height 33
copy div "محامي قضايا إدارية في المهندسين"
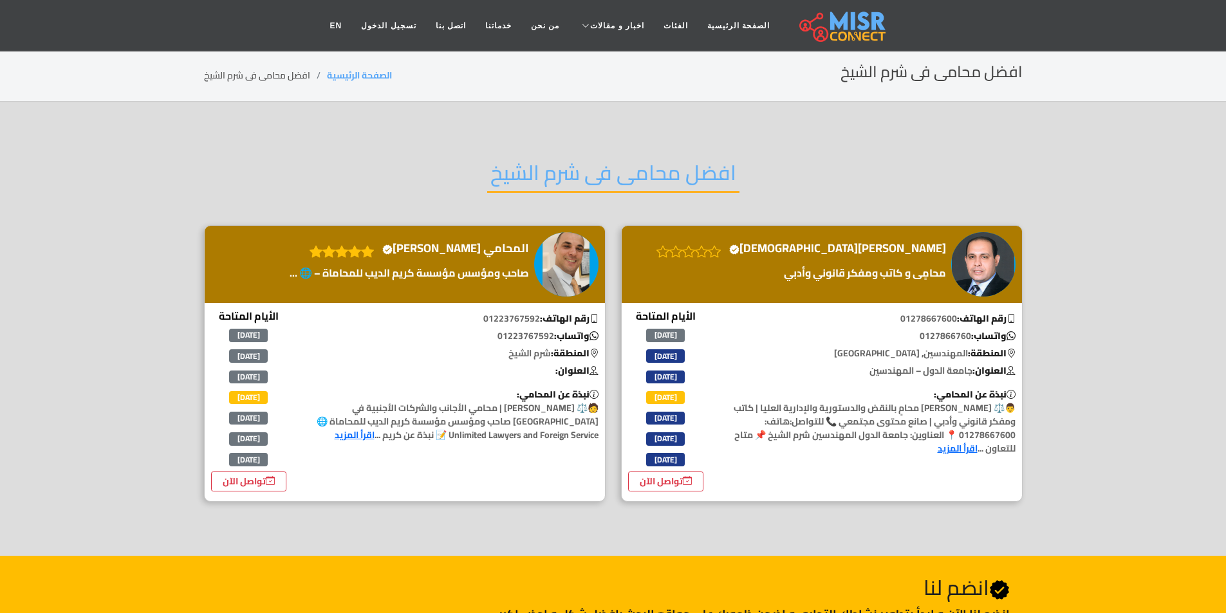
click at [586, 141] on div "افضل محامى فى شرم الشيخ" at bounding box center [613, 183] width 818 height 84
click at [587, 144] on div "افضل محامى فى شرم الشيخ" at bounding box center [613, 183] width 818 height 84
click at [592, 163] on h2 "افضل محامى فى شرم الشيخ" at bounding box center [613, 176] width 252 height 33
click at [593, 163] on h2 "افضل محامى فى شرم الشيخ" at bounding box center [613, 176] width 252 height 33
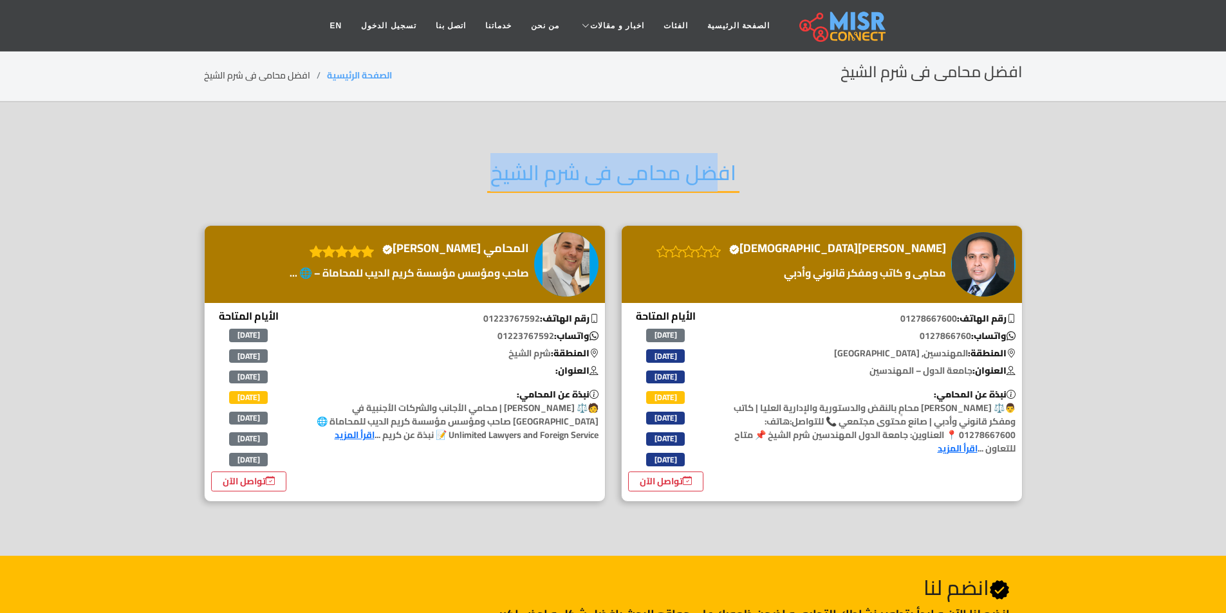
click at [593, 163] on h2 "افضل محامى فى شرم الشيخ" at bounding box center [613, 176] width 252 height 33
copy div "افضل محامى فى شرم الشيخ"
click at [558, 189] on h2 "افضل محامى فى شرم الشيخ" at bounding box center [613, 176] width 252 height 33
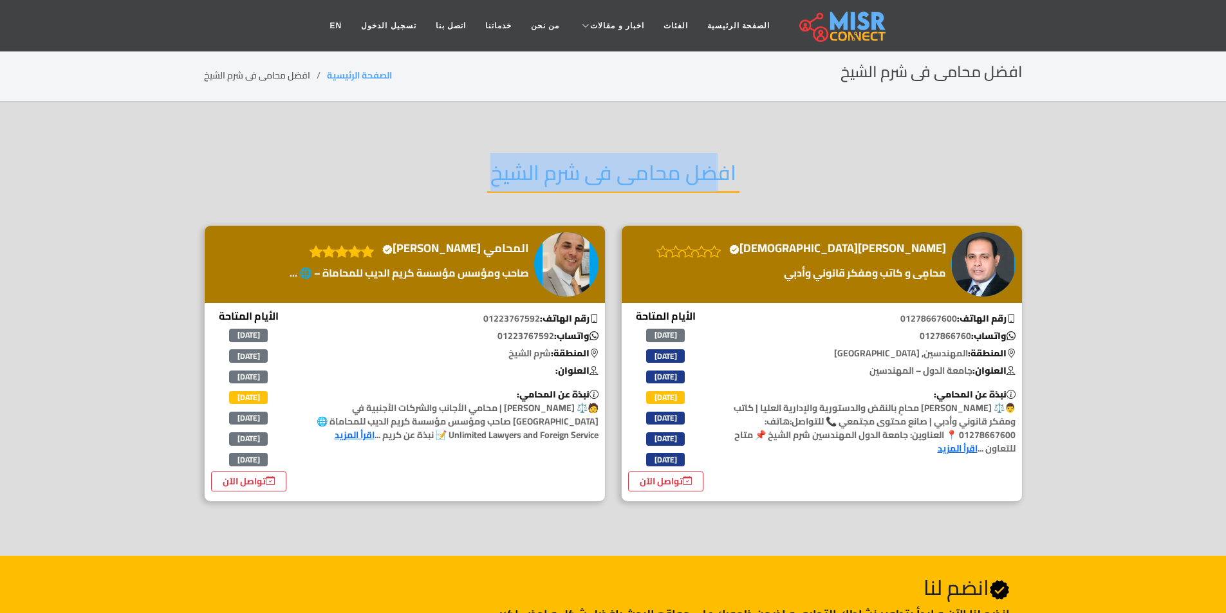
copy div "افضل محامى فى شرم الشيخ"
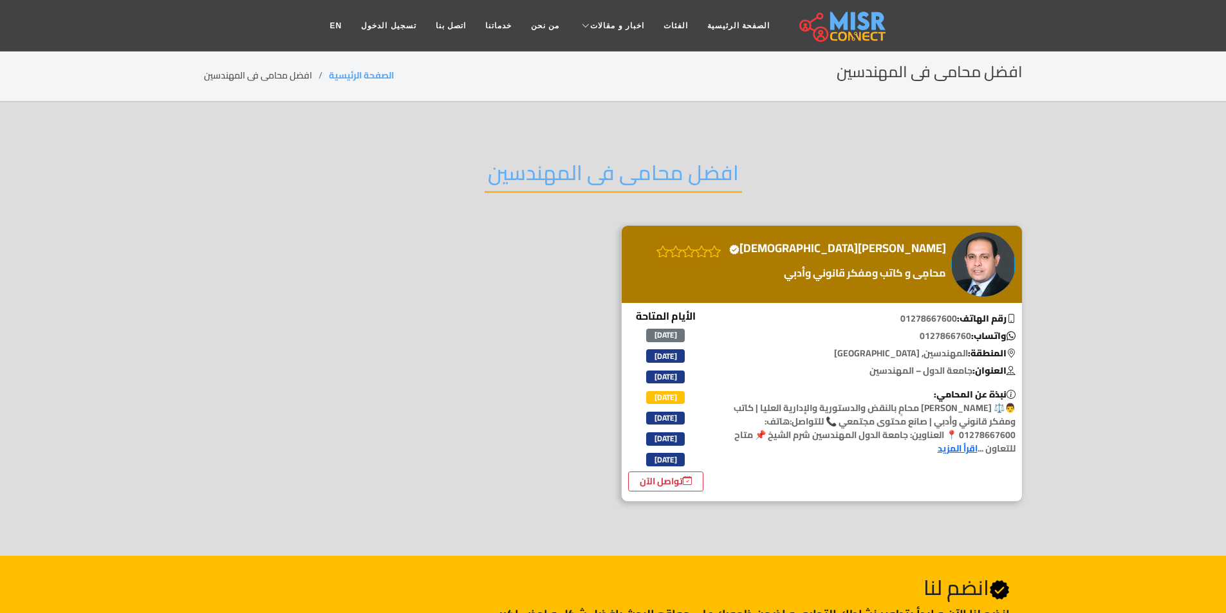
click at [589, 167] on h2 "افضل محامى فى المهندسين" at bounding box center [613, 176] width 257 height 33
copy div "افضل محامى فى المهندسين"
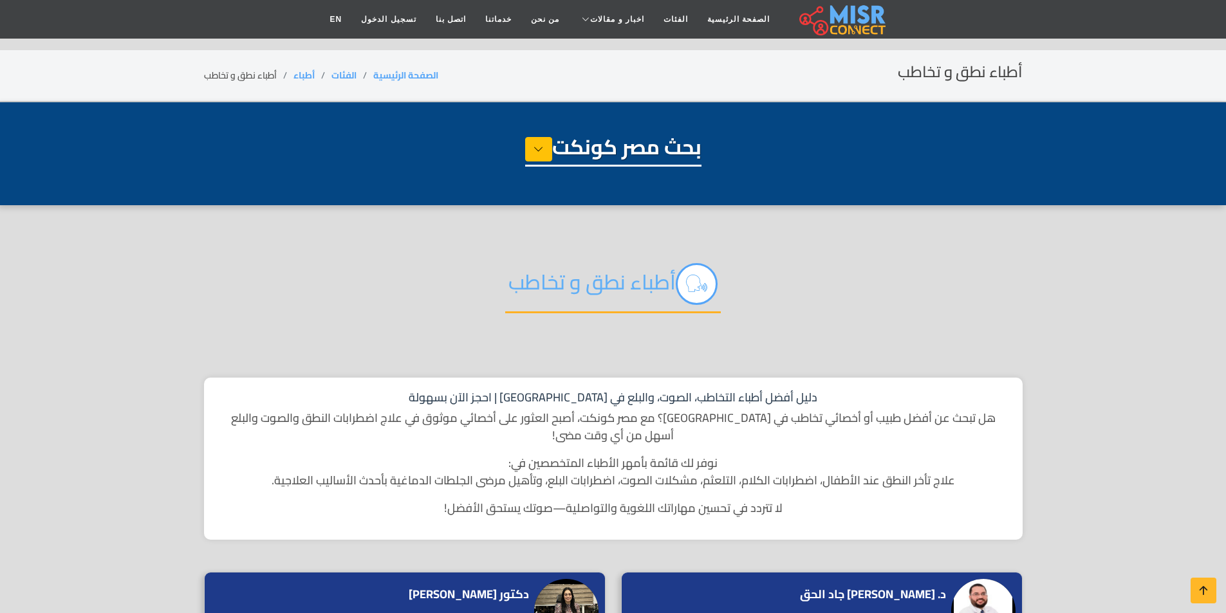
select select "*****"
select select "**********"
